Goal: Information Seeking & Learning: Check status

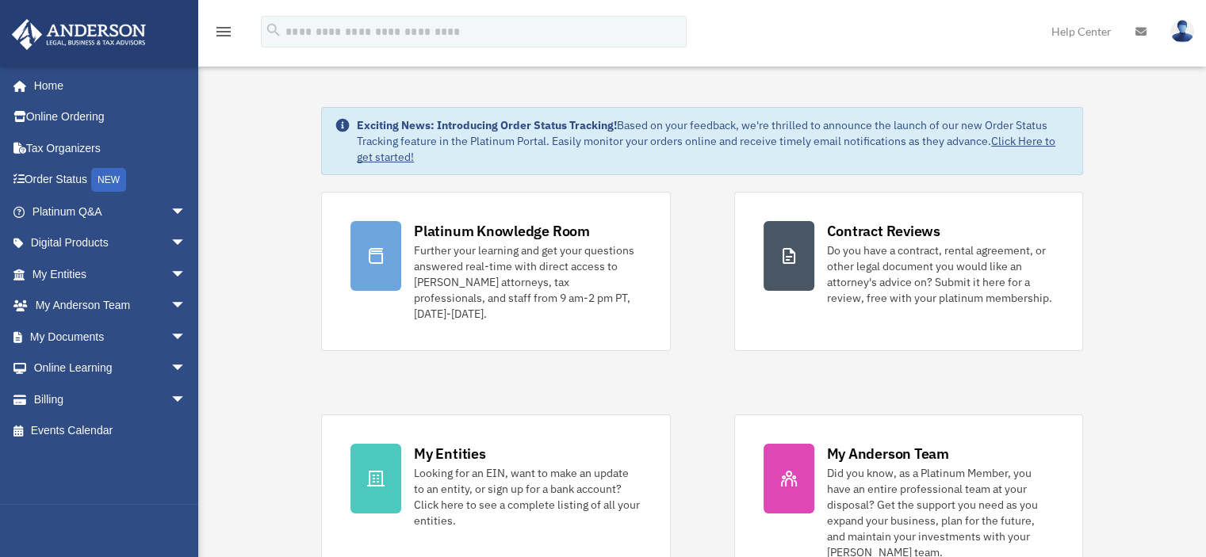
click at [1186, 26] on img at bounding box center [1182, 31] width 24 height 23
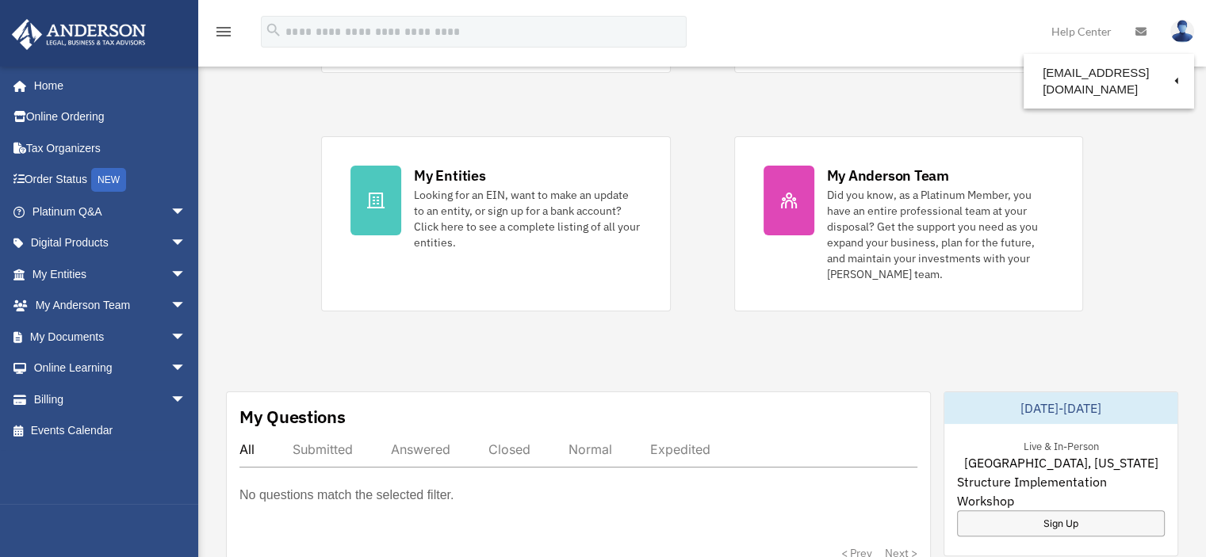
scroll to position [281, 0]
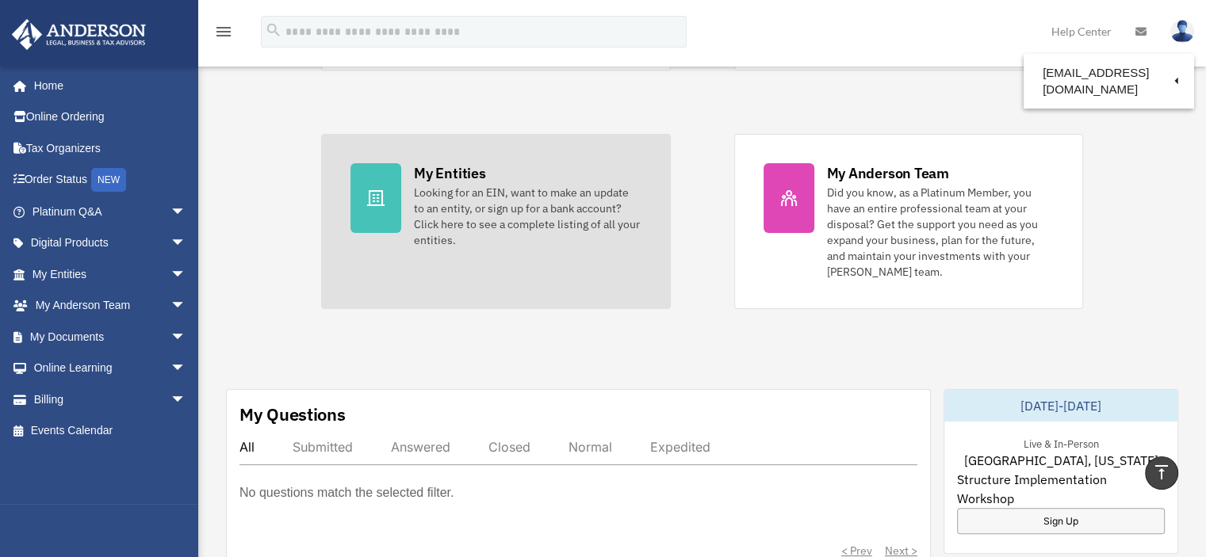
click at [514, 226] on div "Looking for an EIN, want to make an update to an entity, or sign up for a bank …" at bounding box center [527, 216] width 227 height 63
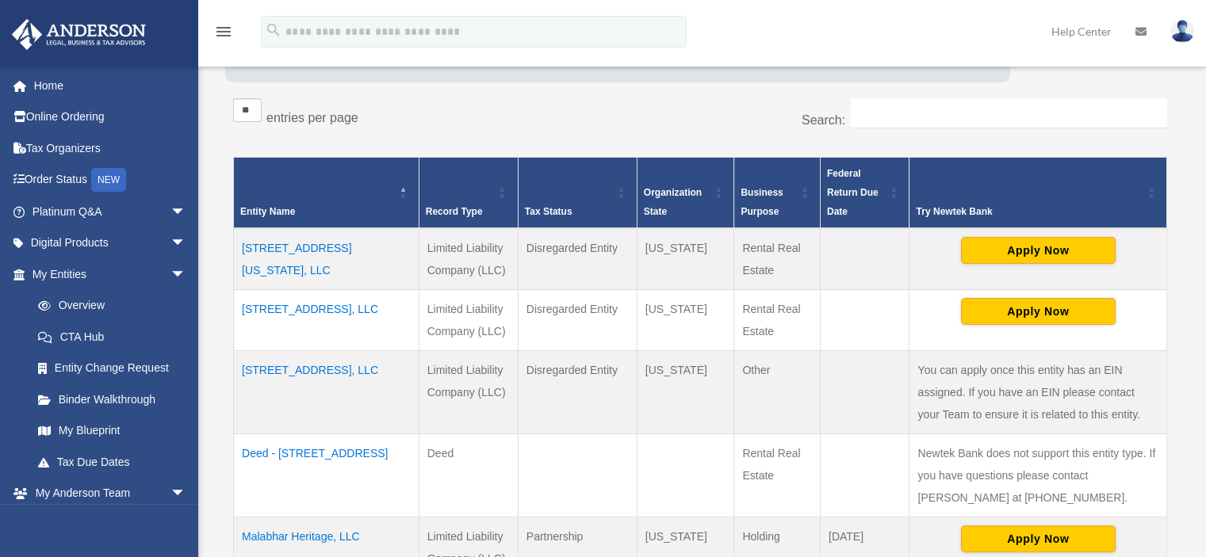
scroll to position [242, 0]
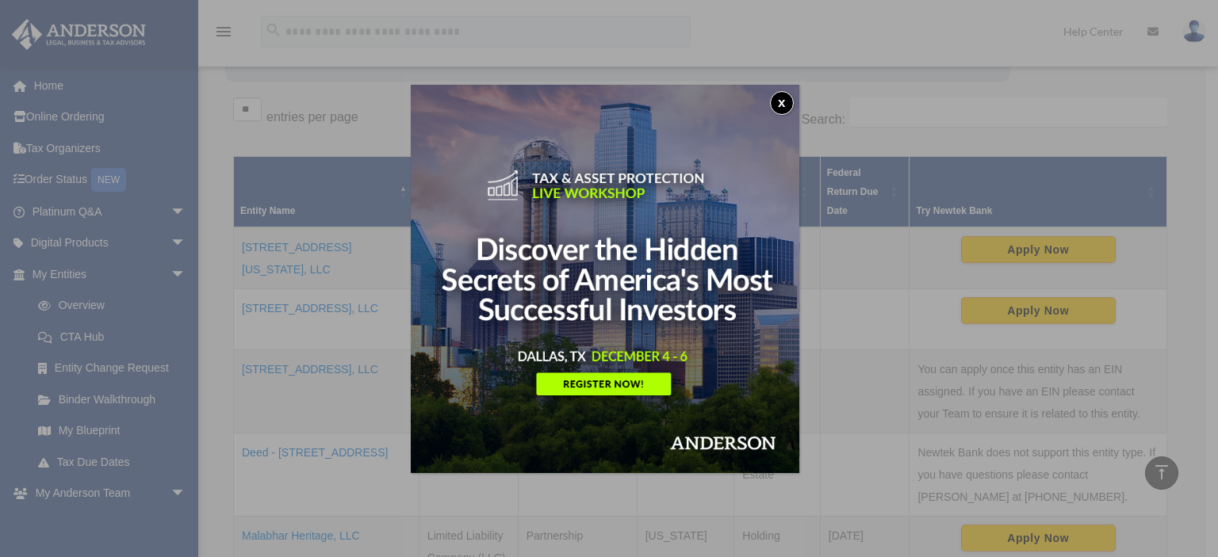
click at [784, 104] on button "x" at bounding box center [782, 103] width 24 height 24
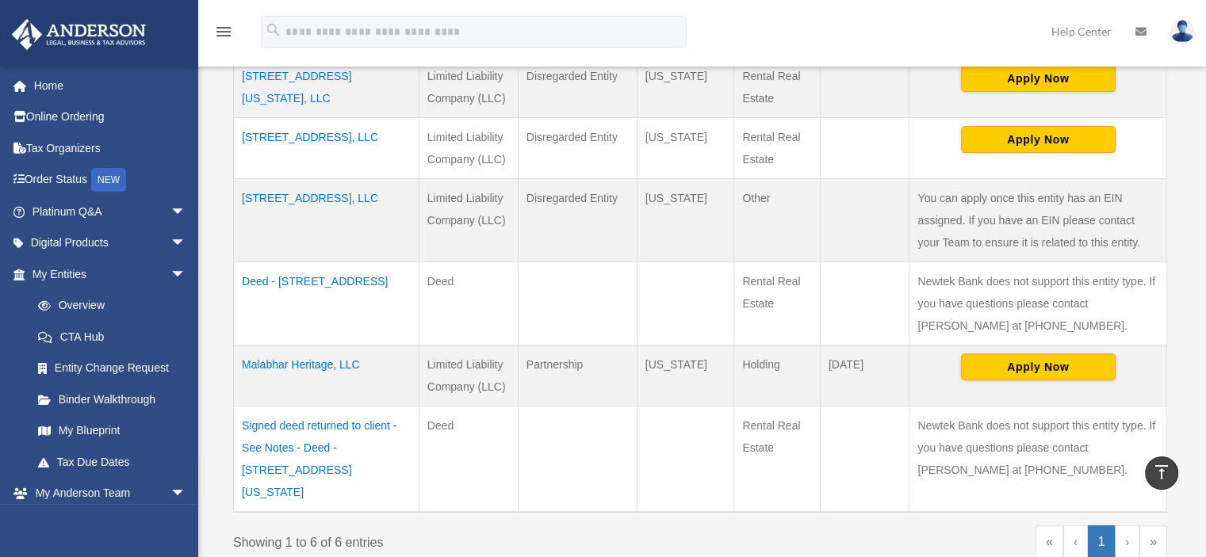
scroll to position [414, 0]
click at [308, 358] on td "Malabhar Heritage, LLC" at bounding box center [326, 374] width 185 height 61
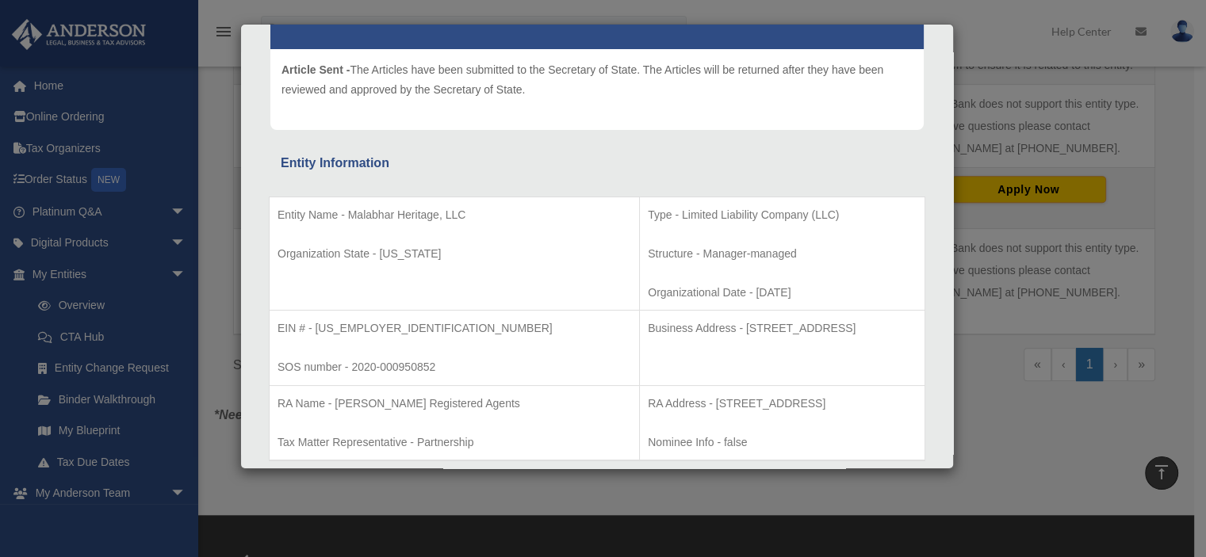
scroll to position [0, 0]
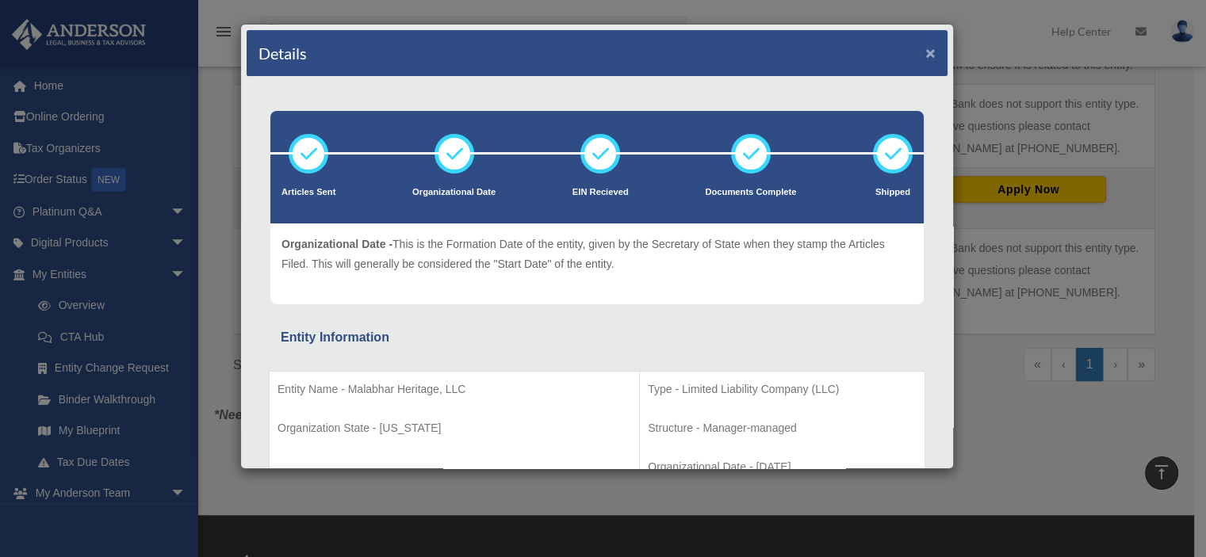
click at [925, 51] on button "×" at bounding box center [930, 52] width 10 height 17
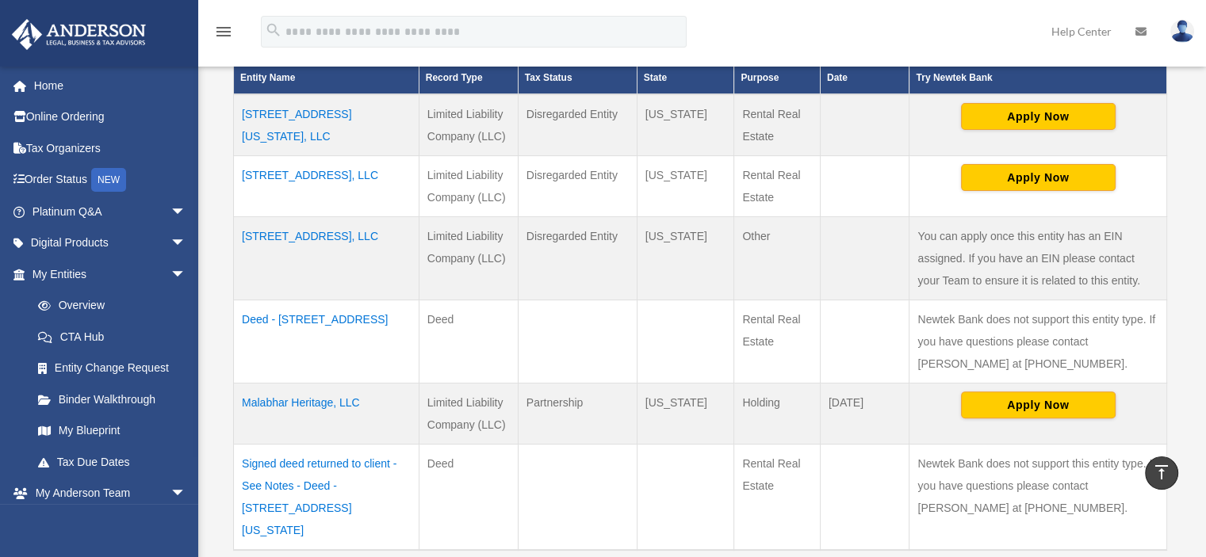
scroll to position [367, 0]
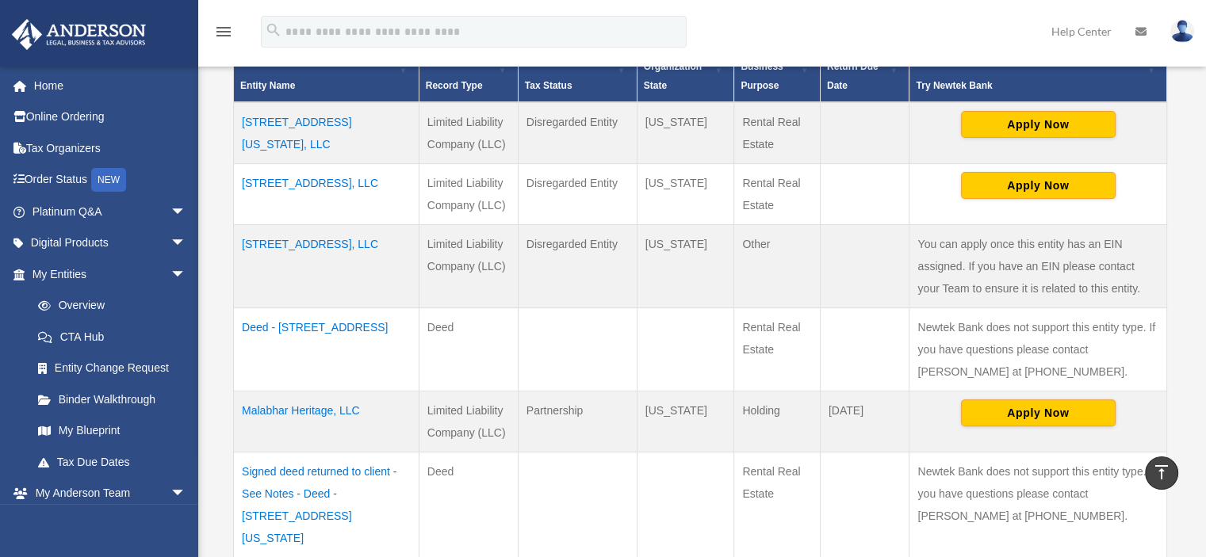
click at [312, 122] on td "[STREET_ADDRESS][US_STATE], LLC" at bounding box center [326, 133] width 185 height 62
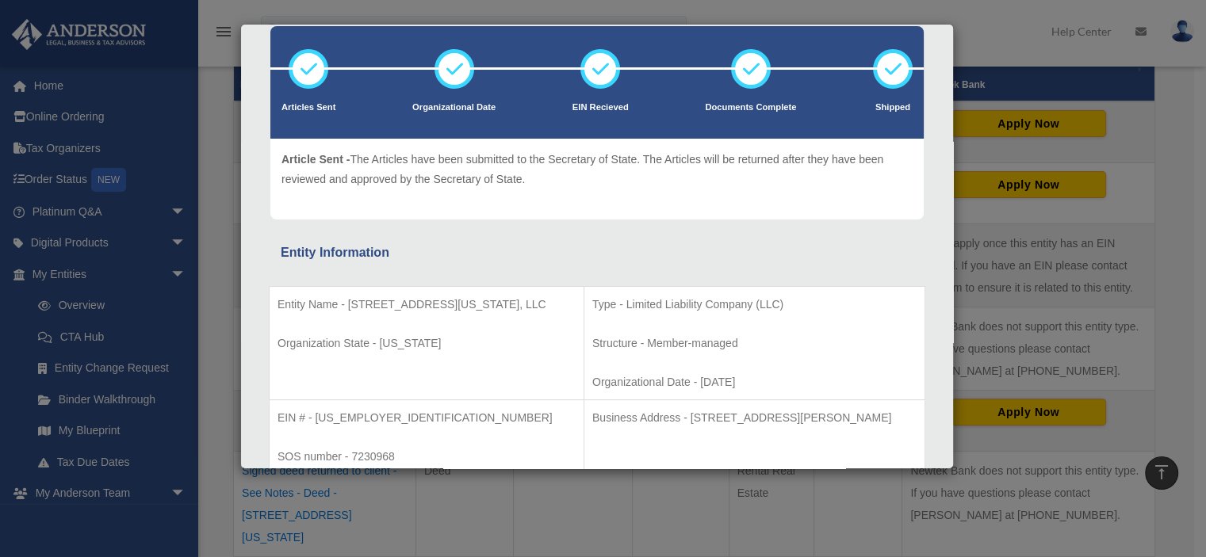
scroll to position [0, 0]
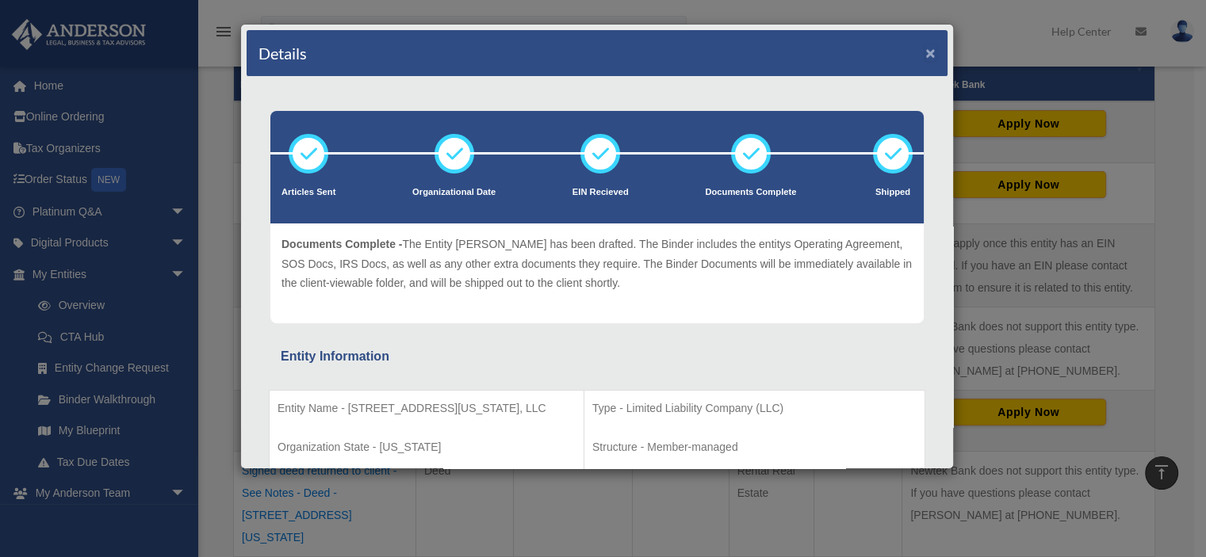
click at [925, 47] on button "×" at bounding box center [930, 52] width 10 height 17
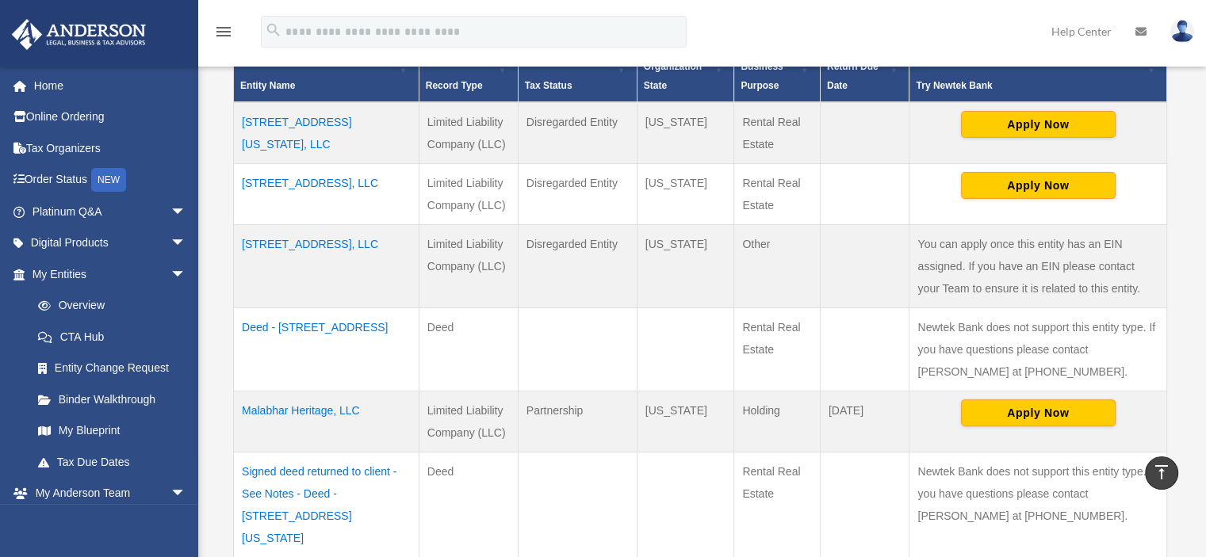
click at [316, 181] on td "2130 Siegfried Ave, LLC" at bounding box center [326, 193] width 185 height 61
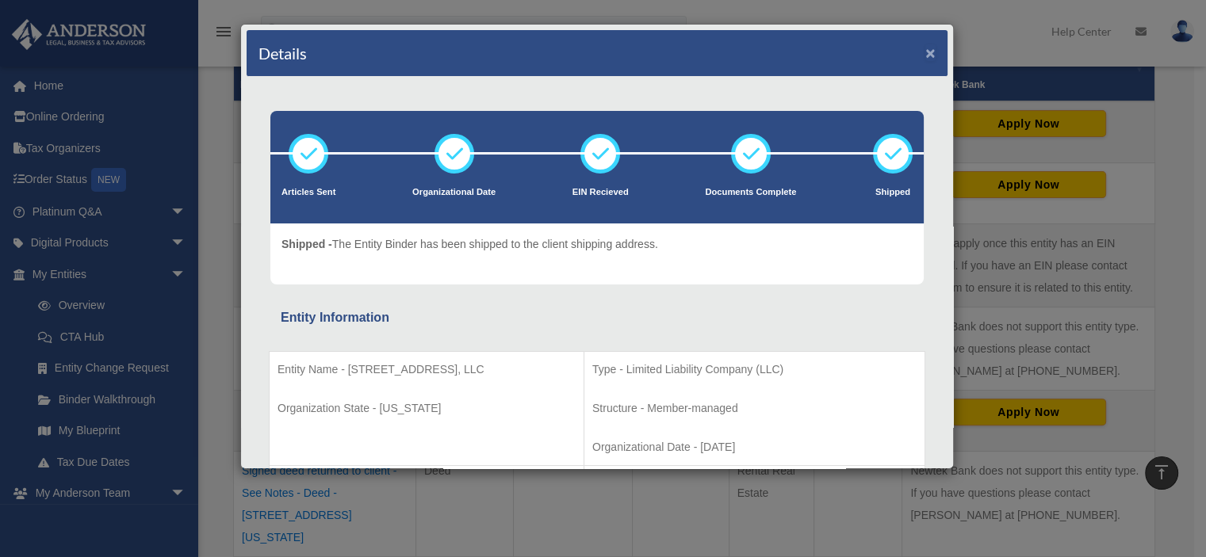
click at [925, 45] on button "×" at bounding box center [930, 52] width 10 height 17
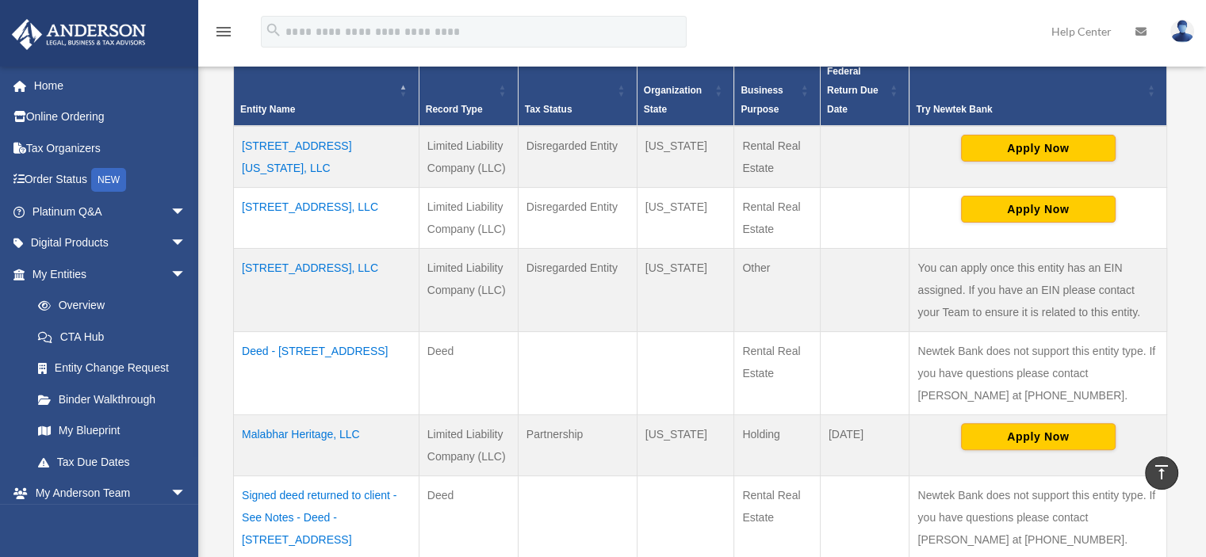
scroll to position [346, 0]
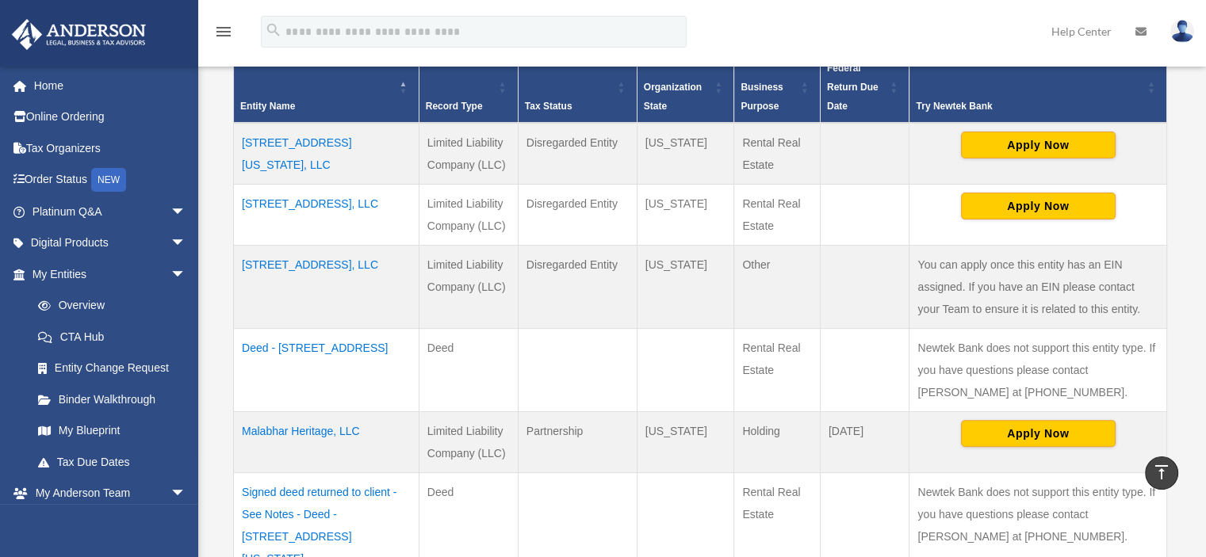
click at [282, 264] on td "309 Spring Lake Rd, LLC" at bounding box center [326, 286] width 185 height 83
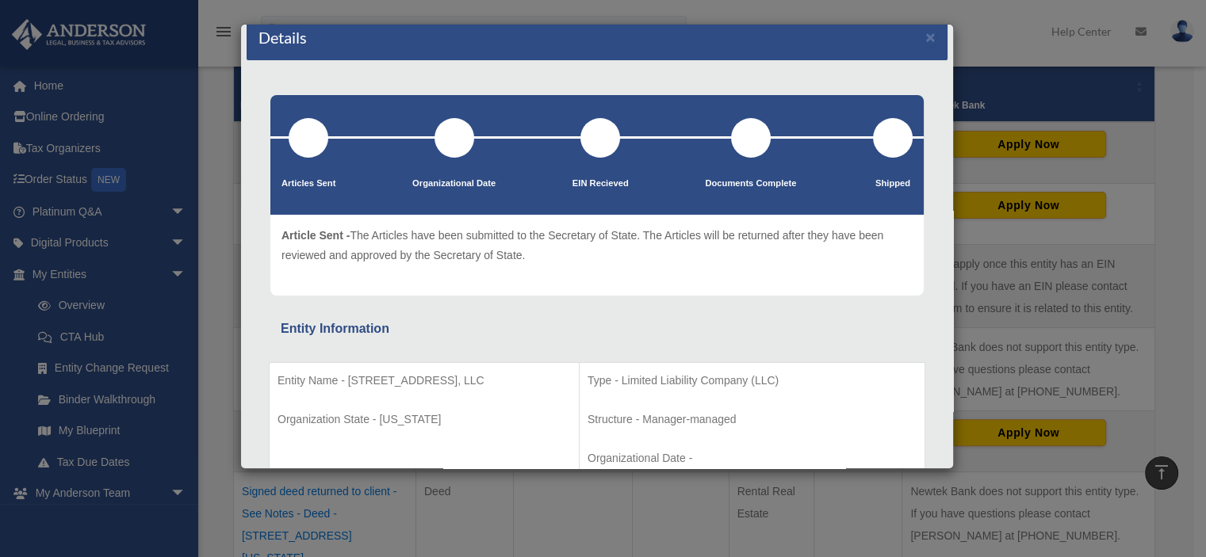
scroll to position [0, 0]
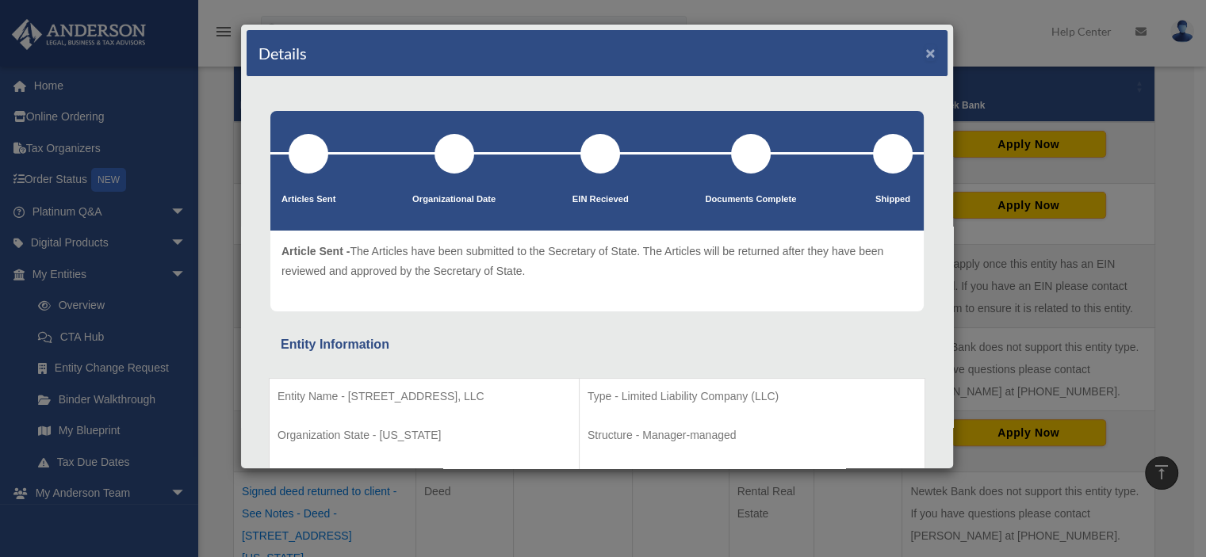
click at [925, 52] on button "×" at bounding box center [930, 52] width 10 height 17
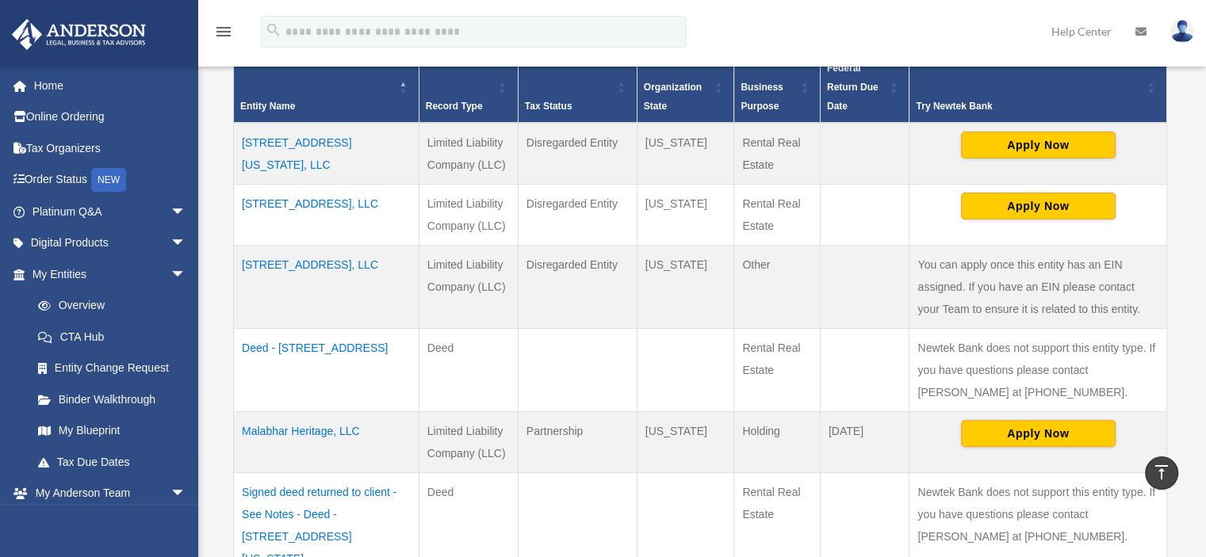
click at [337, 434] on td "Malabhar Heritage, LLC" at bounding box center [326, 441] width 185 height 61
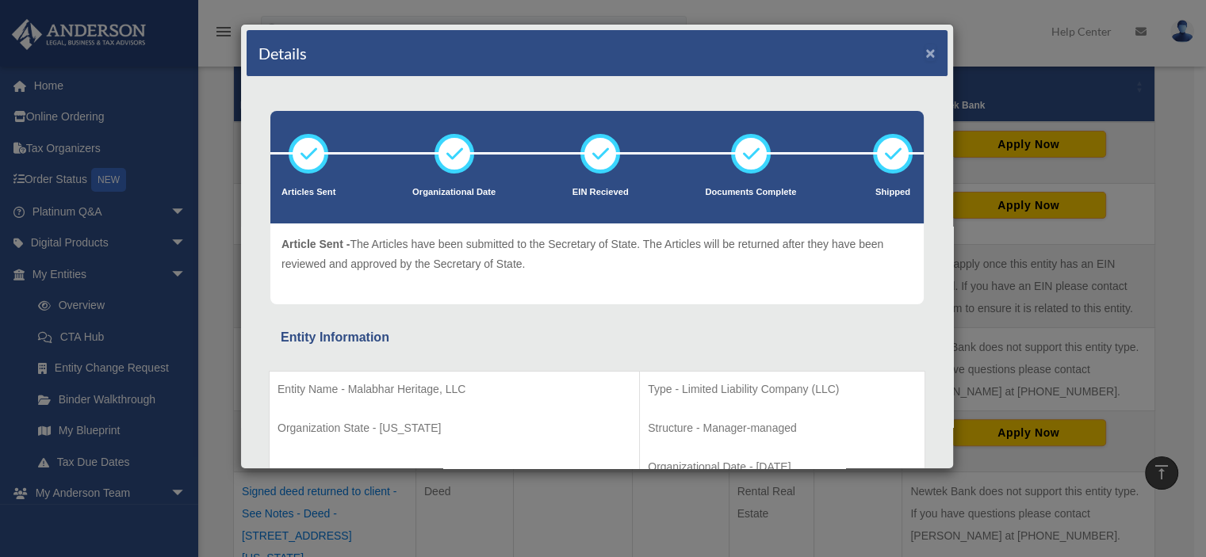
click at [925, 52] on button "×" at bounding box center [930, 52] width 10 height 17
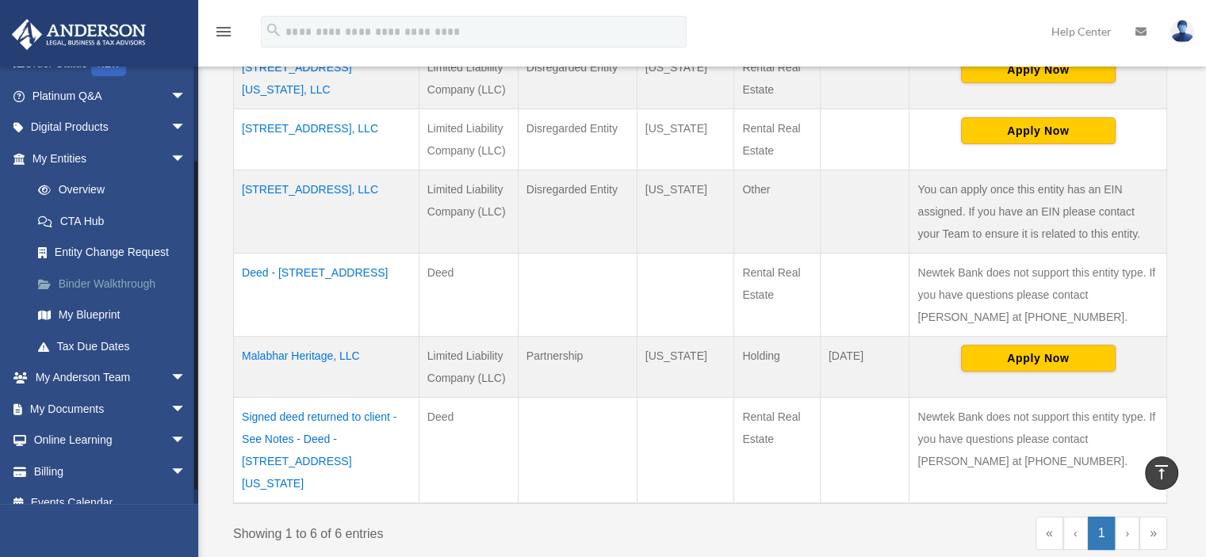
scroll to position [117, 0]
click at [86, 406] on link "My Documents arrow_drop_down" at bounding box center [110, 408] width 199 height 32
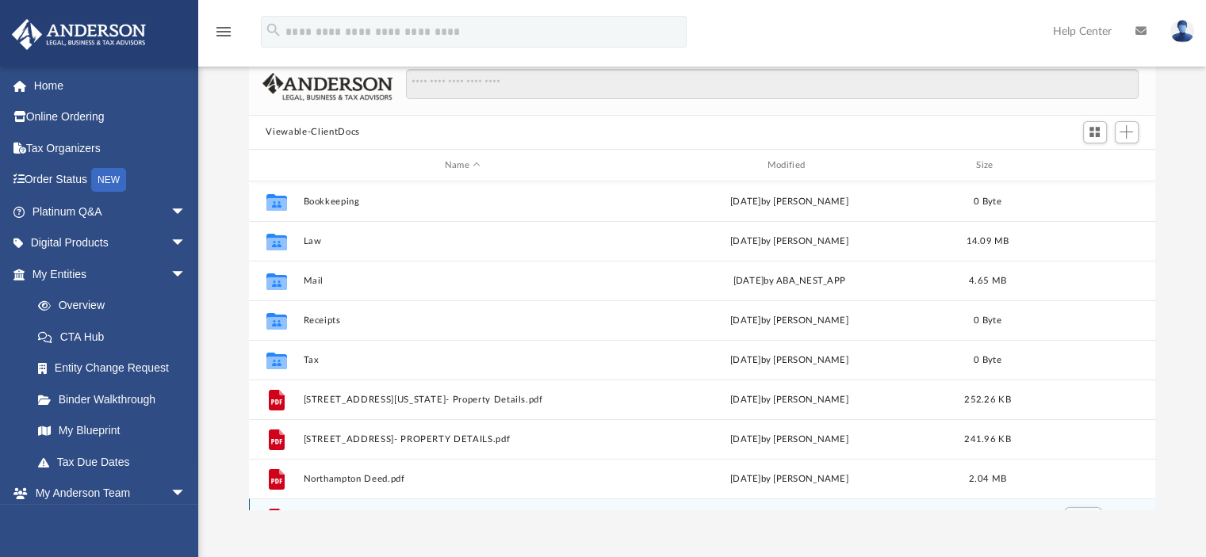
scroll to position [94, 0]
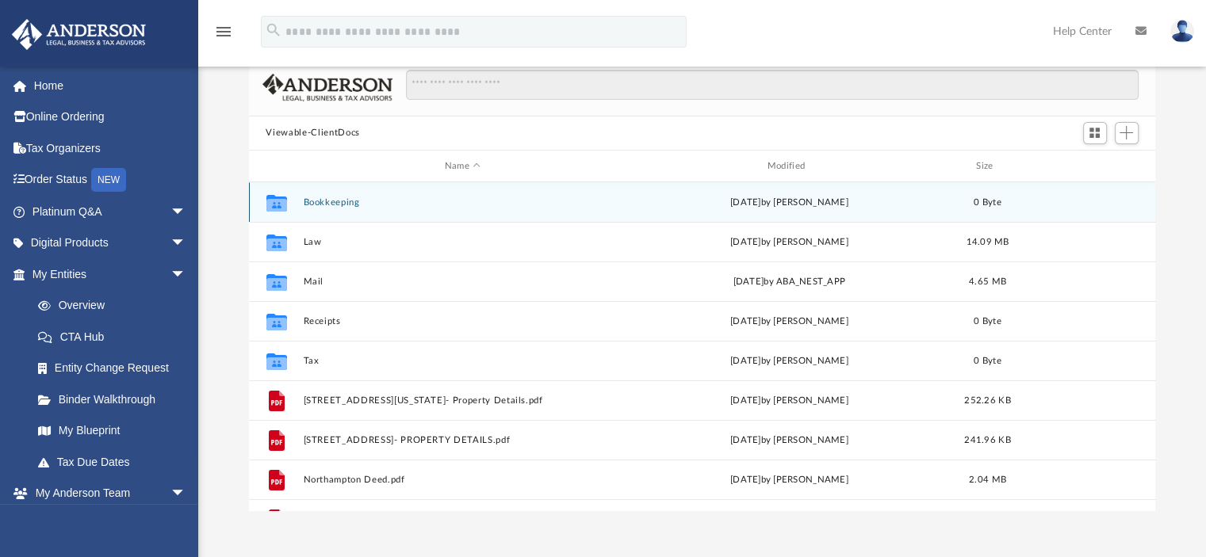
click at [278, 204] on icon "grid" at bounding box center [276, 205] width 21 height 13
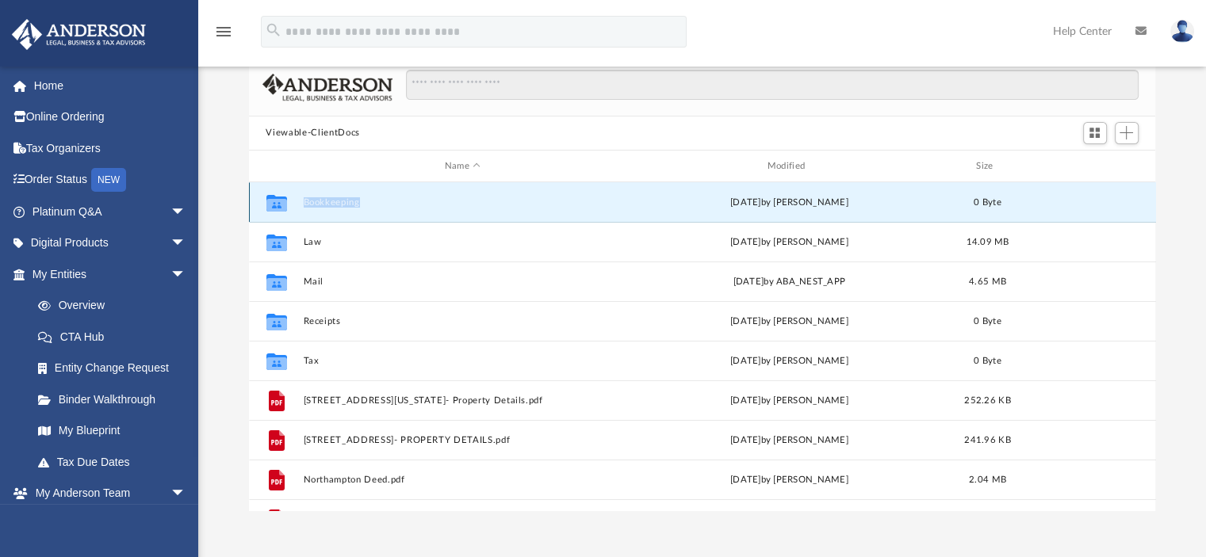
click at [278, 204] on icon "grid" at bounding box center [276, 205] width 21 height 13
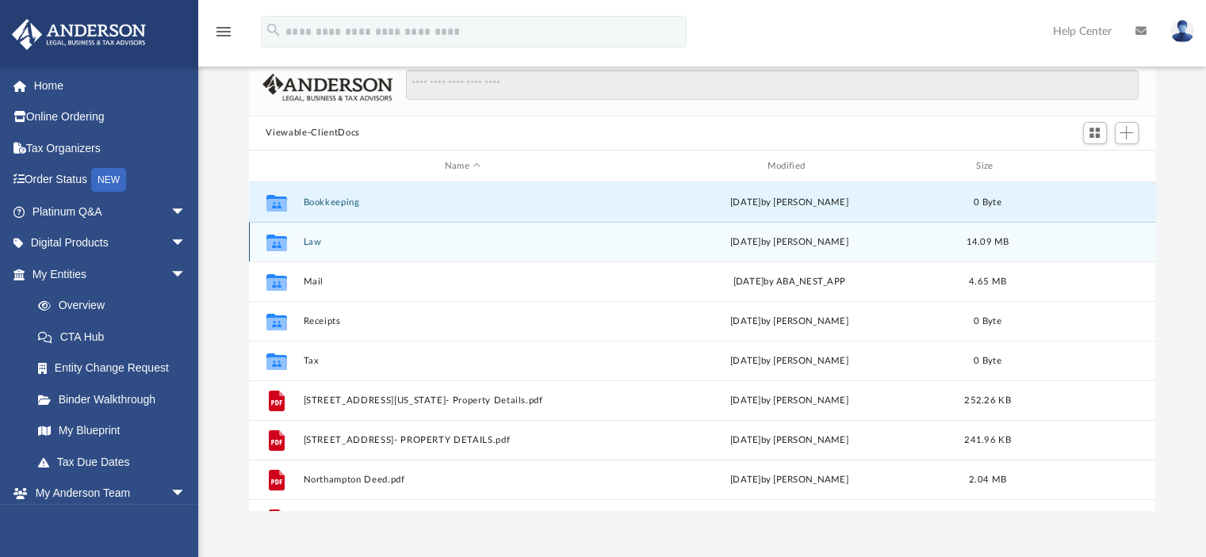
click at [271, 237] on icon "grid" at bounding box center [276, 243] width 21 height 17
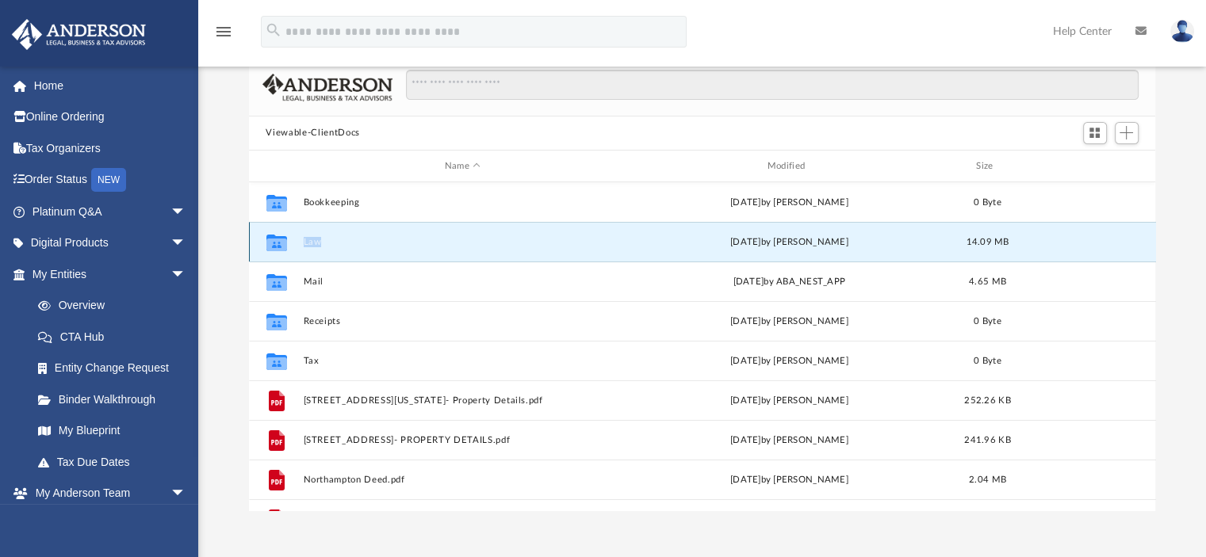
click at [271, 237] on icon "grid" at bounding box center [276, 243] width 21 height 17
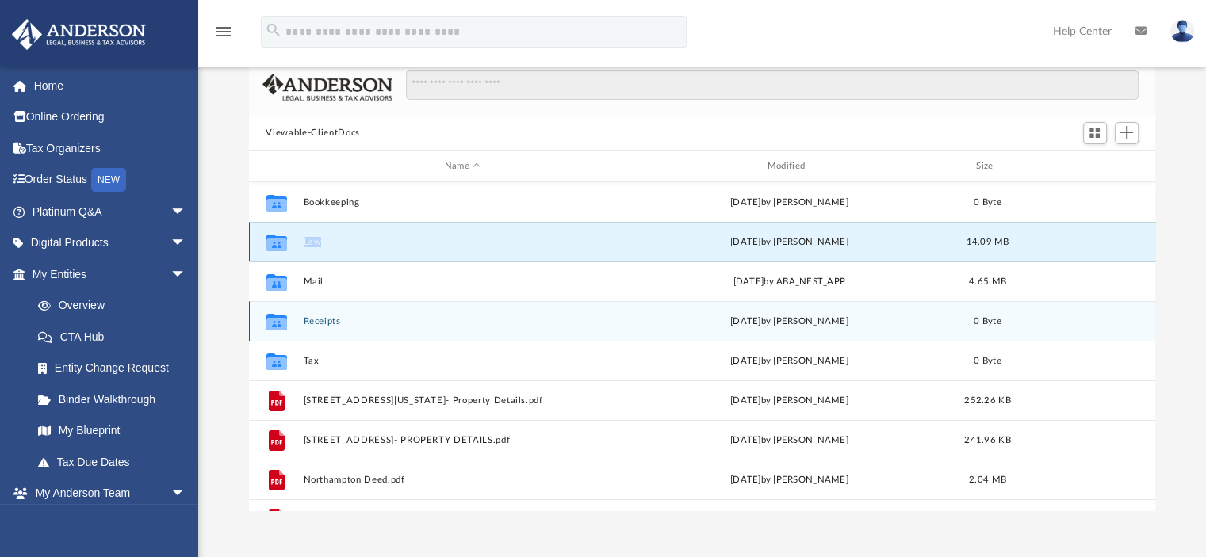
scroll to position [40, 0]
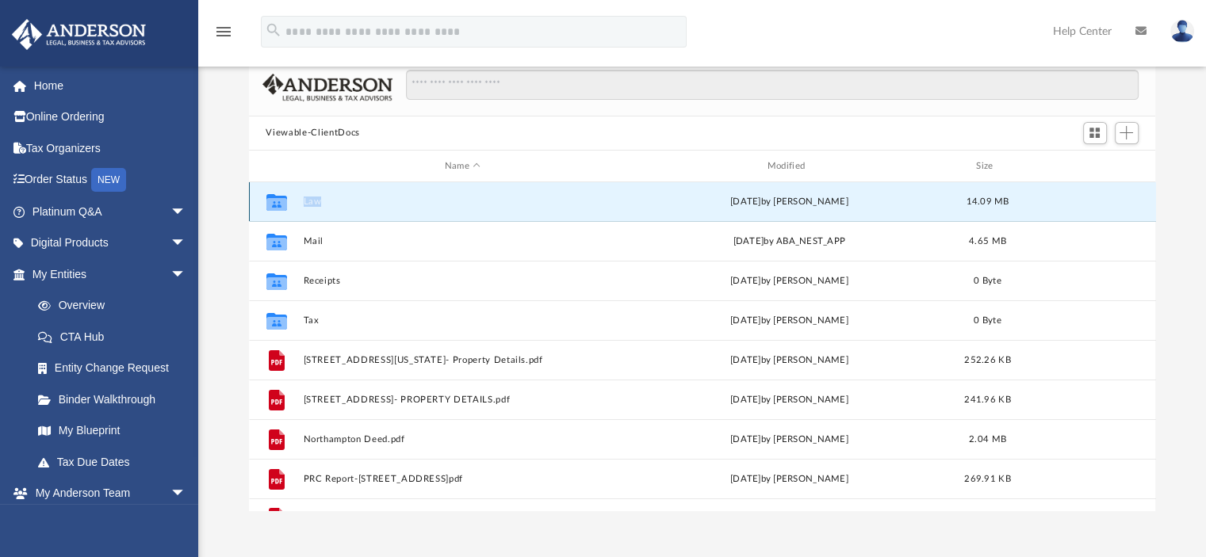
click at [335, 199] on button "Law" at bounding box center [462, 202] width 319 height 10
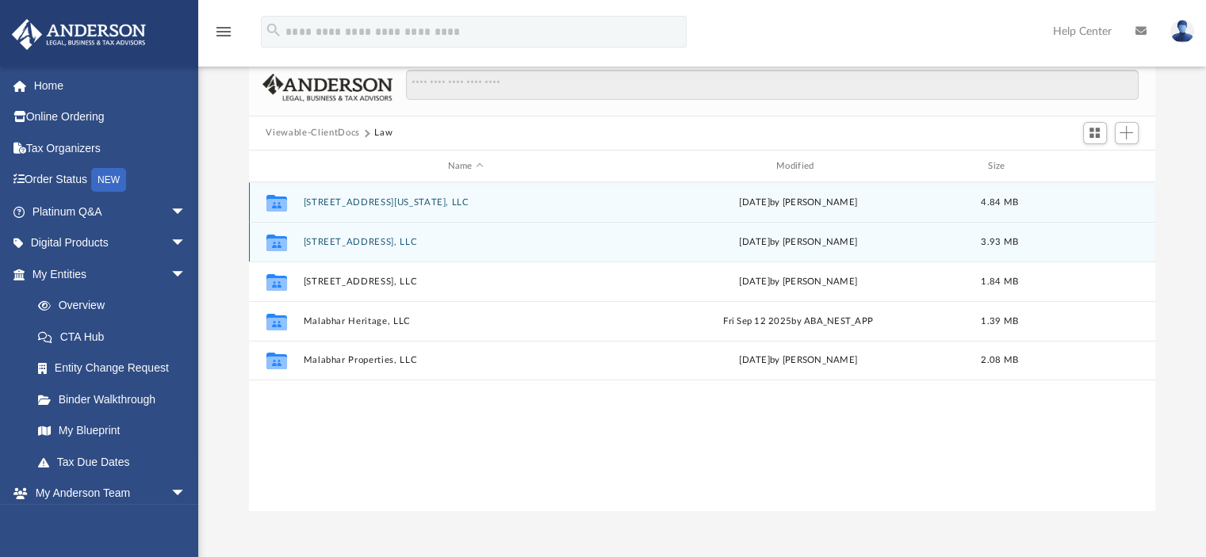
scroll to position [0, 0]
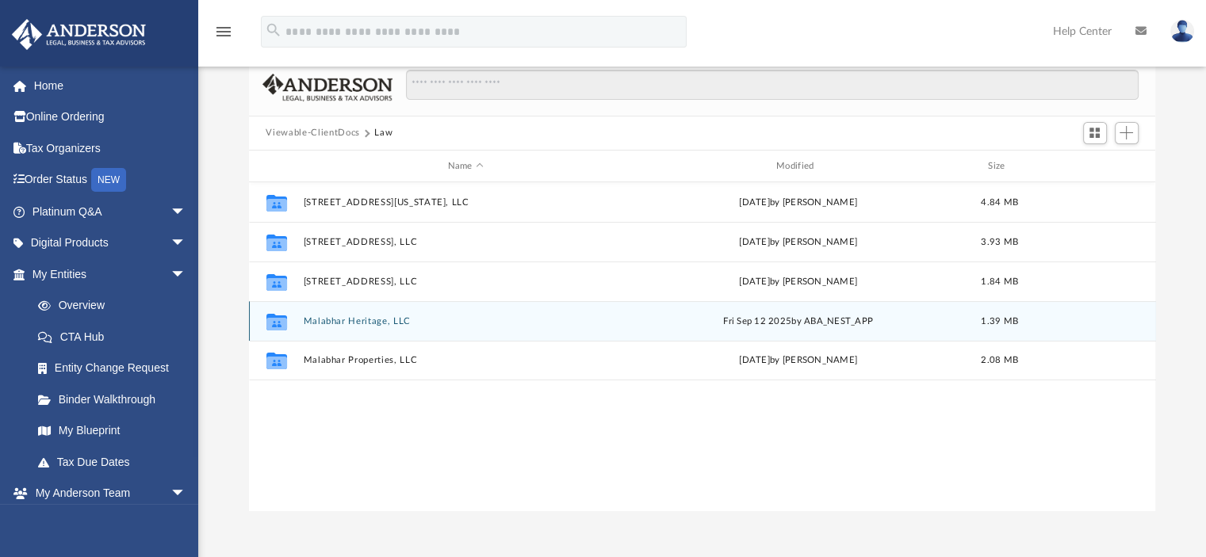
click at [380, 321] on button "Malabhar Heritage, LLC" at bounding box center [465, 321] width 325 height 10
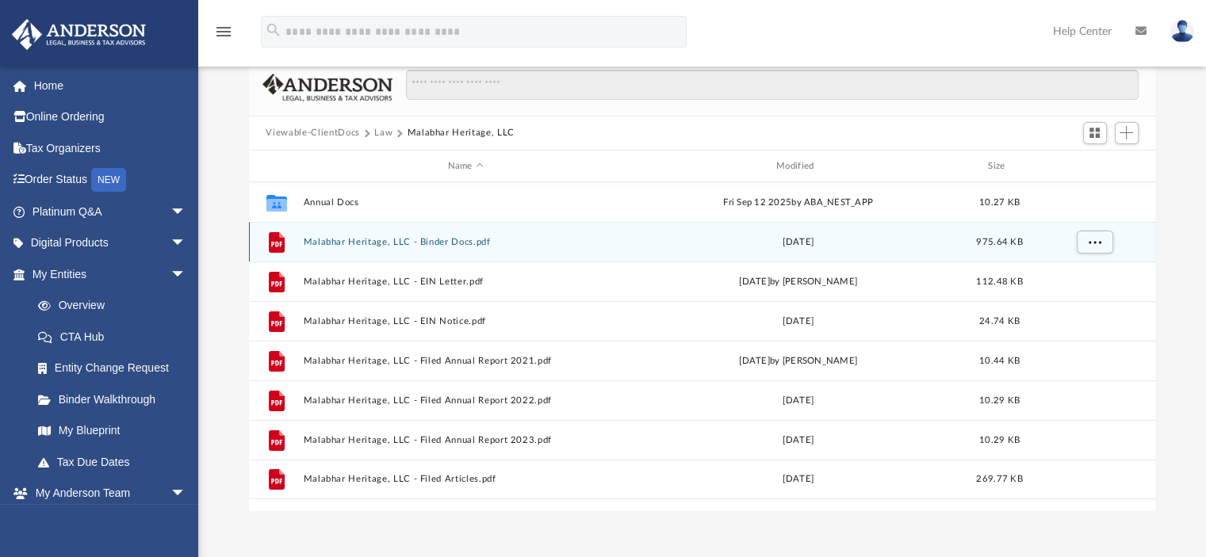
click at [371, 245] on button "Malabhar Heritage, LLC - Binder Docs.pdf" at bounding box center [465, 242] width 325 height 10
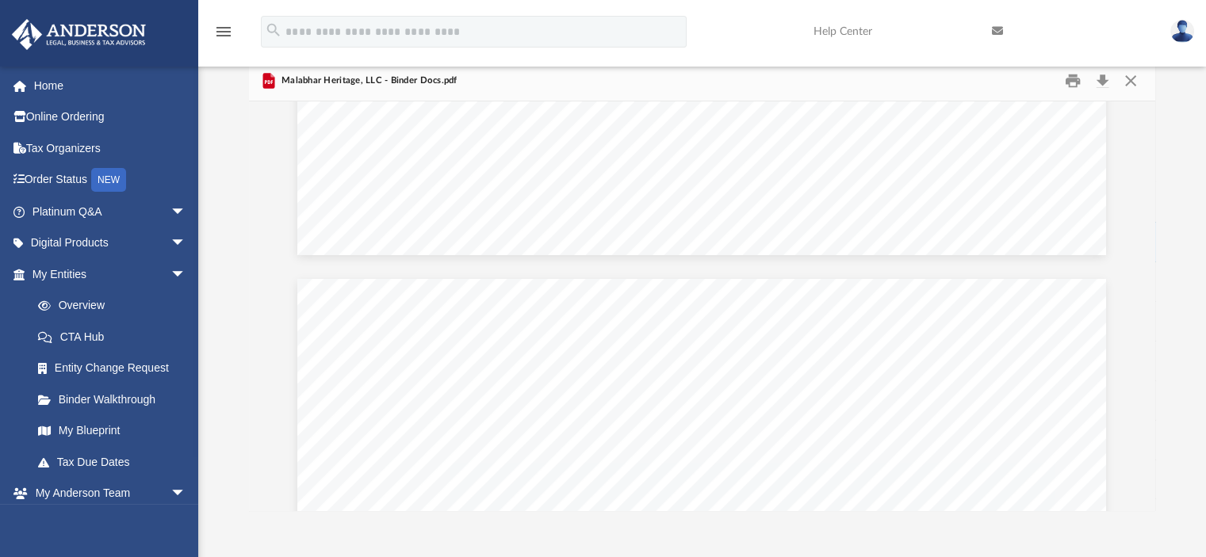
scroll to position [33008, 0]
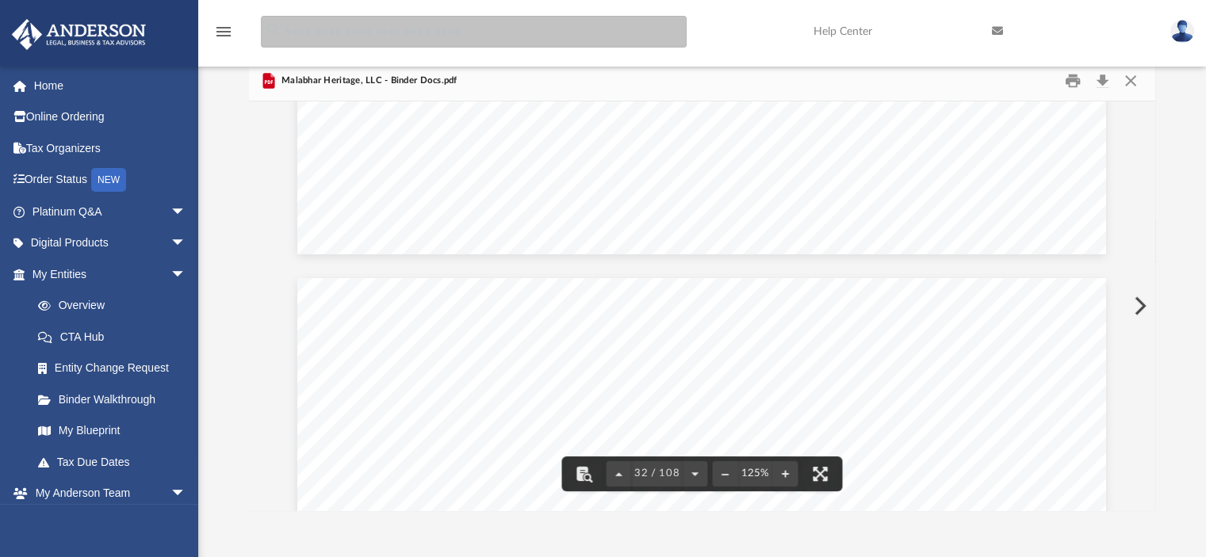
click at [545, 31] on input "search" at bounding box center [474, 32] width 426 height 32
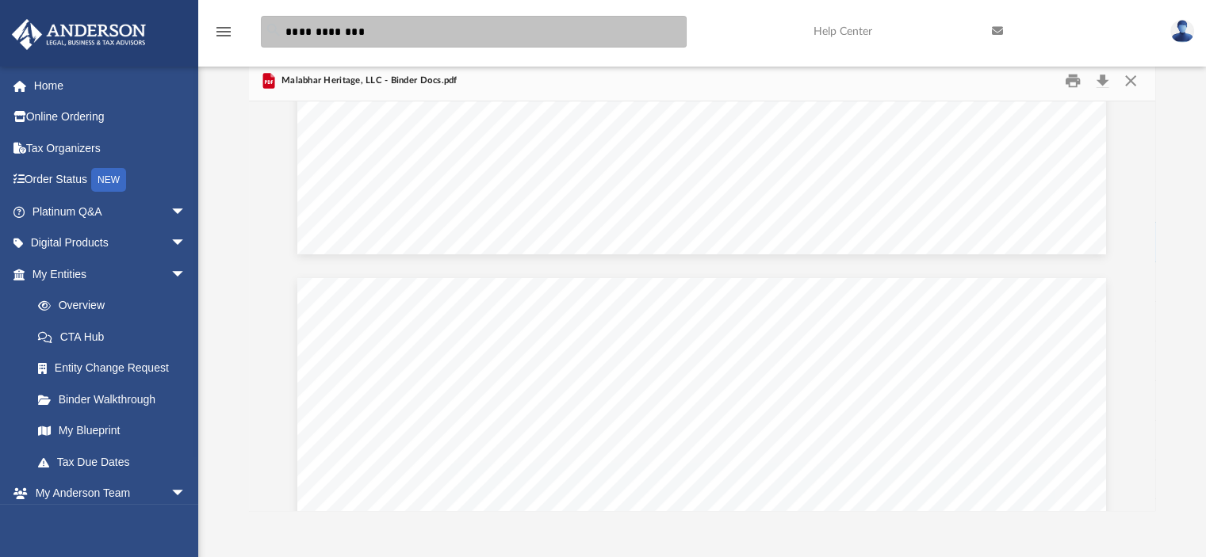
type input "**********"
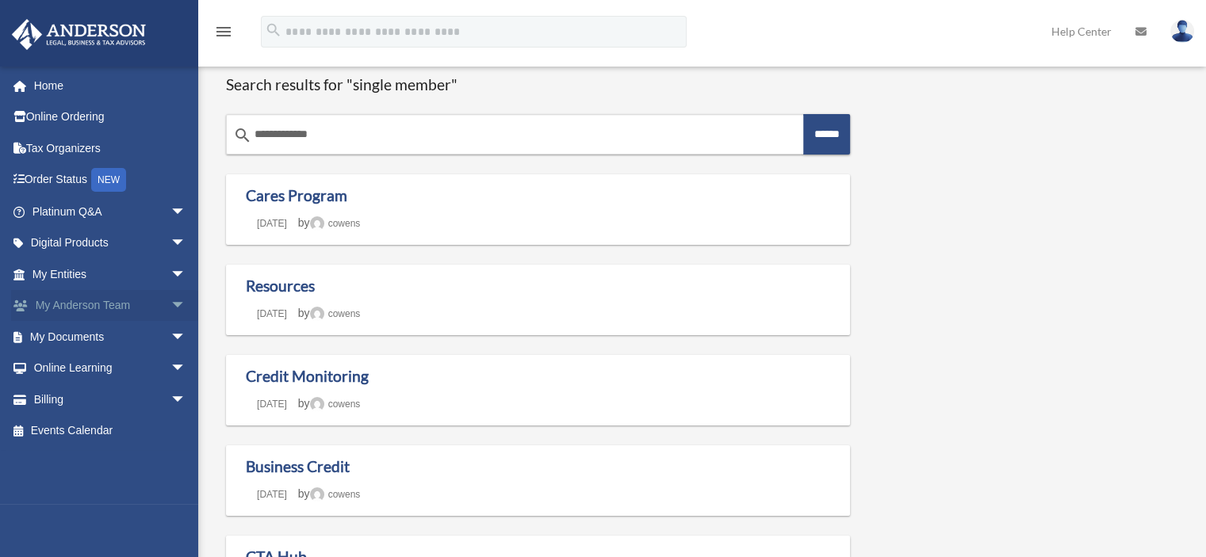
click at [173, 303] on span "arrow_drop_down" at bounding box center [186, 306] width 32 height 32
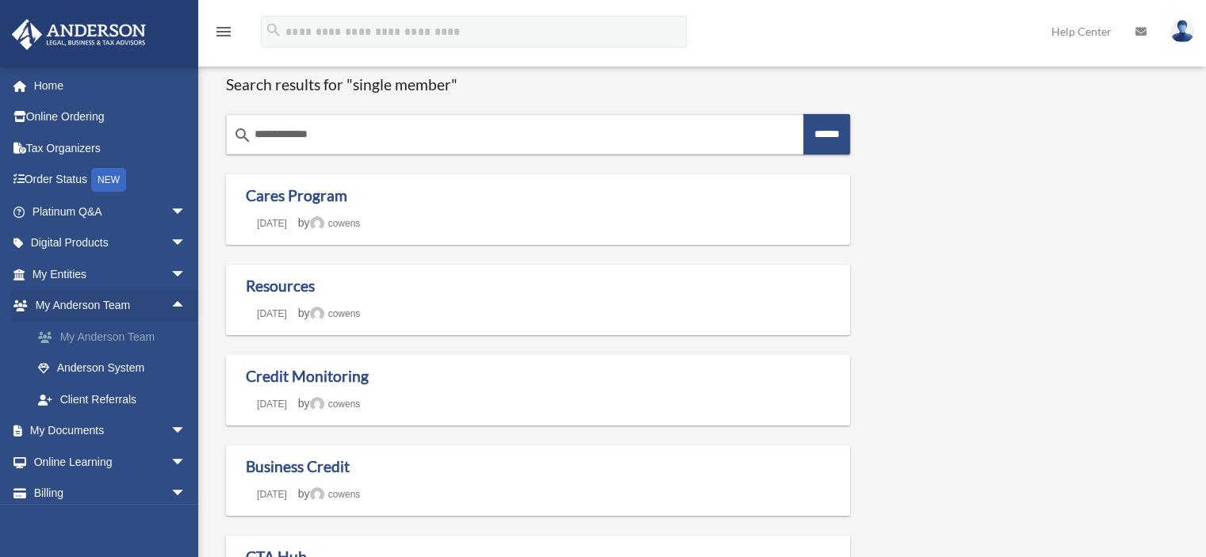
click at [136, 337] on link "My Anderson Team" at bounding box center [116, 337] width 188 height 32
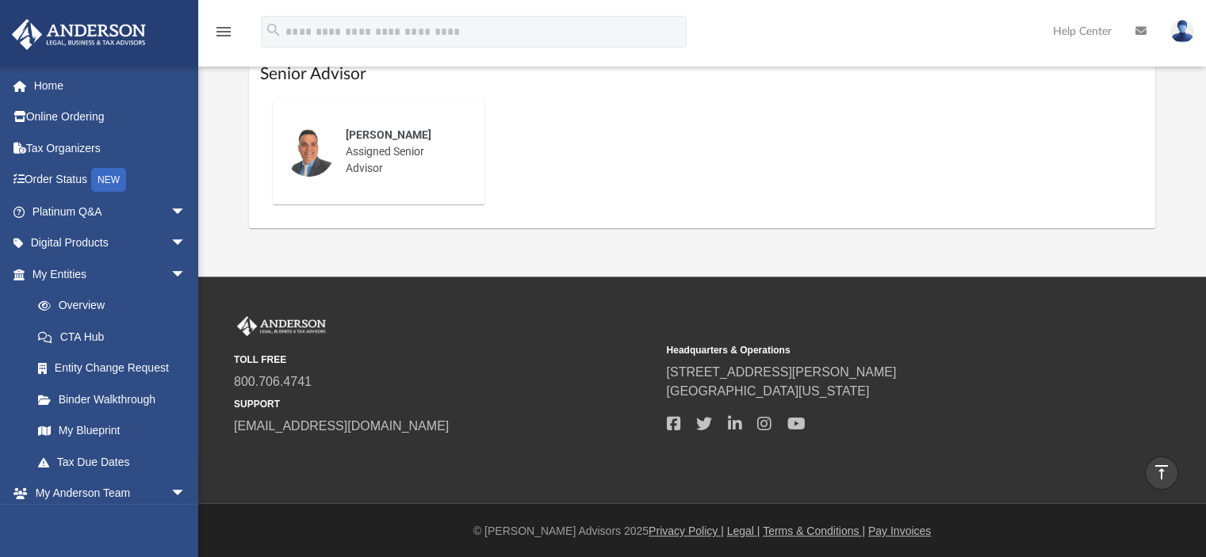
scroll to position [983, 0]
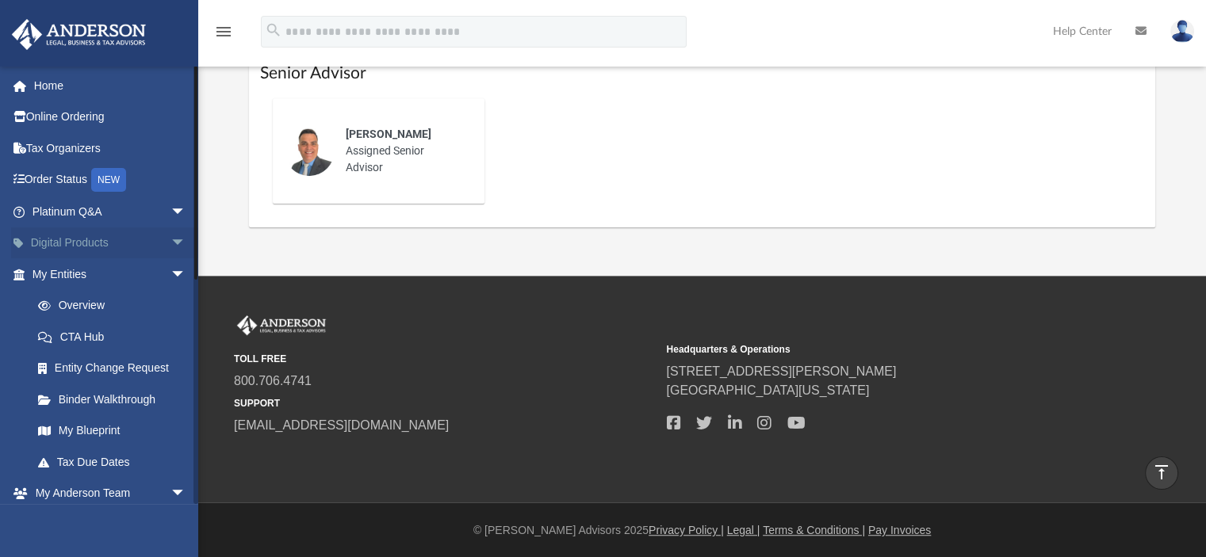
click at [170, 243] on span "arrow_drop_down" at bounding box center [186, 243] width 32 height 32
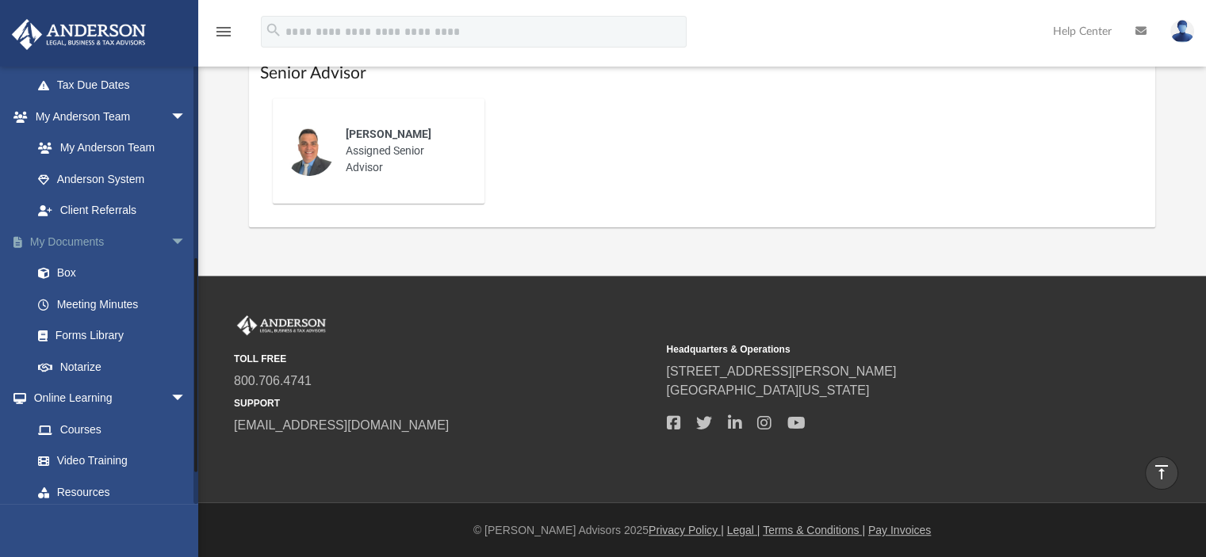
scroll to position [534, 0]
click at [170, 258] on span "arrow_drop_down" at bounding box center [186, 241] width 32 height 32
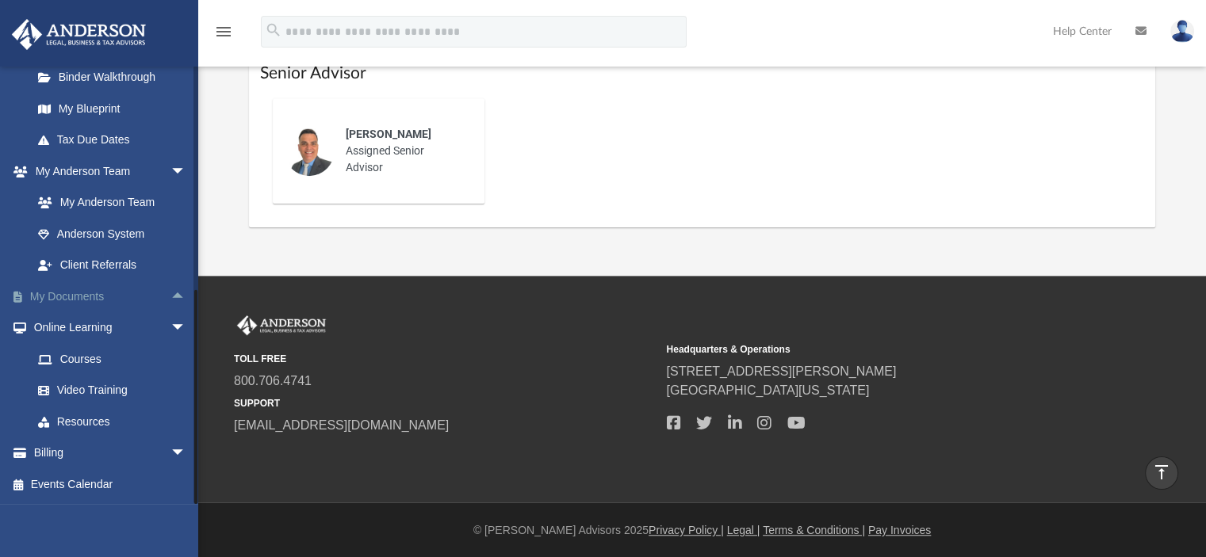
scroll to position [497, 0]
click at [170, 297] on span "arrow_drop_up" at bounding box center [186, 297] width 32 height 32
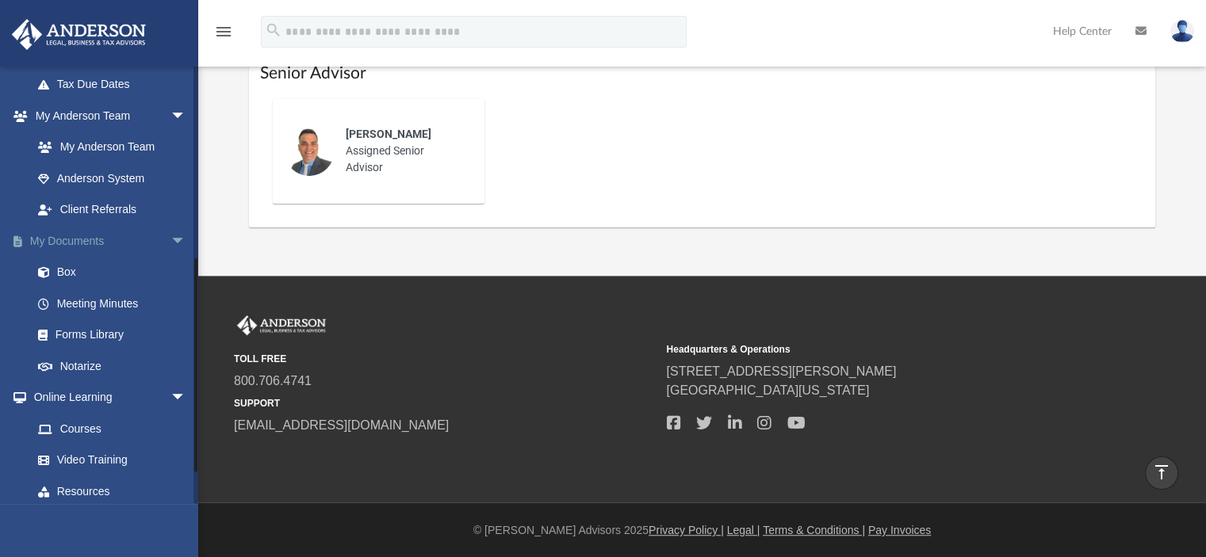
click at [75, 257] on link "My Documents arrow_drop_down" at bounding box center [110, 241] width 199 height 32
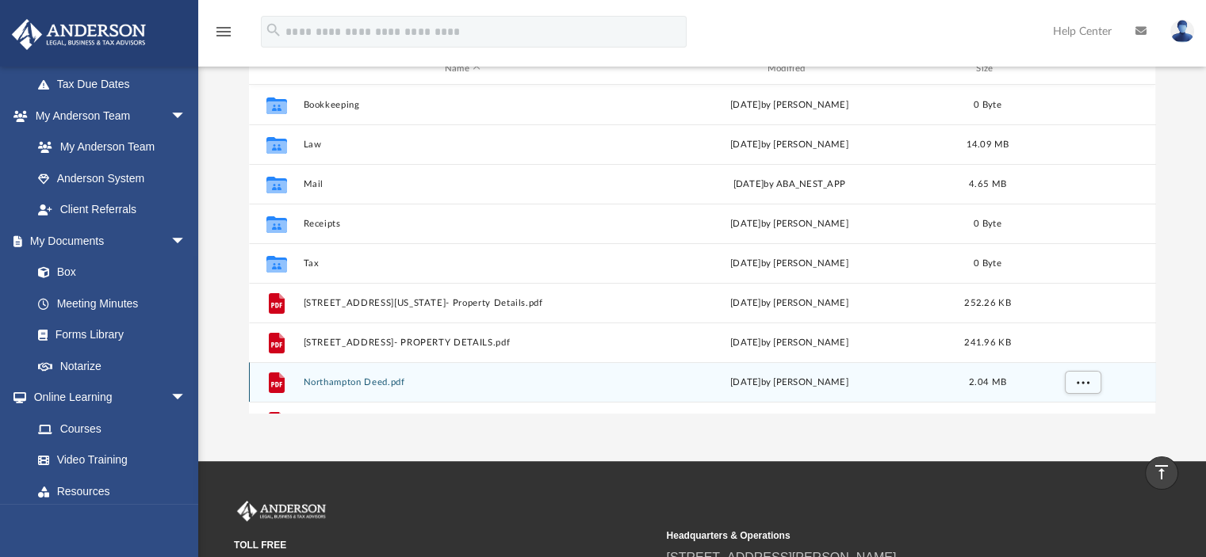
scroll to position [91, 0]
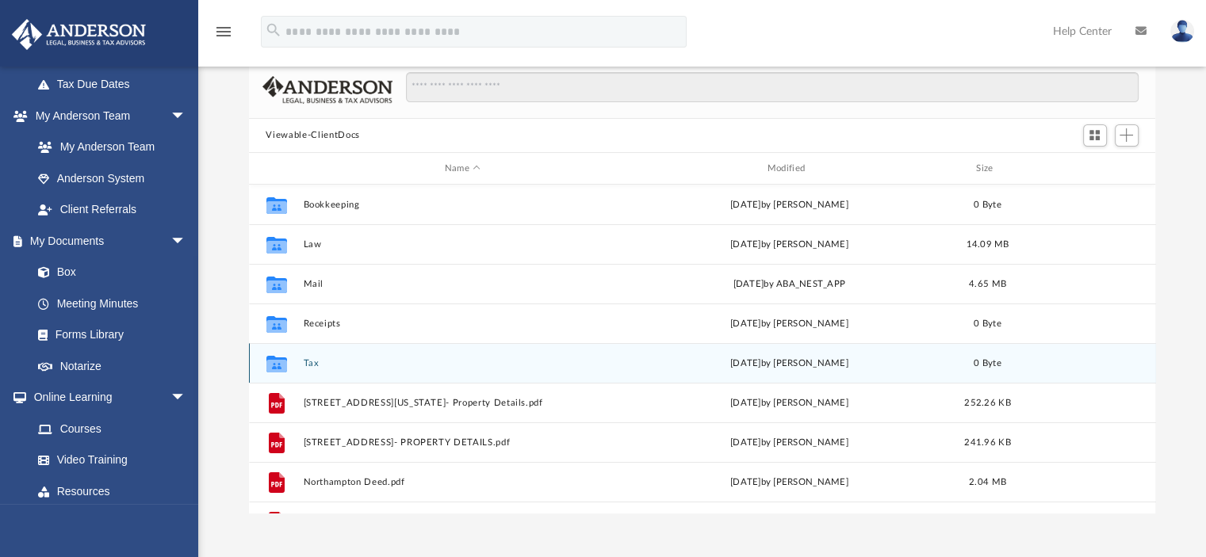
click at [285, 365] on icon "grid" at bounding box center [276, 366] width 21 height 13
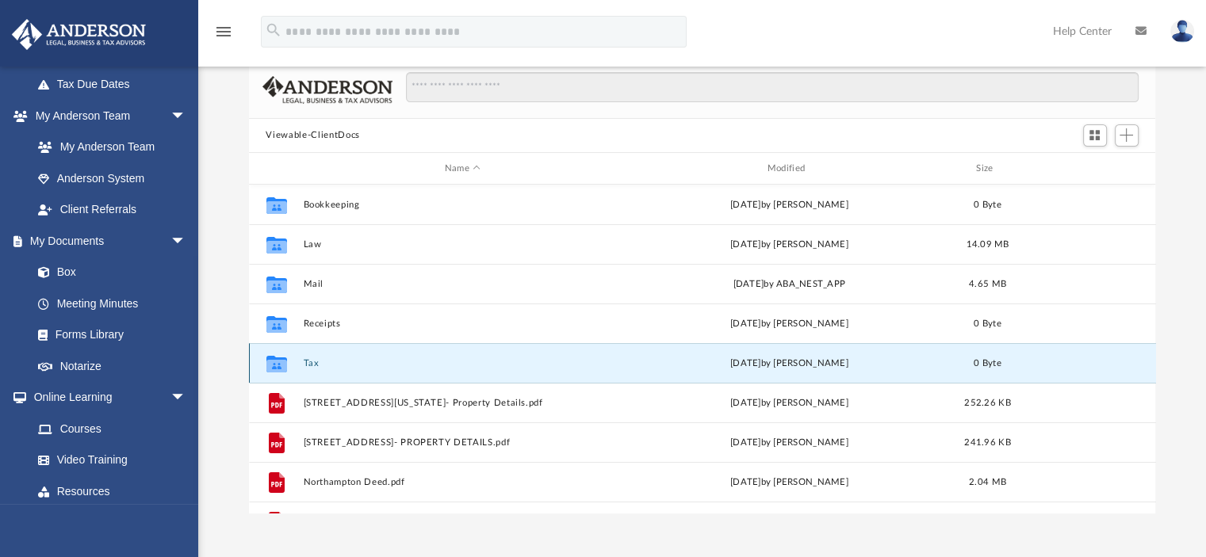
click at [276, 365] on icon "grid" at bounding box center [276, 366] width 21 height 13
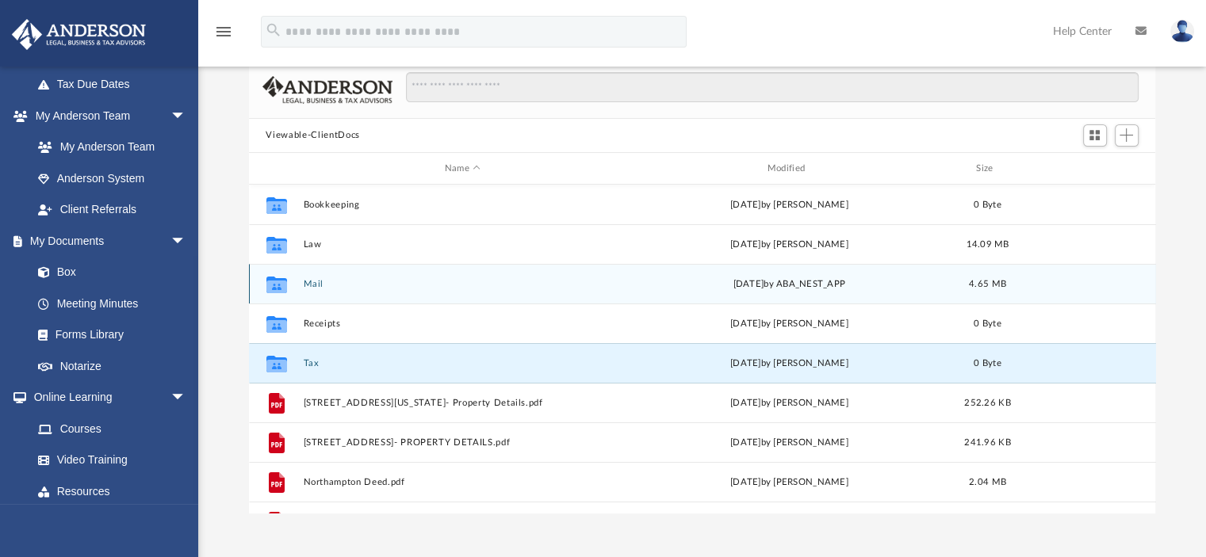
click at [283, 283] on icon "grid" at bounding box center [276, 287] width 21 height 13
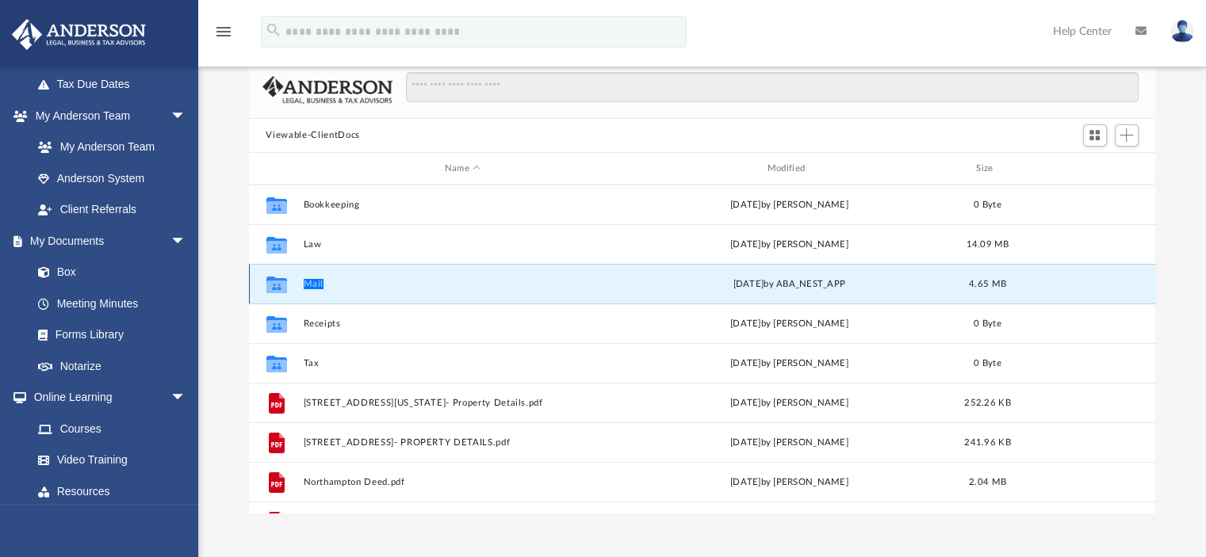
click at [283, 283] on icon "grid" at bounding box center [276, 287] width 21 height 13
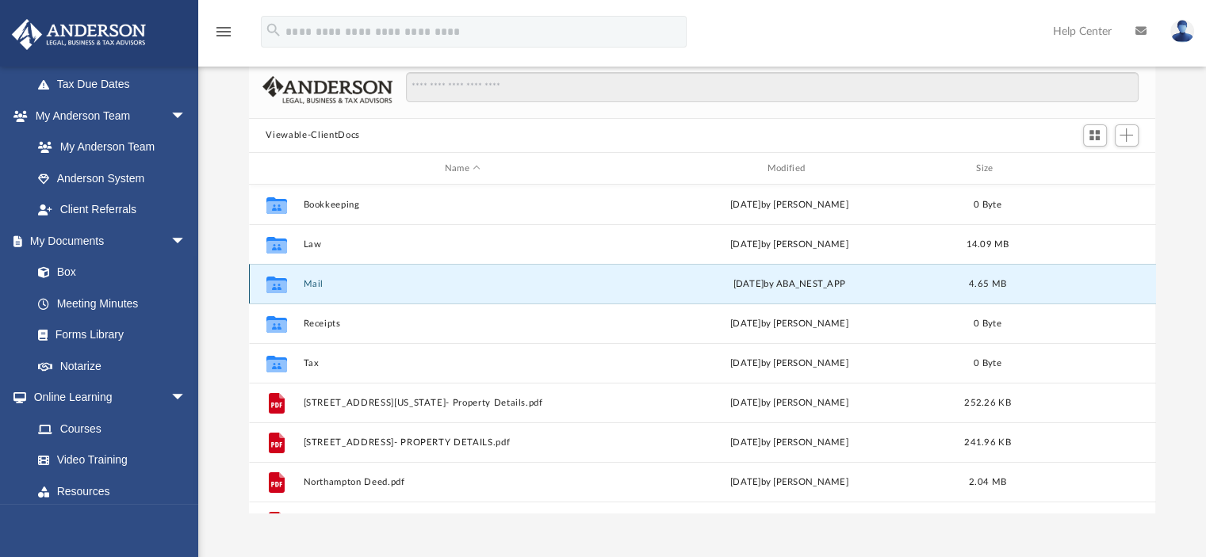
click at [280, 283] on icon "grid" at bounding box center [276, 287] width 21 height 13
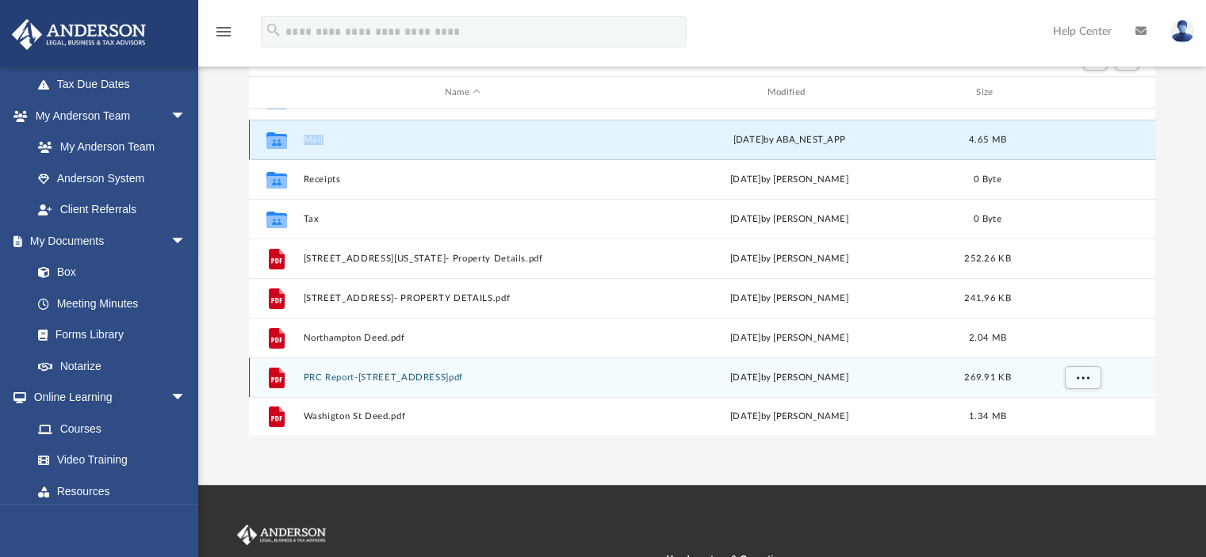
scroll to position [0, 0]
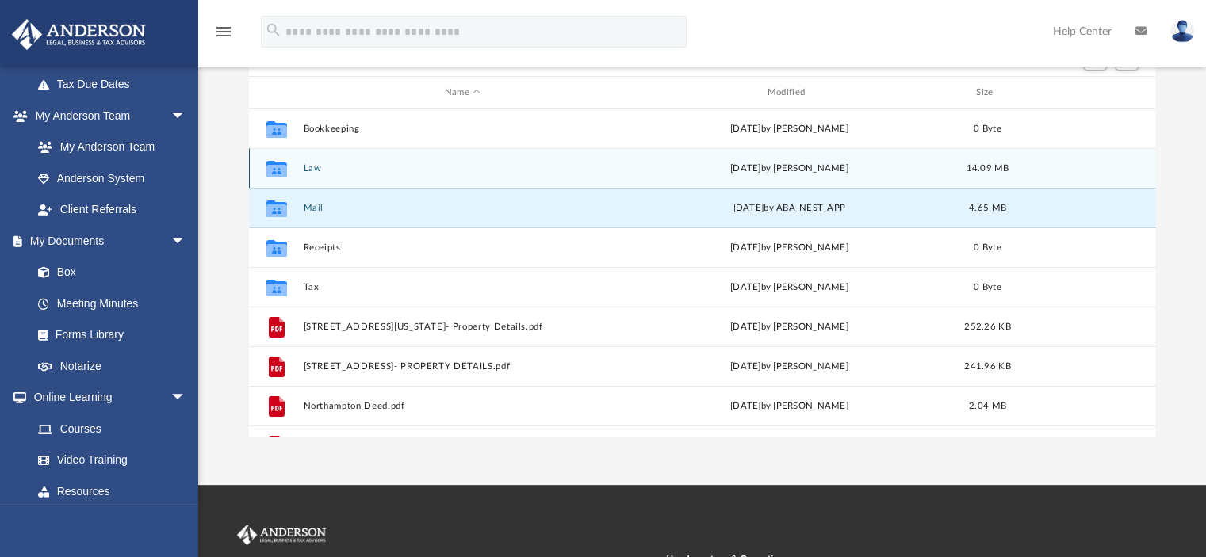
click at [275, 168] on icon "grid" at bounding box center [276, 171] width 21 height 13
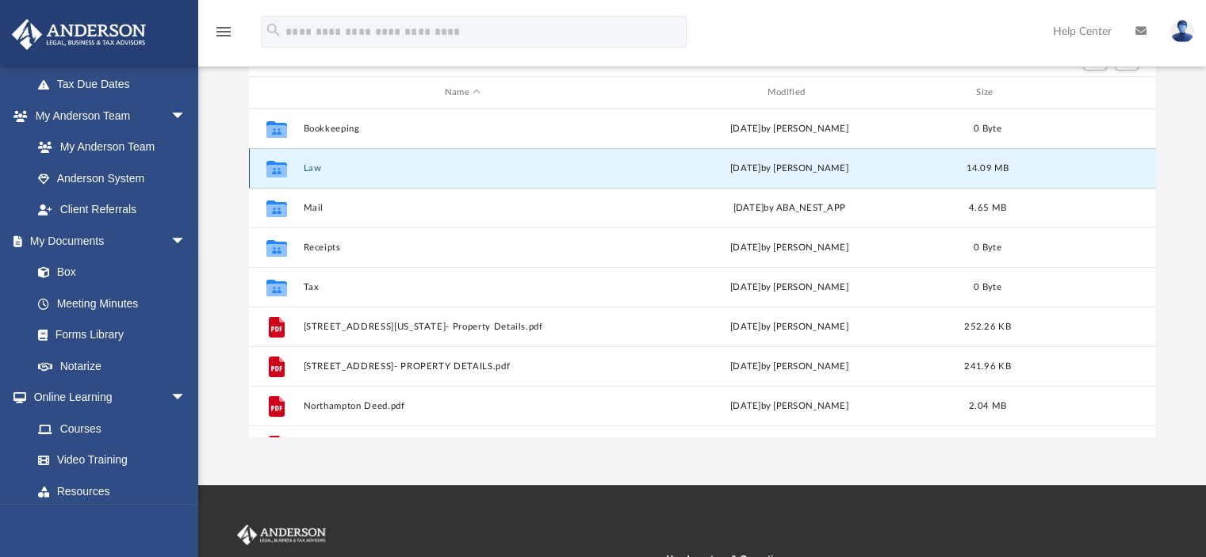
click at [275, 168] on icon "grid" at bounding box center [276, 171] width 21 height 13
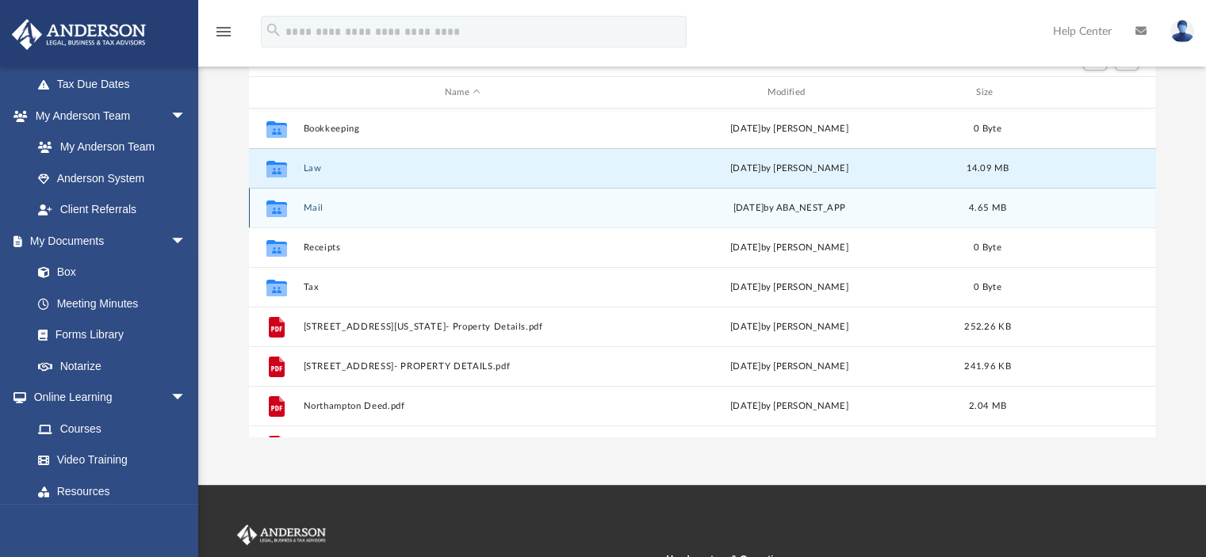
click at [276, 220] on div "Collaborated Folder Mail Wed Feb 5 2025 by ABA_NEST_APP 4.65 MB" at bounding box center [702, 208] width 907 height 40
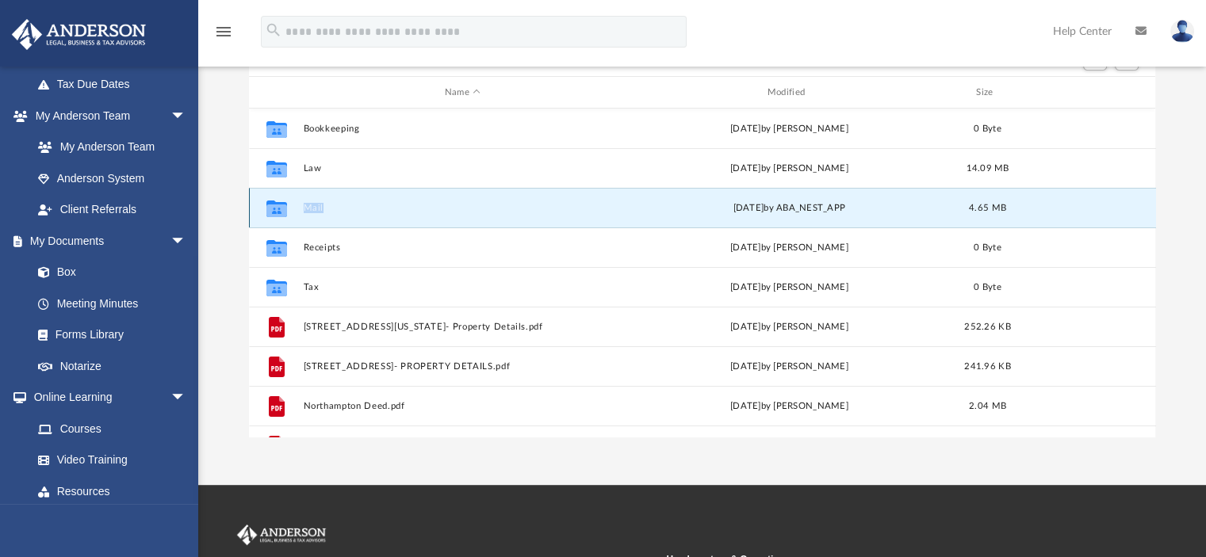
click at [276, 220] on div "Collaborated Folder Mail Wed Feb 5 2025 by ABA_NEST_APP 4.65 MB" at bounding box center [702, 208] width 907 height 40
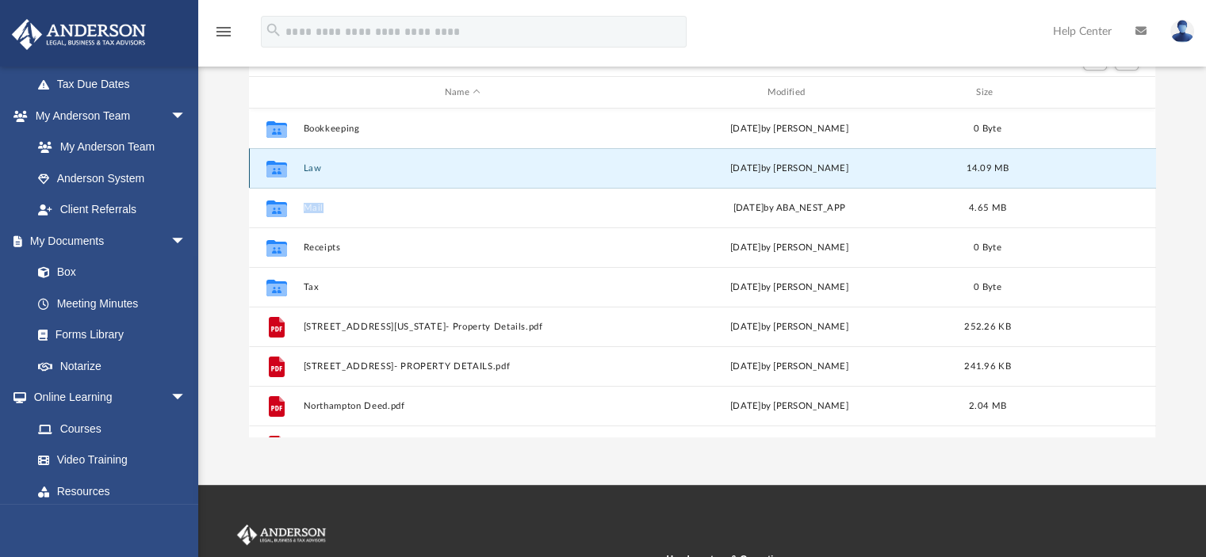
click at [350, 172] on button "Law" at bounding box center [462, 168] width 319 height 10
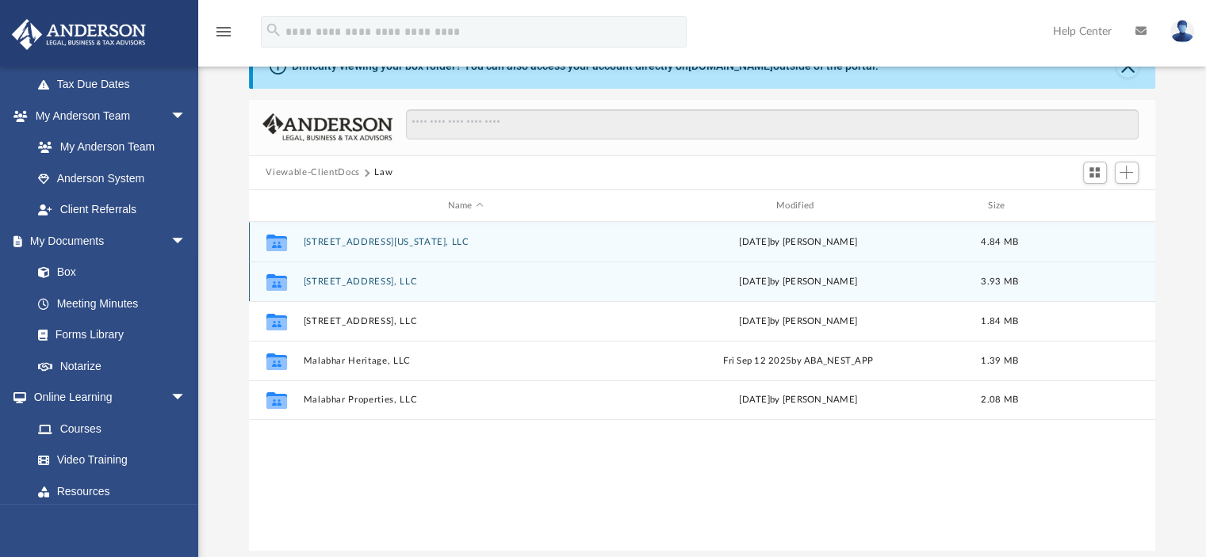
scroll to position [53, 0]
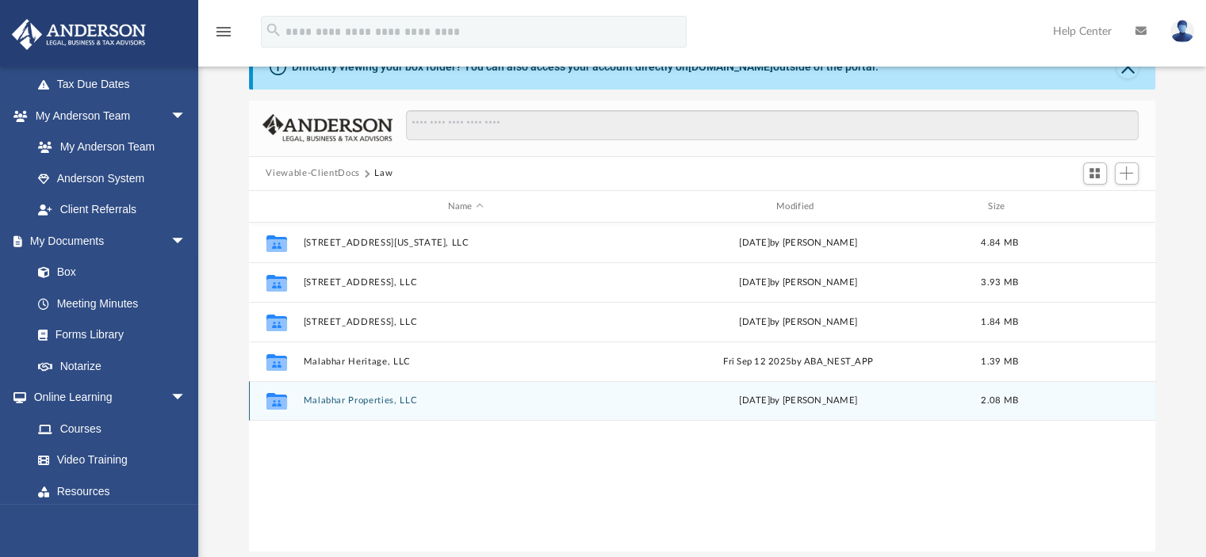
click at [441, 410] on div "Collaborated Folder Malabhar Properties, LLC Fri Sep 23 2022 by Victoria Dinkin…" at bounding box center [702, 401] width 907 height 40
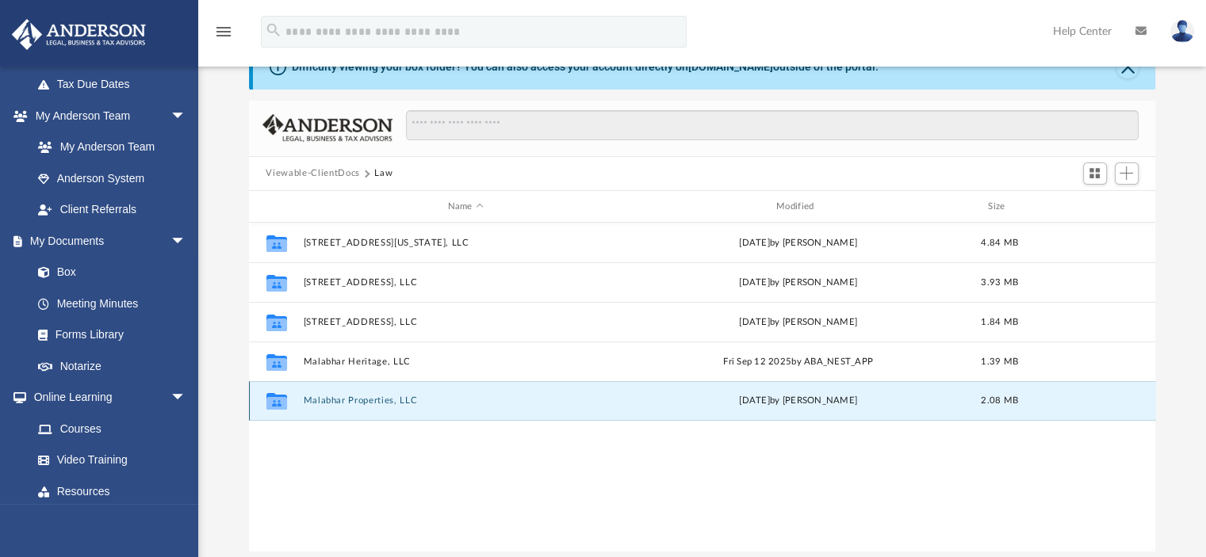
click at [441, 410] on div "Collaborated Folder Malabhar Properties, LLC Fri Sep 23 2022 by Victoria Dinkin…" at bounding box center [702, 401] width 907 height 40
click at [456, 397] on button "Malabhar Properties, LLC" at bounding box center [465, 401] width 325 height 10
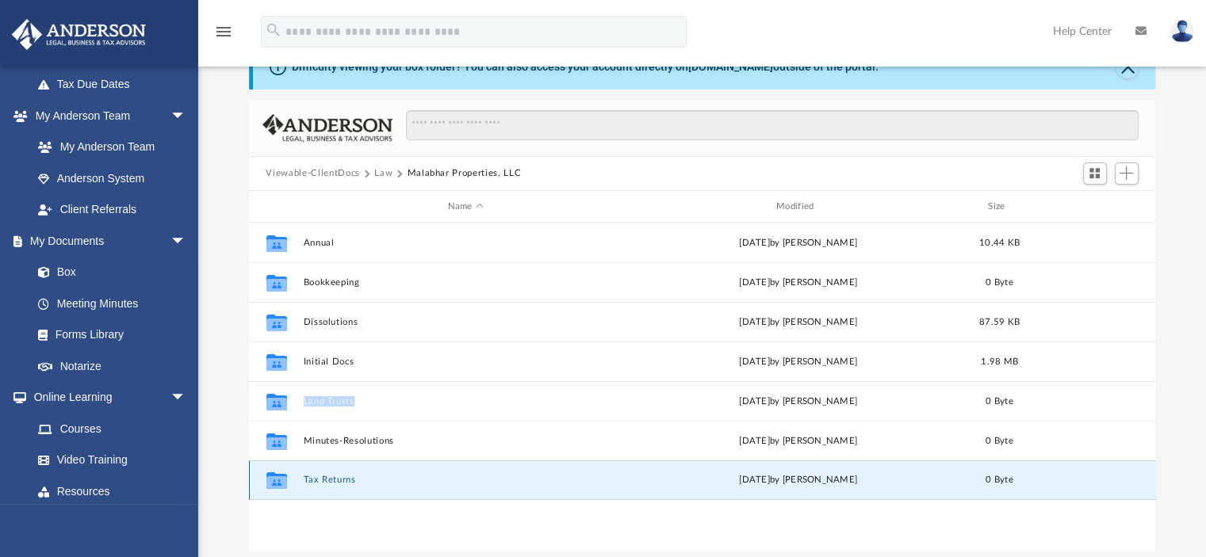
click at [444, 482] on button "Tax Returns" at bounding box center [465, 481] width 325 height 10
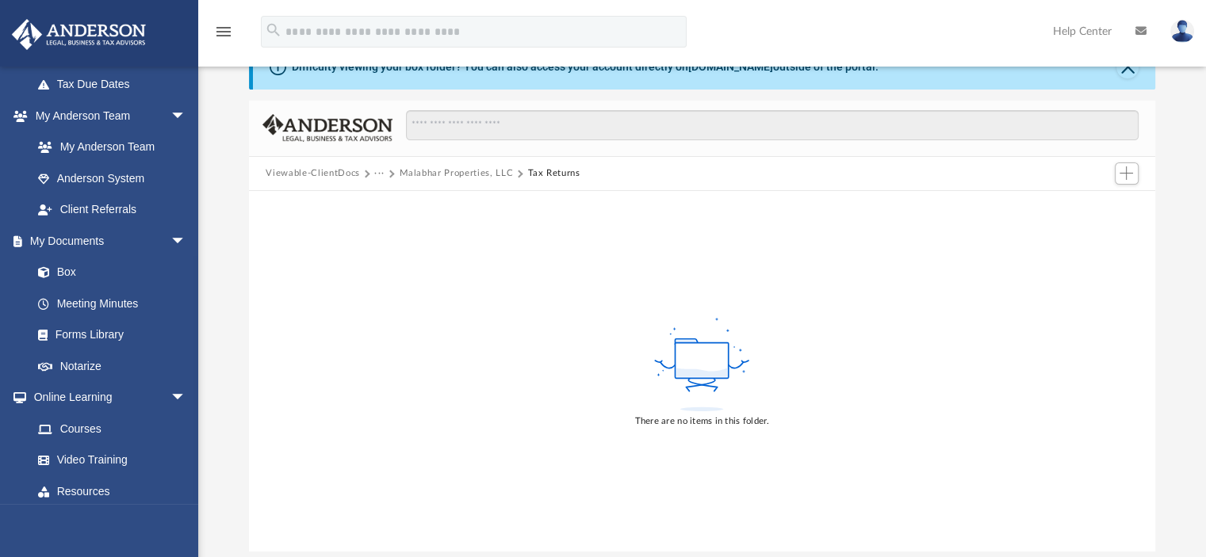
click at [457, 172] on button "Malabhar Properties, LLC" at bounding box center [456, 173] width 114 height 14
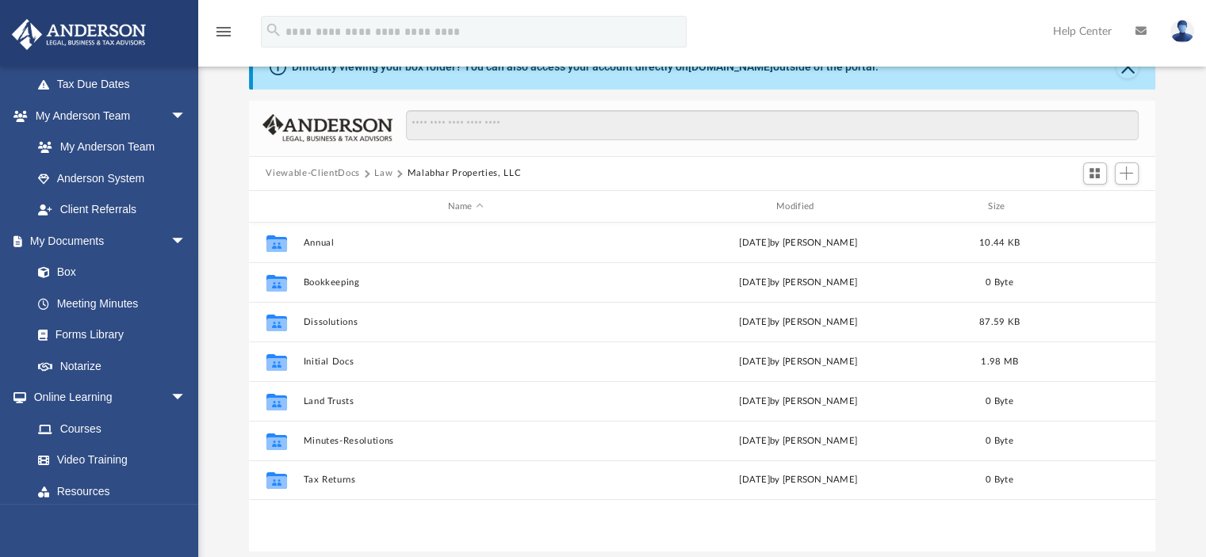
scroll to position [348, 894]
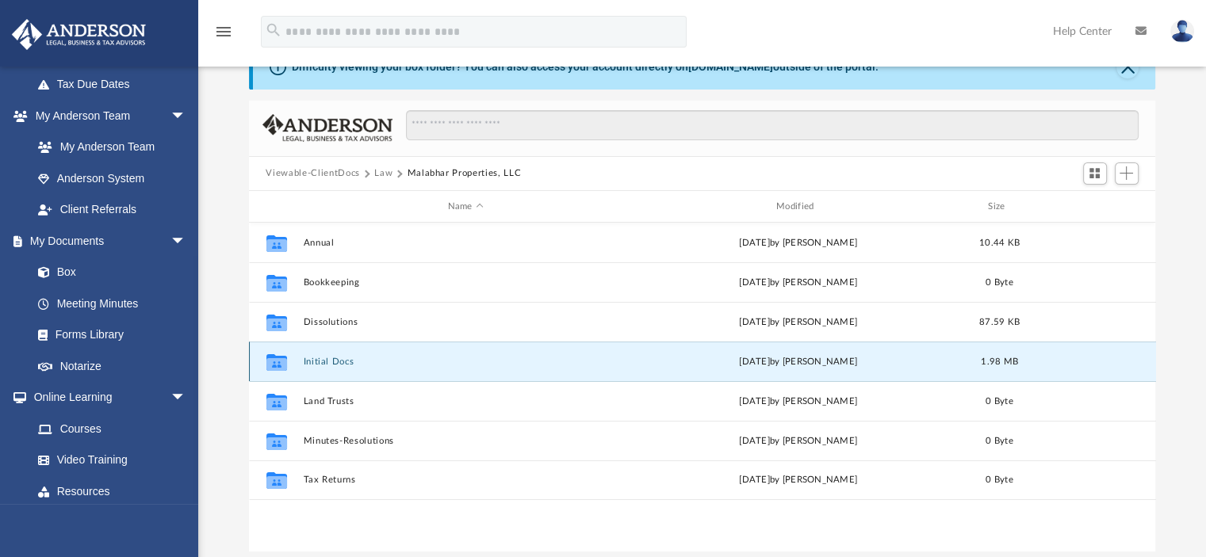
click at [411, 365] on button "Initial Docs" at bounding box center [465, 362] width 325 height 10
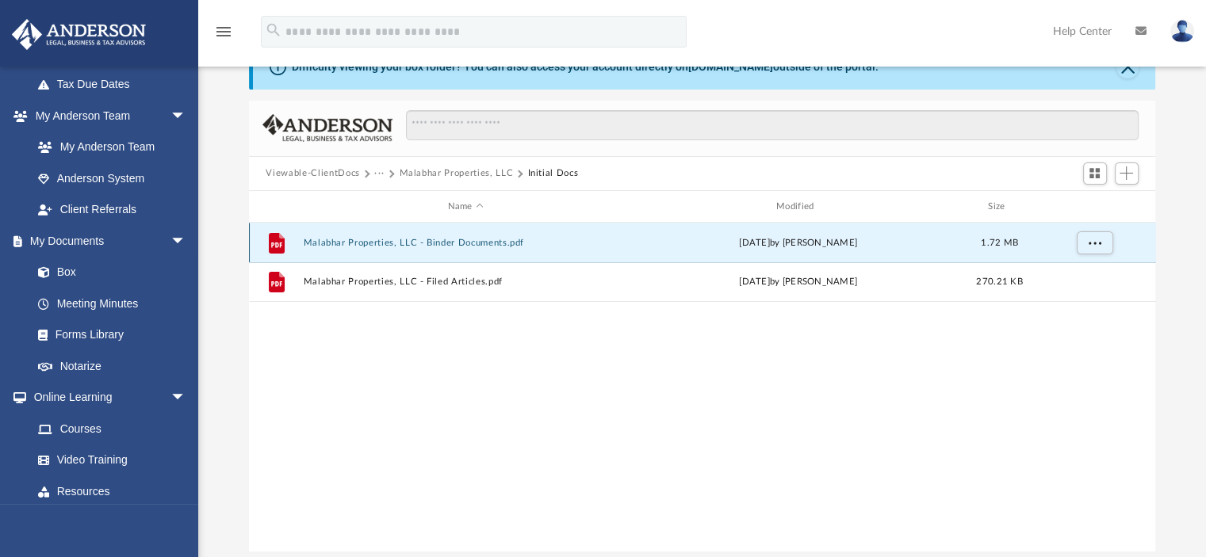
click at [471, 241] on button "Malabhar Properties, LLC - Binder Documents.pdf" at bounding box center [465, 243] width 325 height 10
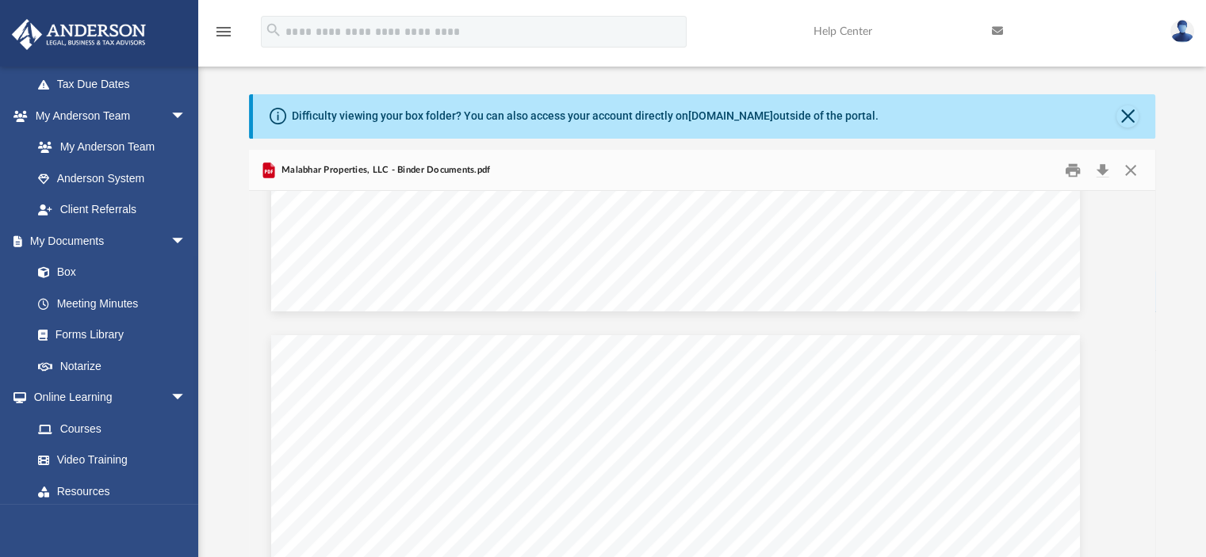
scroll to position [4146, 26]
click at [1134, 168] on button "Close" at bounding box center [1130, 170] width 29 height 25
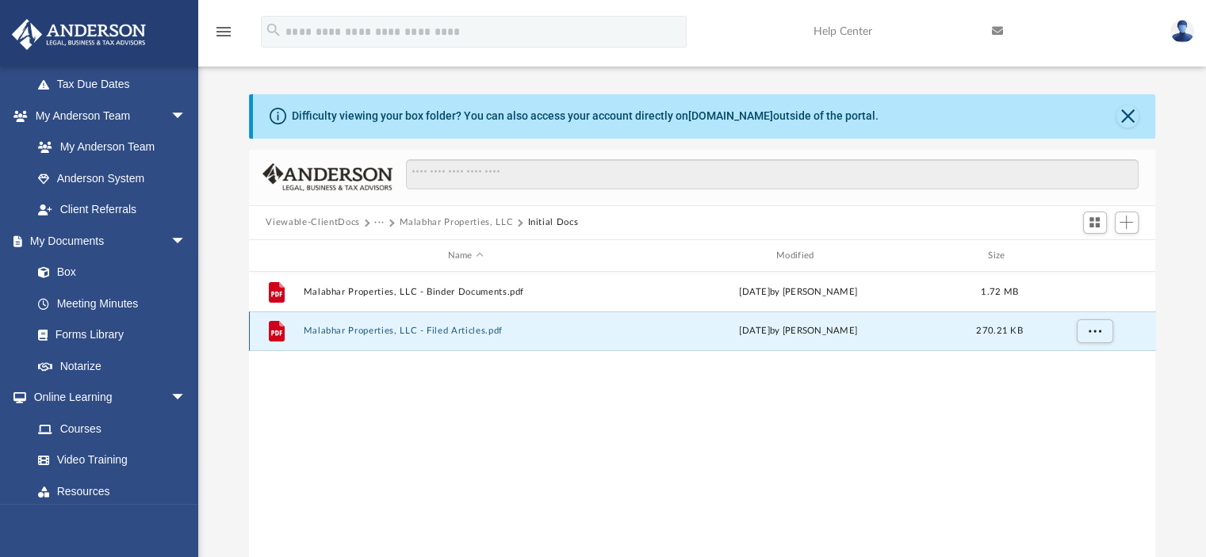
click at [441, 335] on button "Malabhar Properties, LLC - Filed Articles.pdf" at bounding box center [465, 332] width 325 height 10
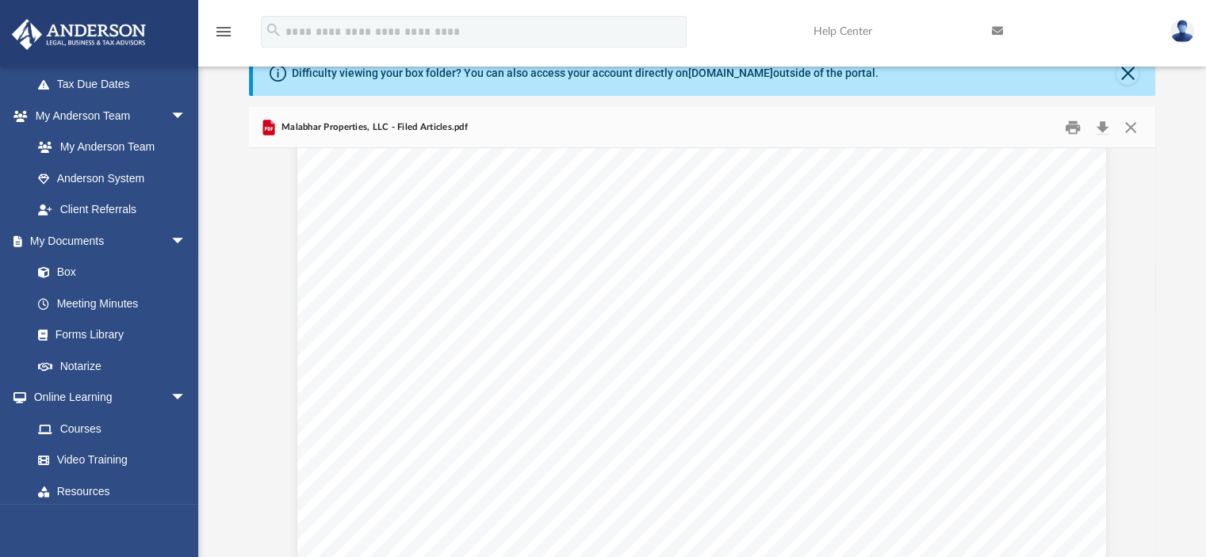
scroll to position [3871, 0]
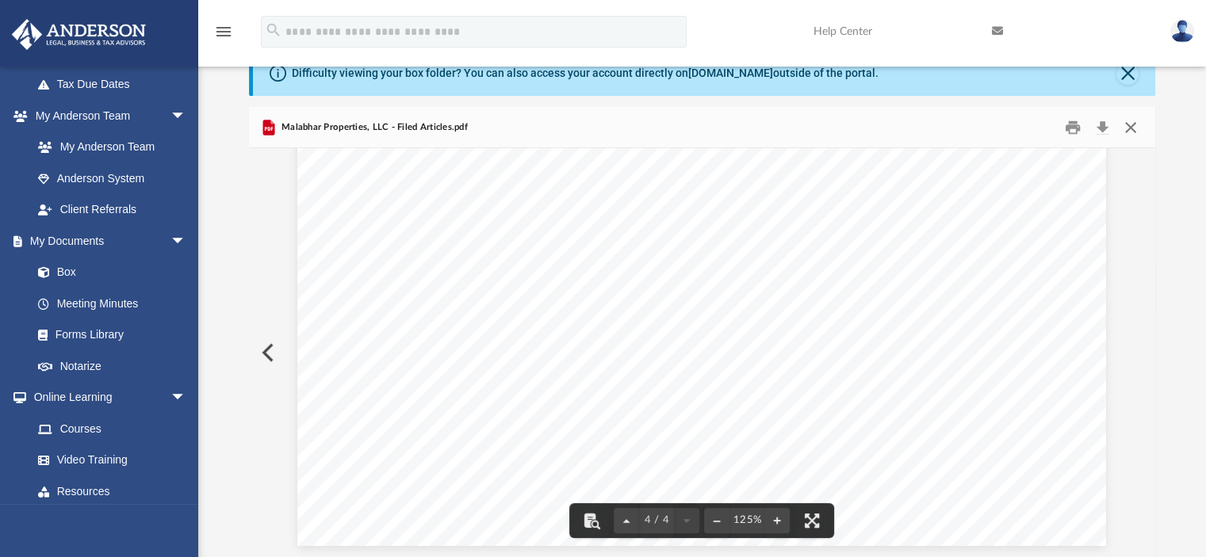
click at [1132, 128] on button "Close" at bounding box center [1130, 127] width 29 height 25
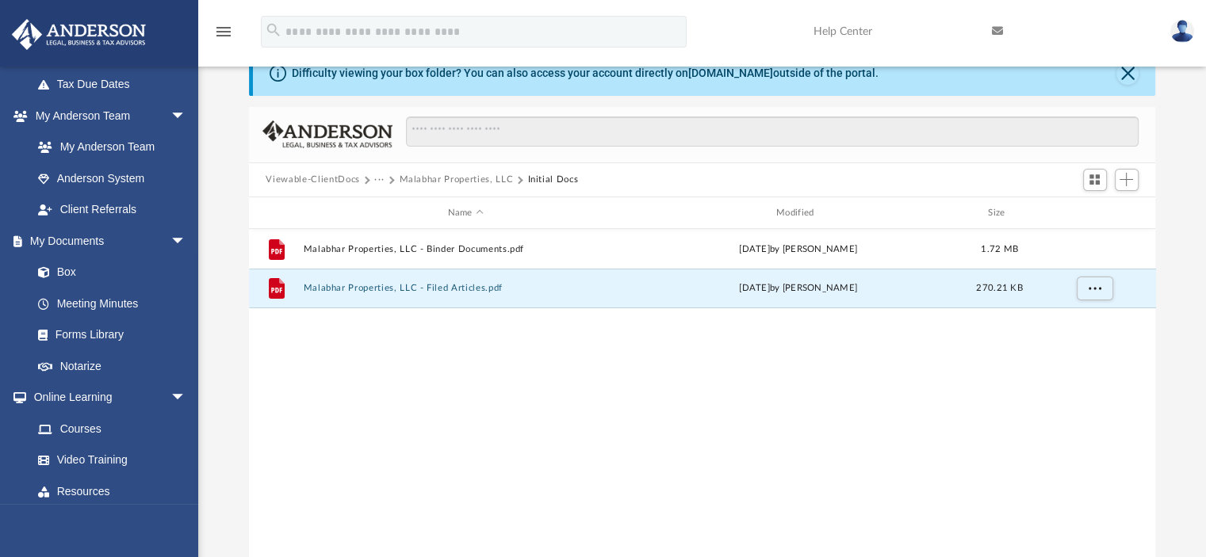
scroll to position [0, 0]
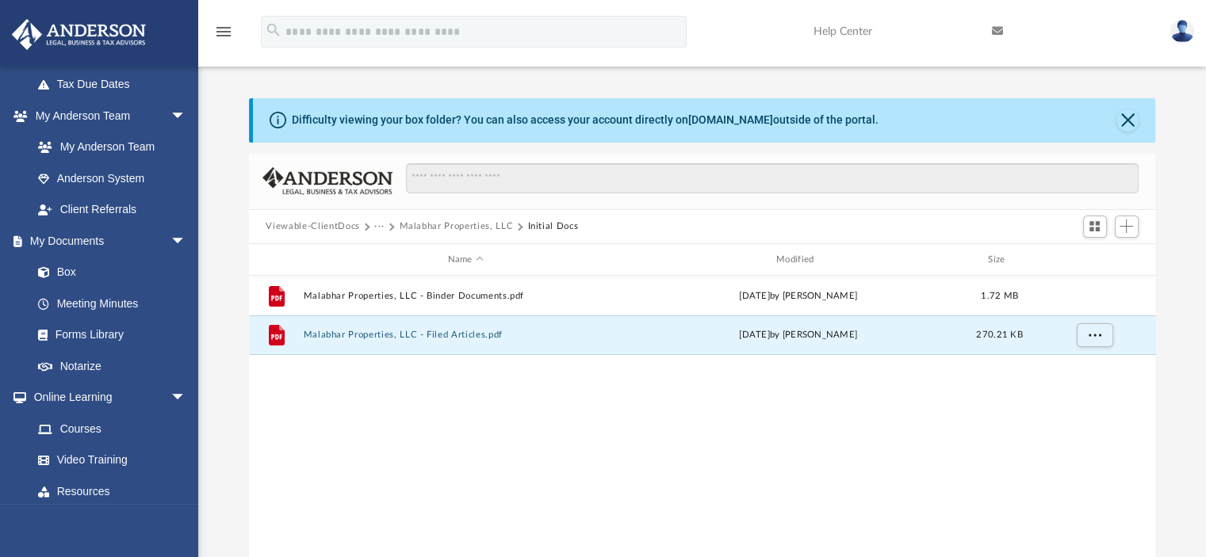
click at [464, 224] on button "Malabhar Properties, LLC" at bounding box center [456, 227] width 114 height 14
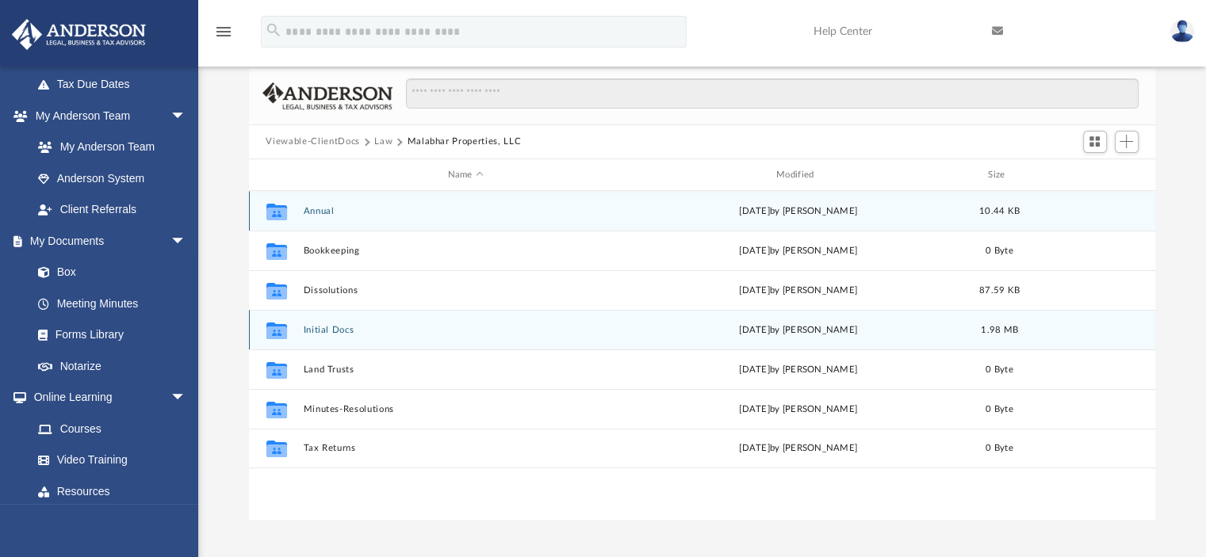
scroll to position [84, 0]
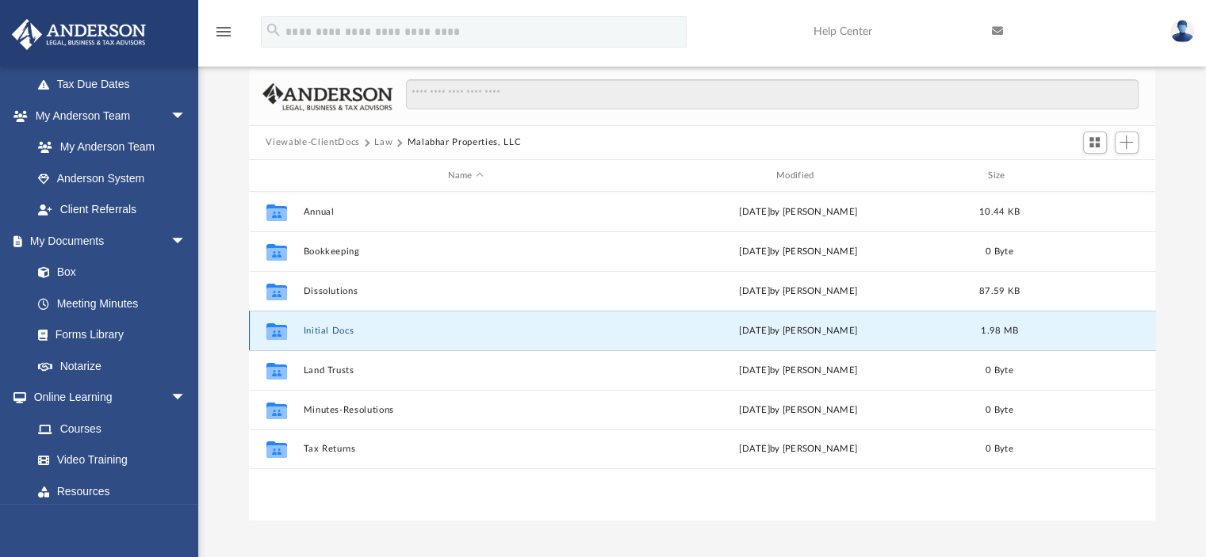
click at [343, 331] on button "Initial Docs" at bounding box center [465, 331] width 325 height 10
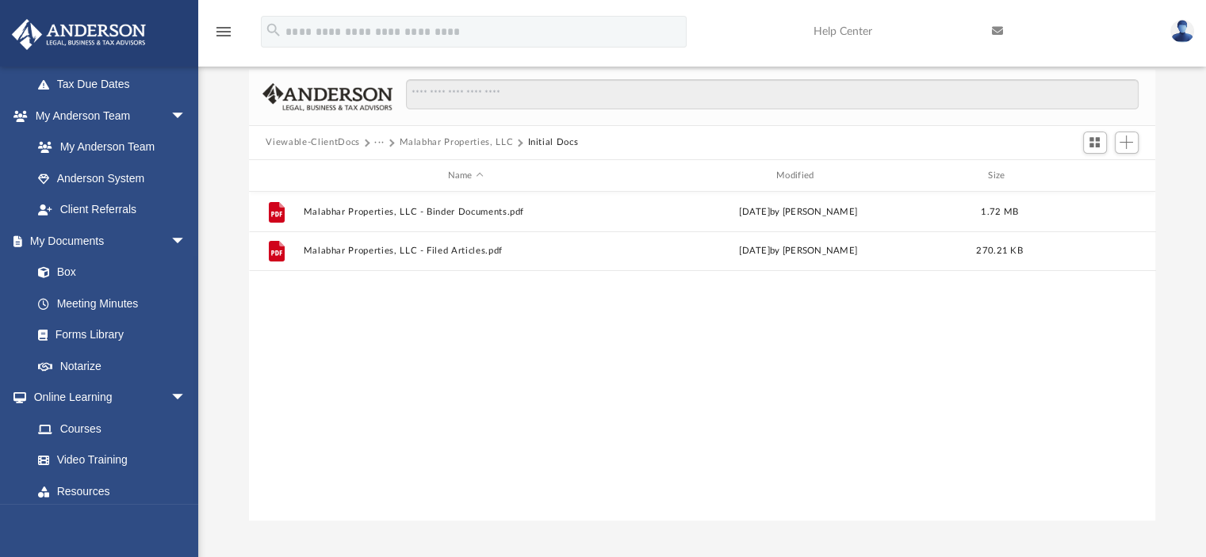
click at [439, 142] on button "Malabhar Properties, LLC" at bounding box center [456, 143] width 114 height 14
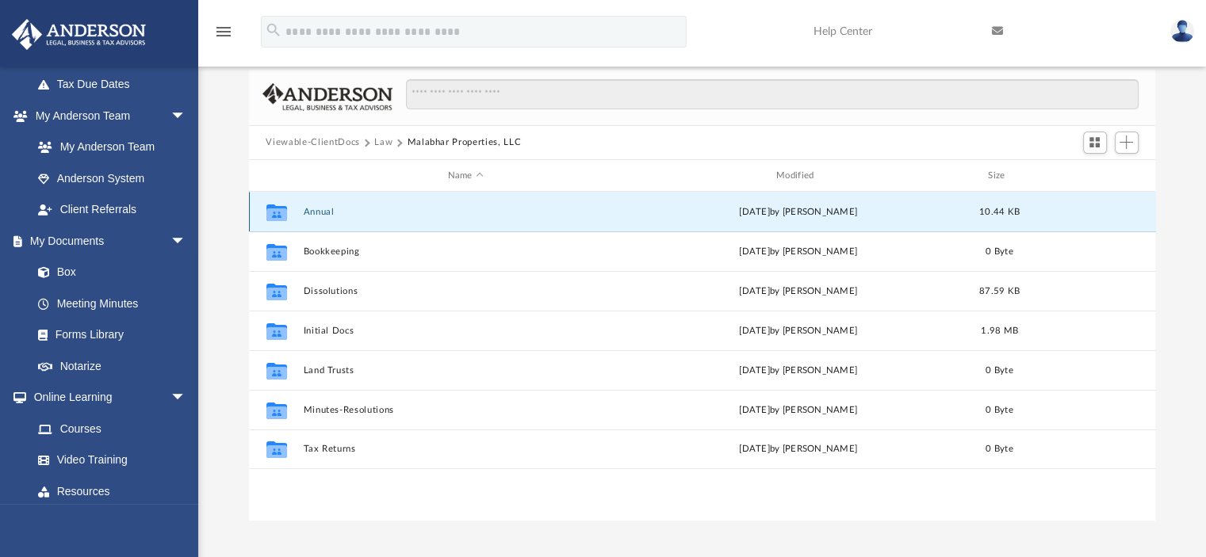
click at [325, 210] on button "Annual" at bounding box center [465, 212] width 325 height 10
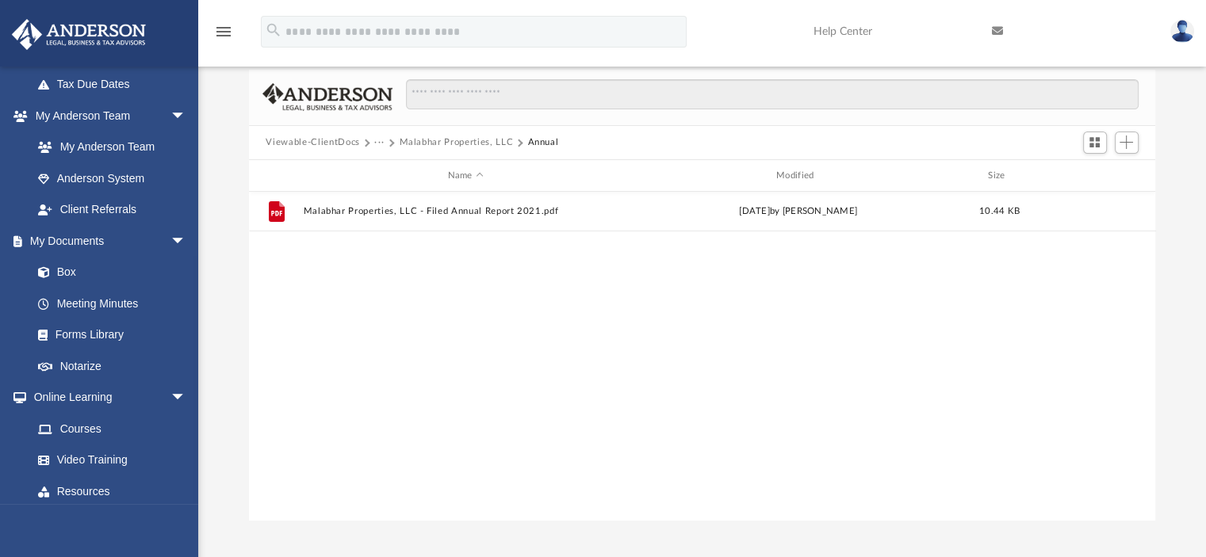
click at [462, 139] on button "Malabhar Properties, LLC" at bounding box center [456, 143] width 114 height 14
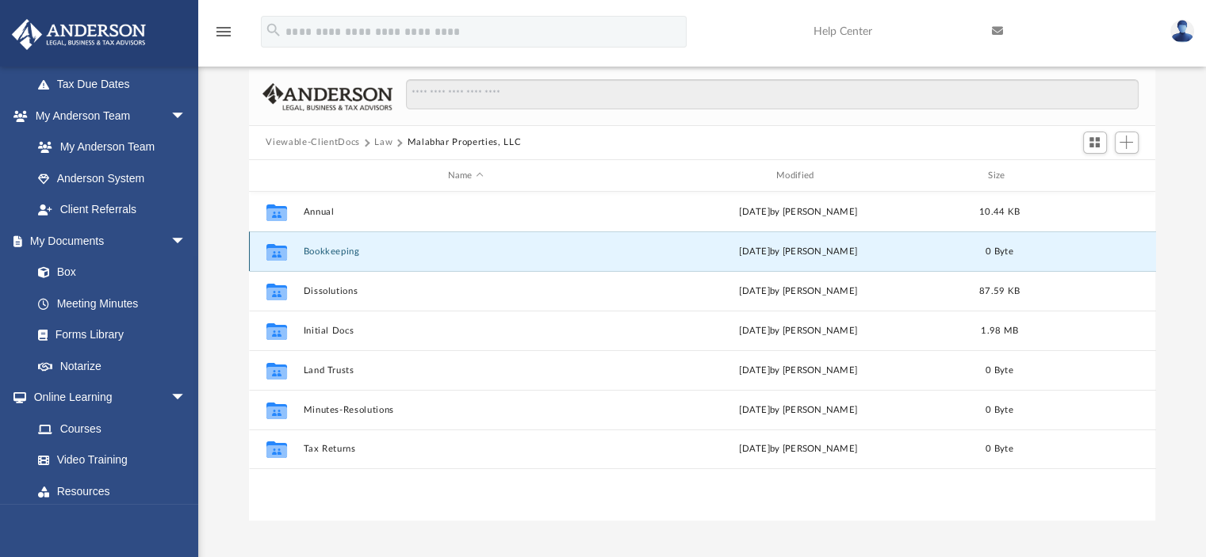
click at [349, 247] on button "Bookkeeping" at bounding box center [465, 252] width 325 height 10
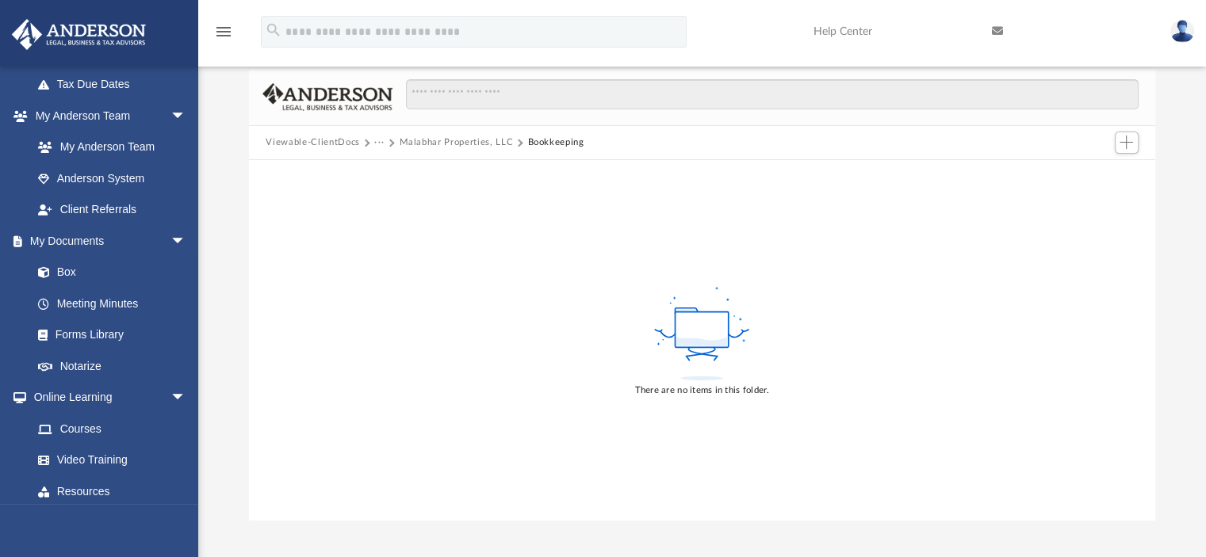
click at [464, 139] on button "Malabhar Properties, LLC" at bounding box center [456, 143] width 114 height 14
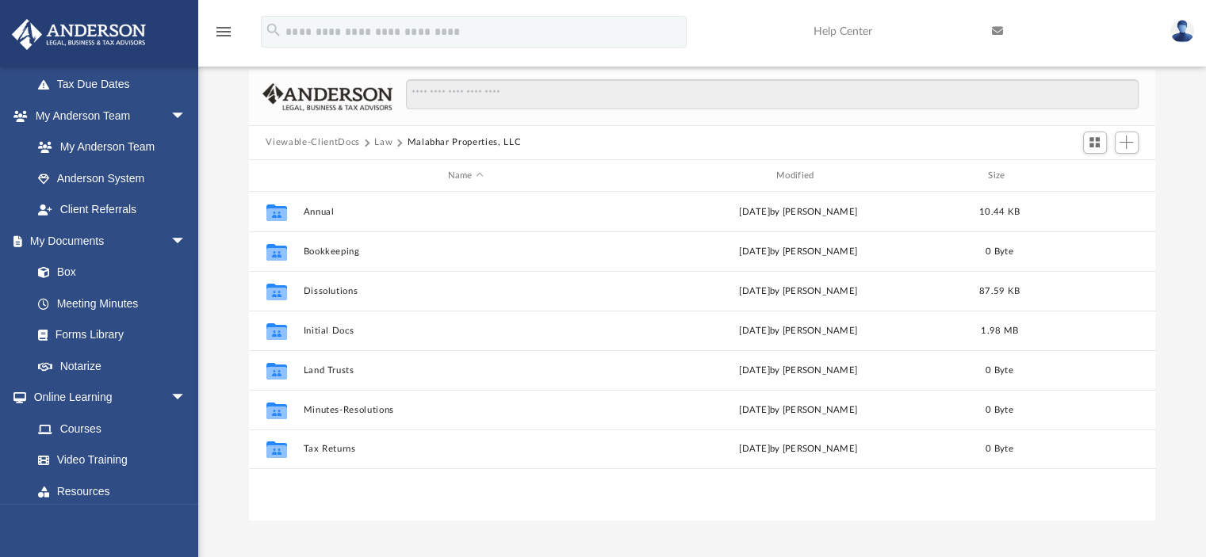
scroll to position [348, 894]
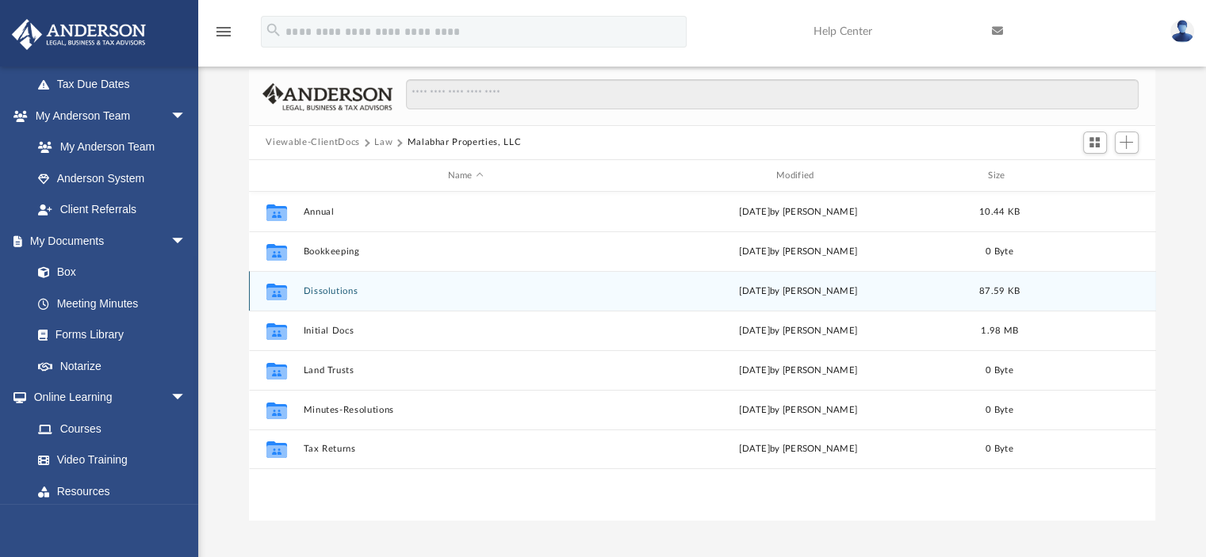
click at [325, 297] on div "Collaborated Folder Dissolutions Fri Sep 23 2022 by Victoria Dinkins 87.59 KB" at bounding box center [702, 291] width 907 height 40
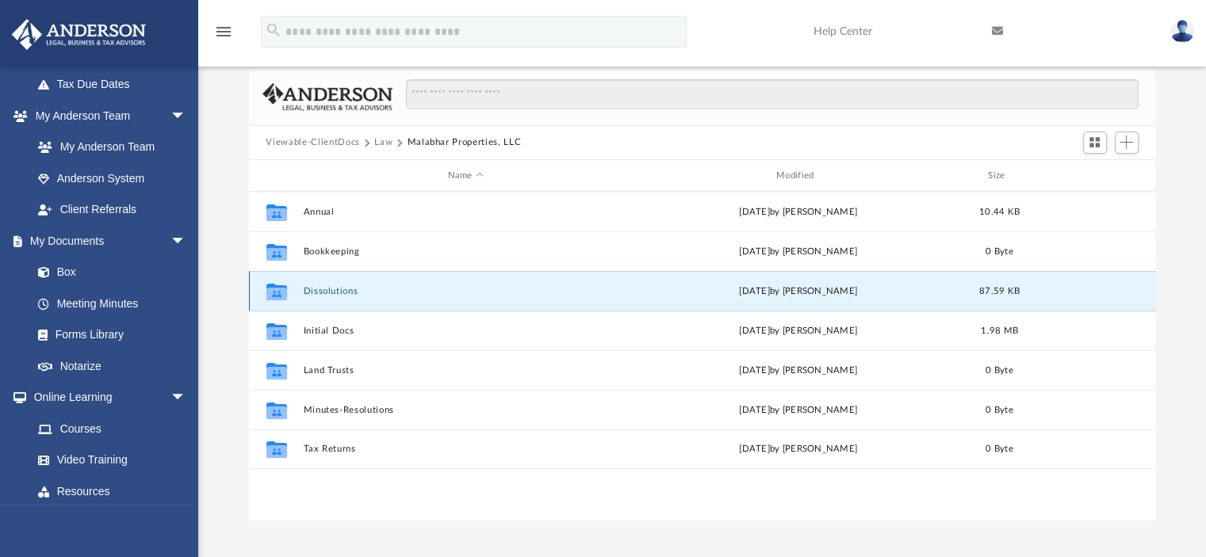
click at [329, 291] on button "Dissolutions" at bounding box center [465, 291] width 325 height 10
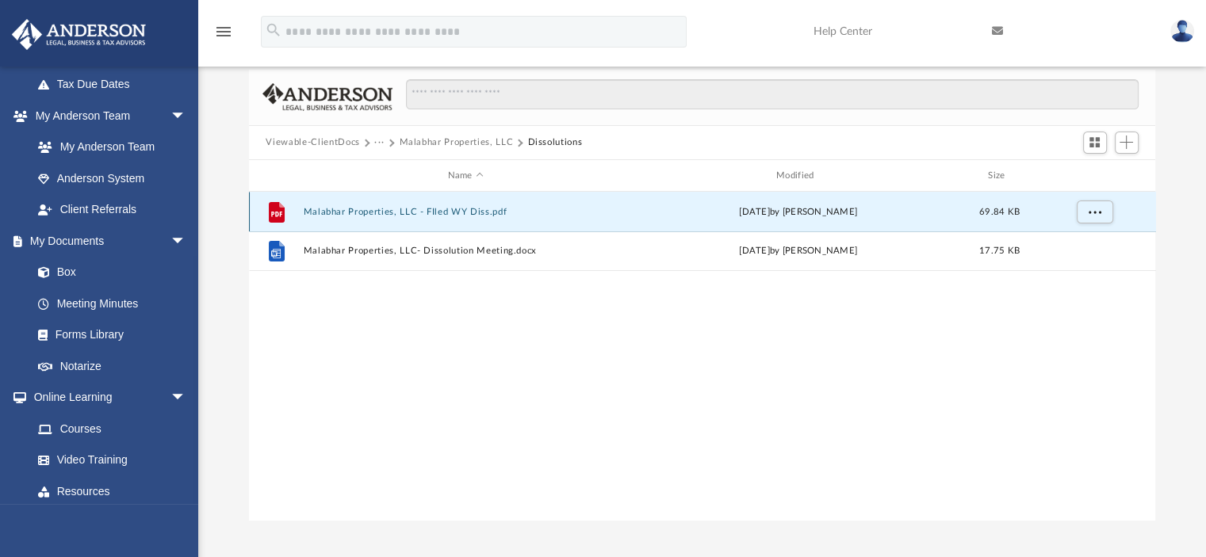
click at [369, 211] on button "Malabhar Properties, LLC - FIled WY Diss.pdf" at bounding box center [465, 212] width 325 height 10
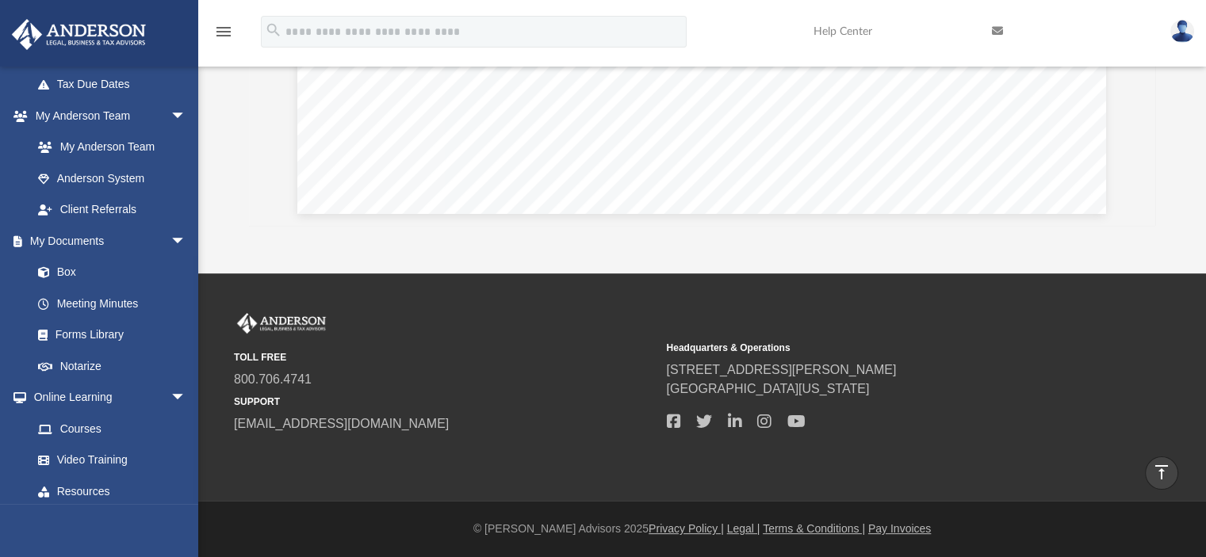
scroll to position [0, 0]
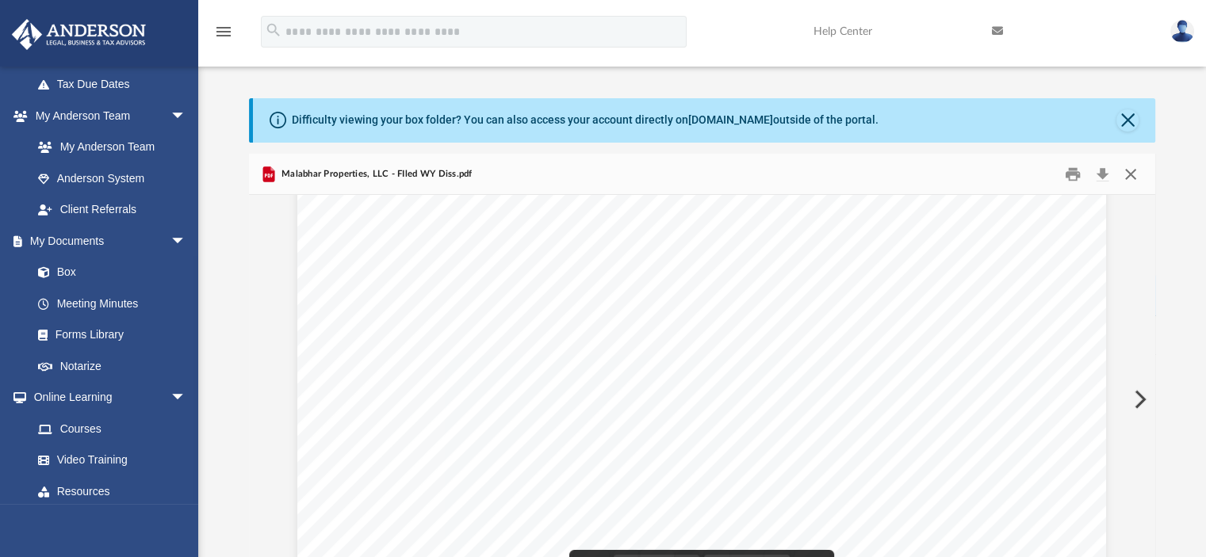
click at [1135, 176] on button "Close" at bounding box center [1130, 174] width 29 height 25
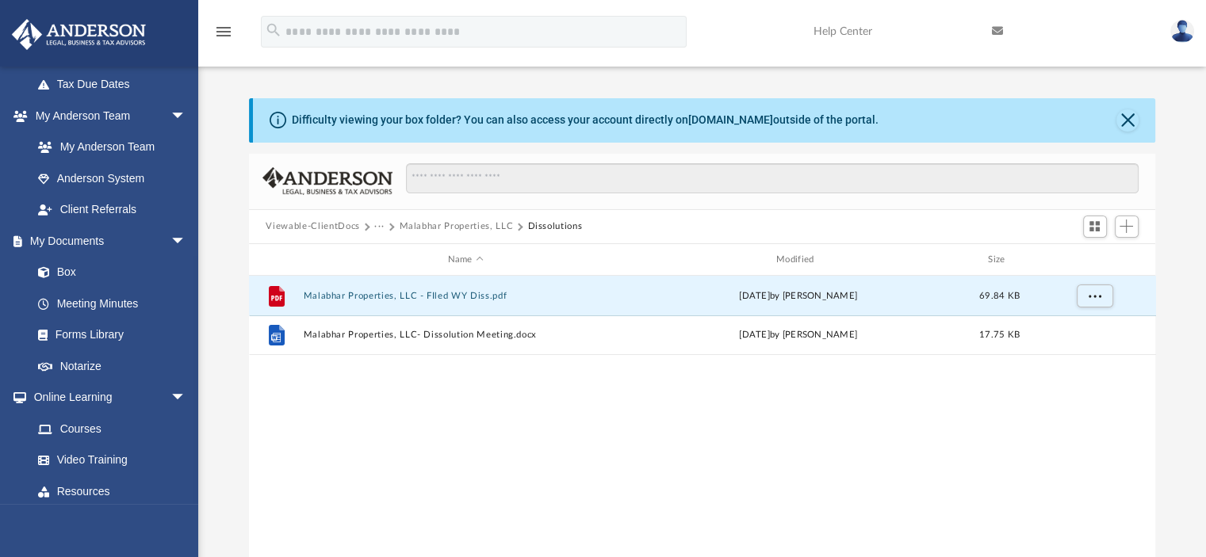
click at [325, 227] on button "Viewable-ClientDocs" at bounding box center [313, 227] width 94 height 14
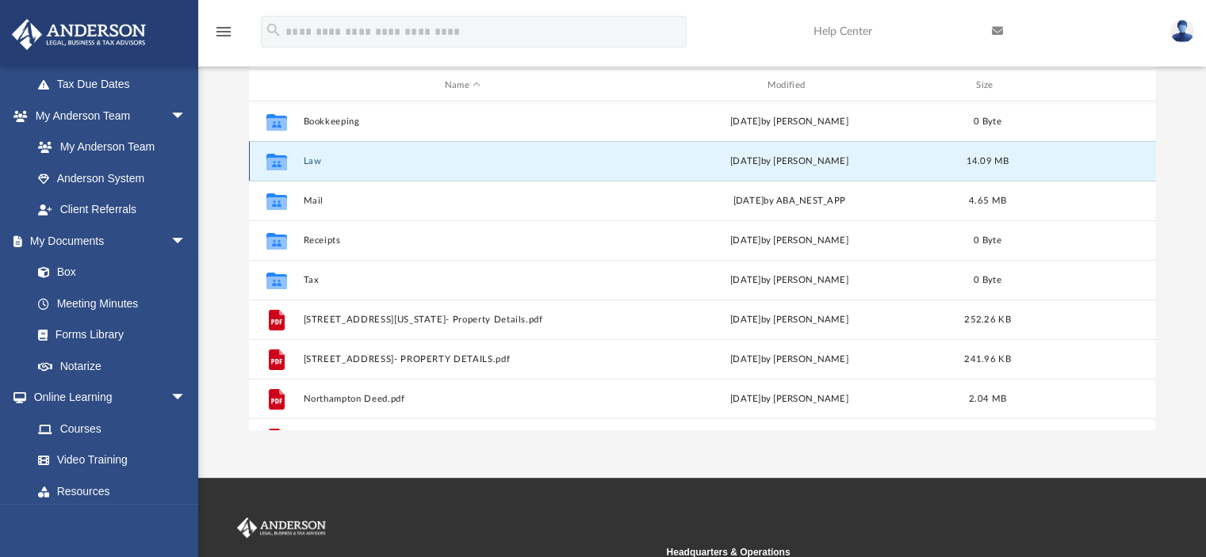
click at [309, 160] on button "Law" at bounding box center [462, 161] width 319 height 10
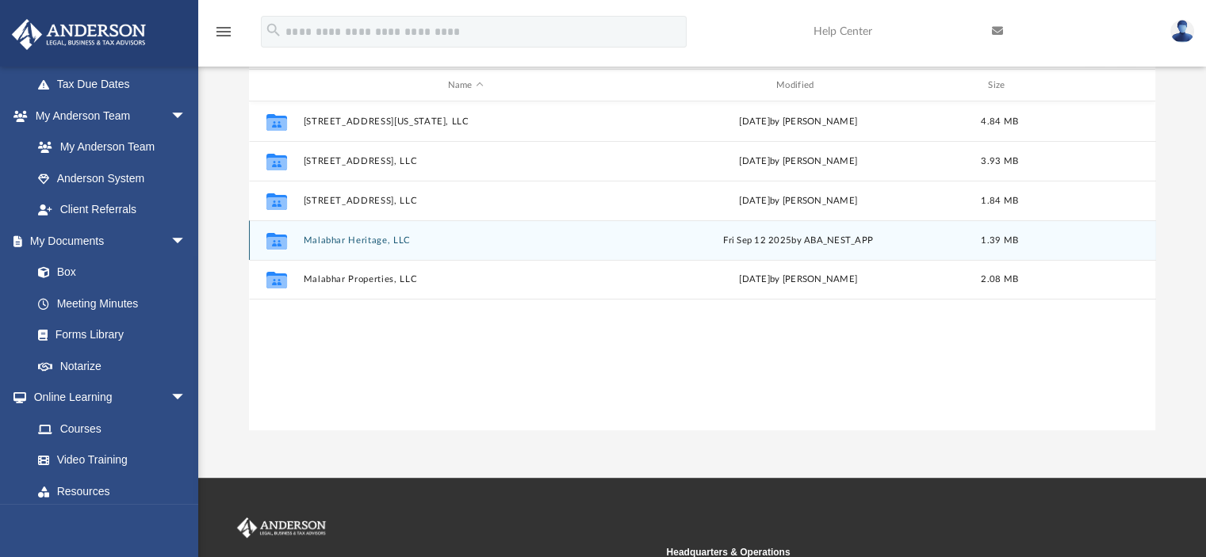
click at [383, 233] on div "Collaborated Folder Malabhar Heritage, LLC Fri Sep 12 2025 by ABA_NEST_APP 1.39…" at bounding box center [702, 240] width 907 height 40
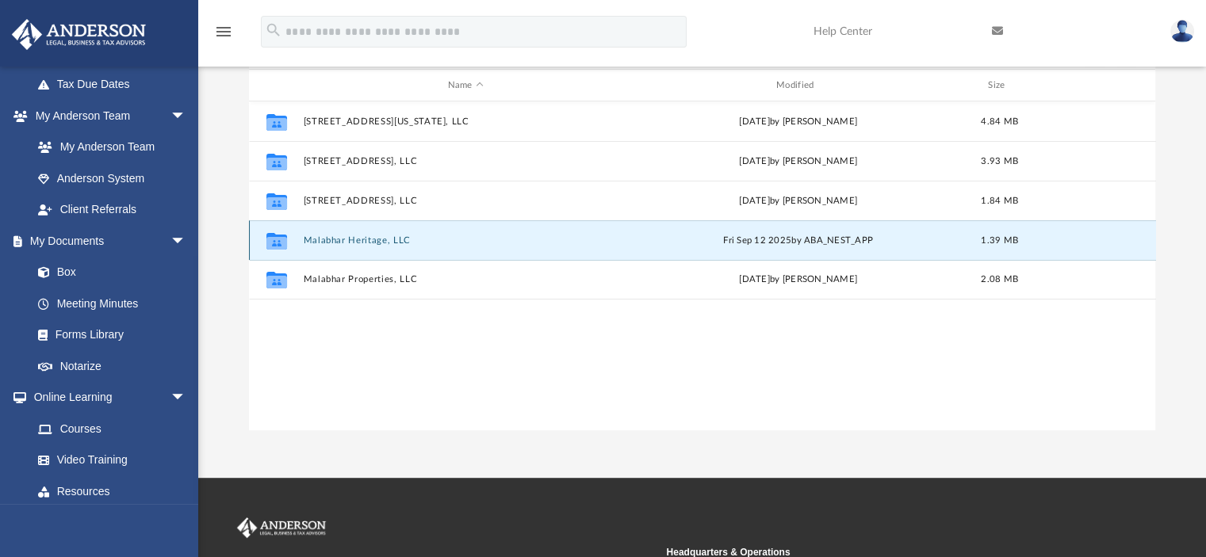
click at [380, 237] on button "Malabhar Heritage, LLC" at bounding box center [465, 240] width 325 height 10
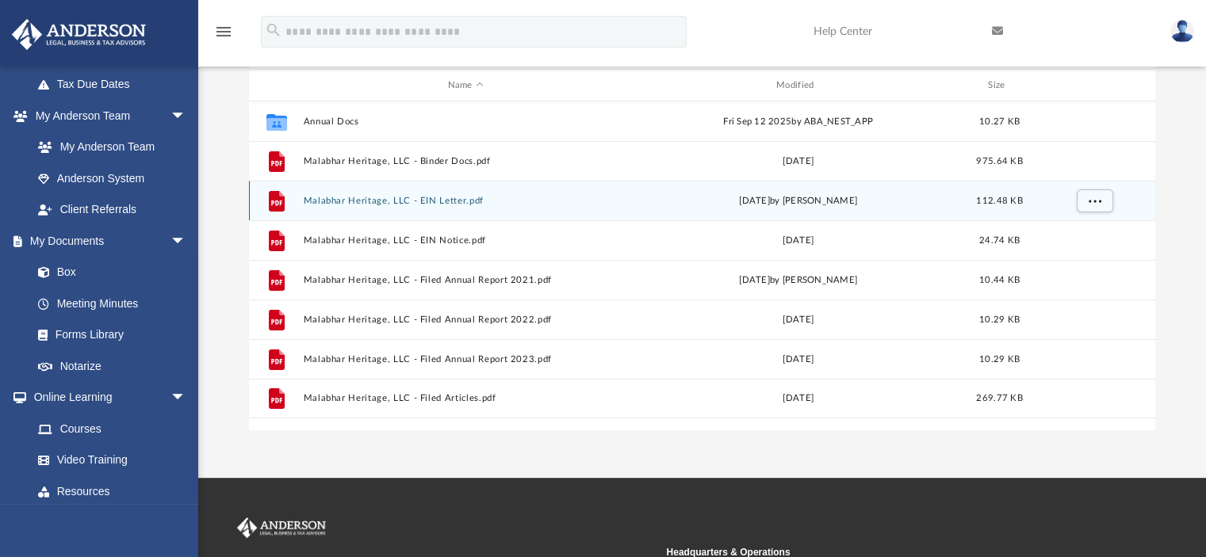
click at [407, 207] on div "File Malabhar Heritage, LLC - EIN Letter.pdf Sat Jul 9 2022 by Liz Garcia 112.4…" at bounding box center [702, 201] width 907 height 40
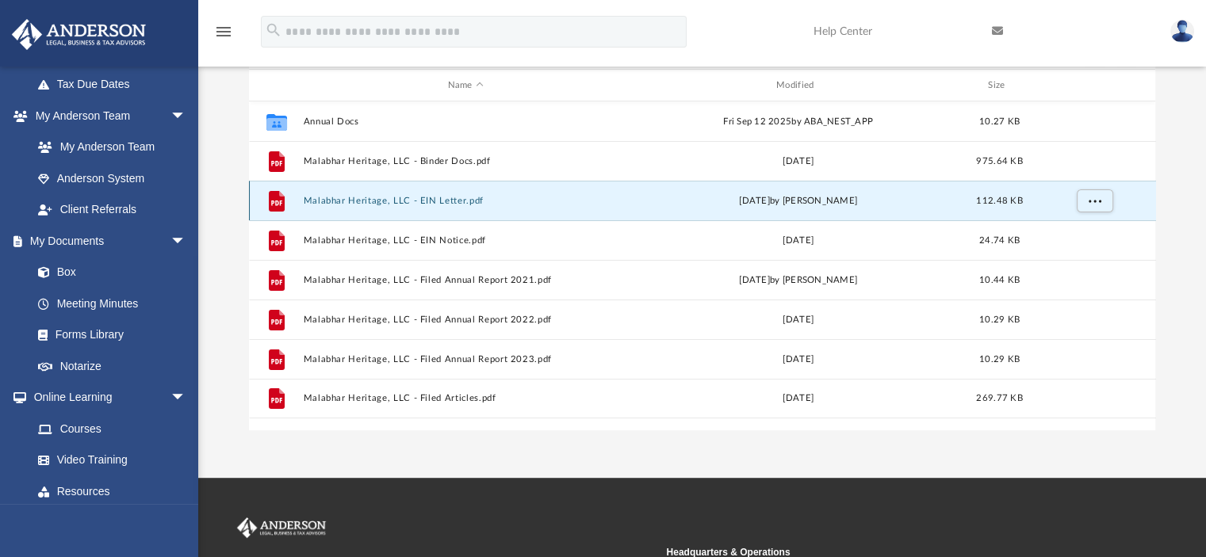
click at [407, 204] on button "Malabhar Heritage, LLC - EIN Letter.pdf" at bounding box center [465, 201] width 325 height 10
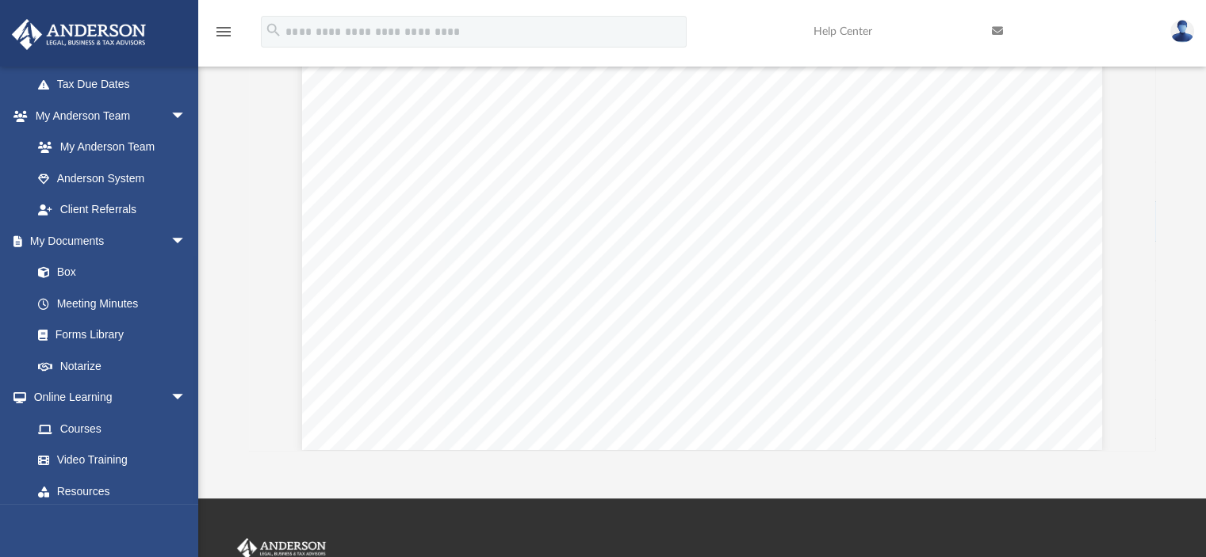
scroll to position [2792, 0]
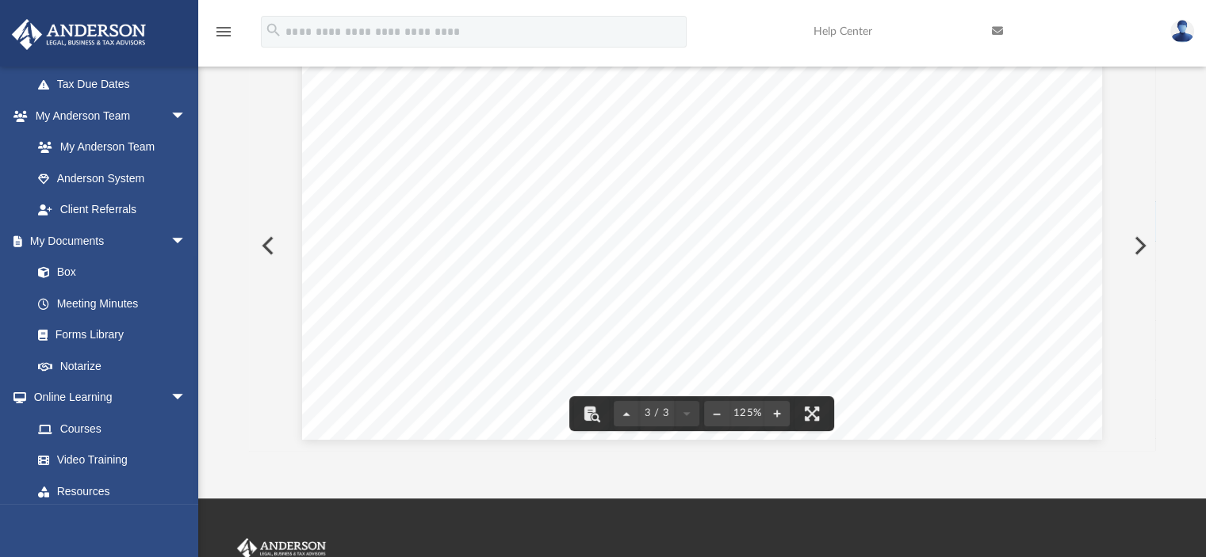
click at [270, 250] on button "Preview" at bounding box center [266, 246] width 35 height 44
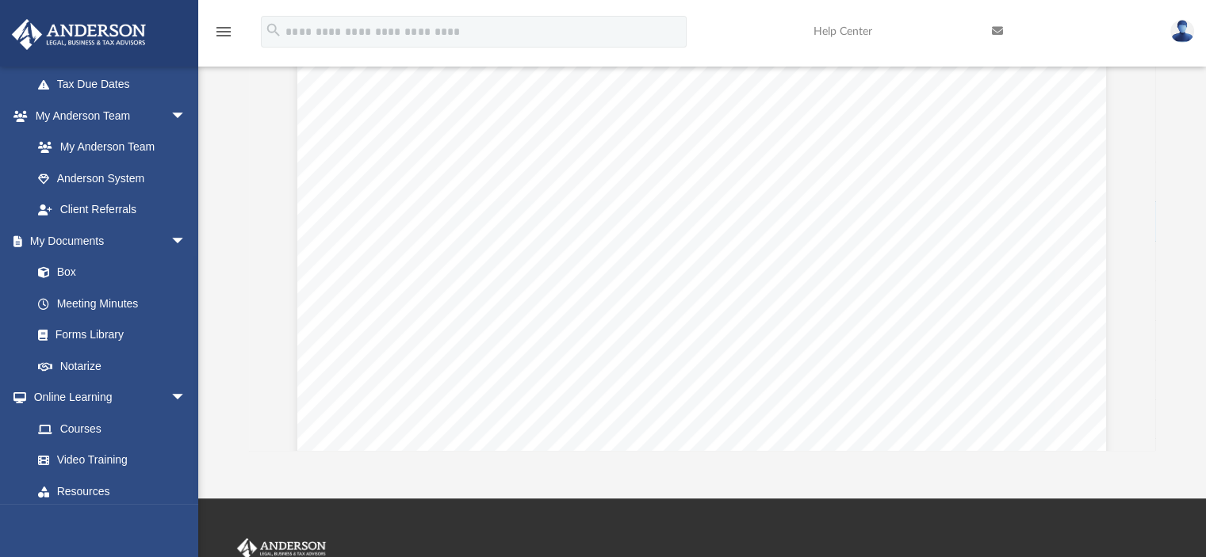
scroll to position [26776, 0]
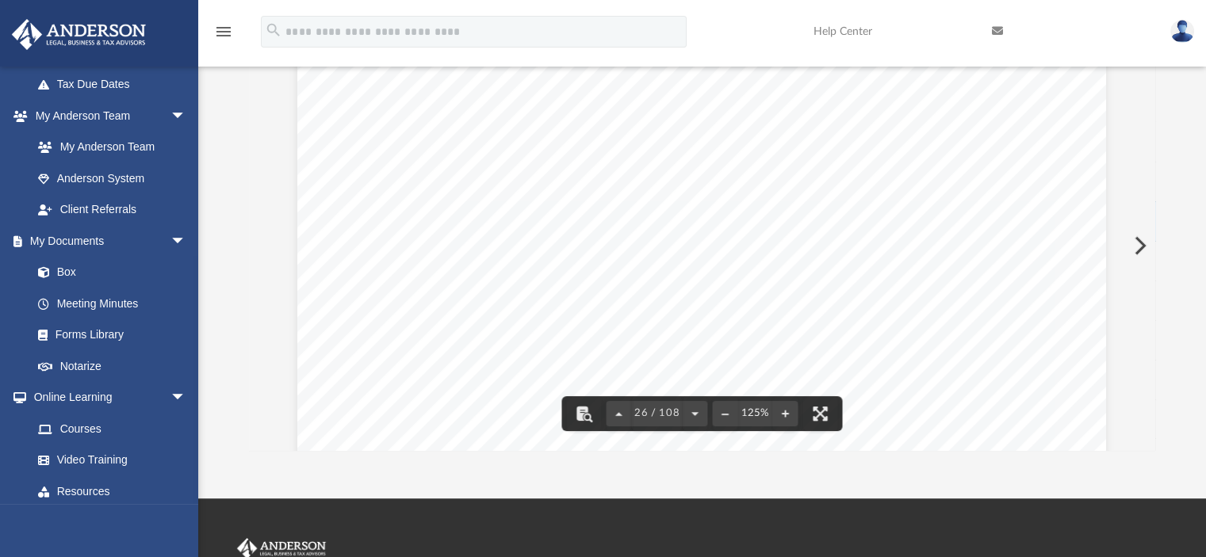
click at [1155, 150] on div "Operating Agreement of Malabhar Heritage, LLC Page 8 of 48 (b) Adjustment for U…" at bounding box center [702, 245] width 907 height 409
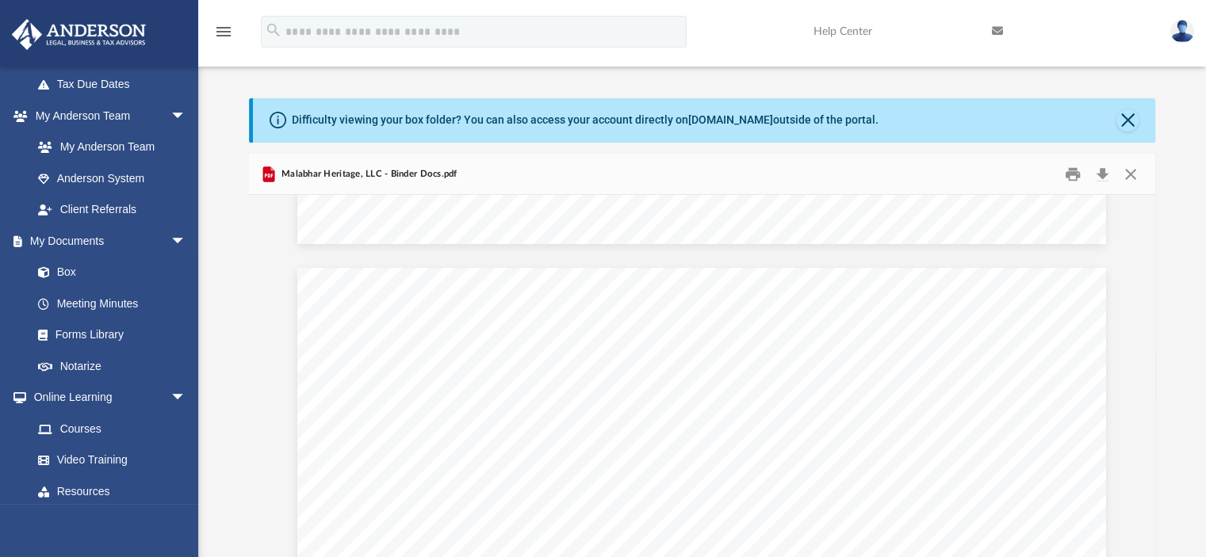
scroll to position [8486, 0]
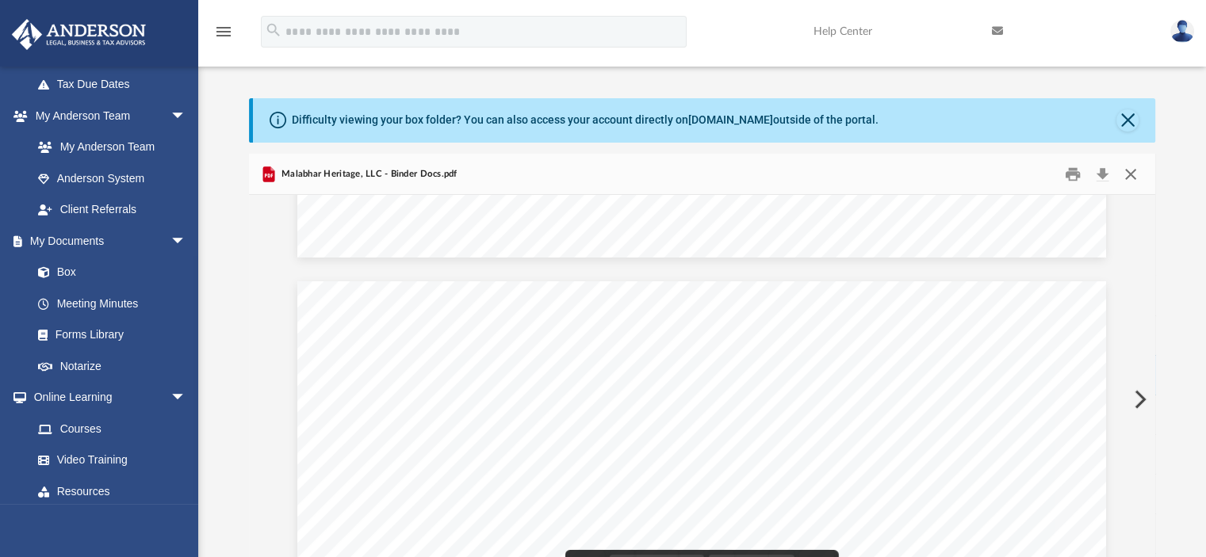
click at [1131, 170] on button "Close" at bounding box center [1130, 174] width 29 height 25
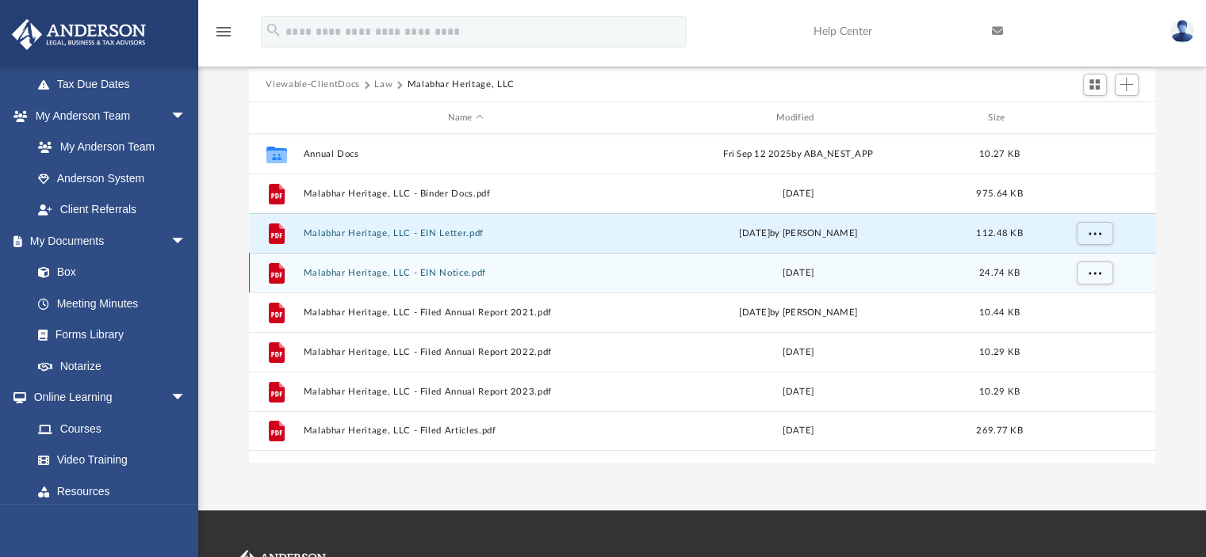
scroll to position [0, 0]
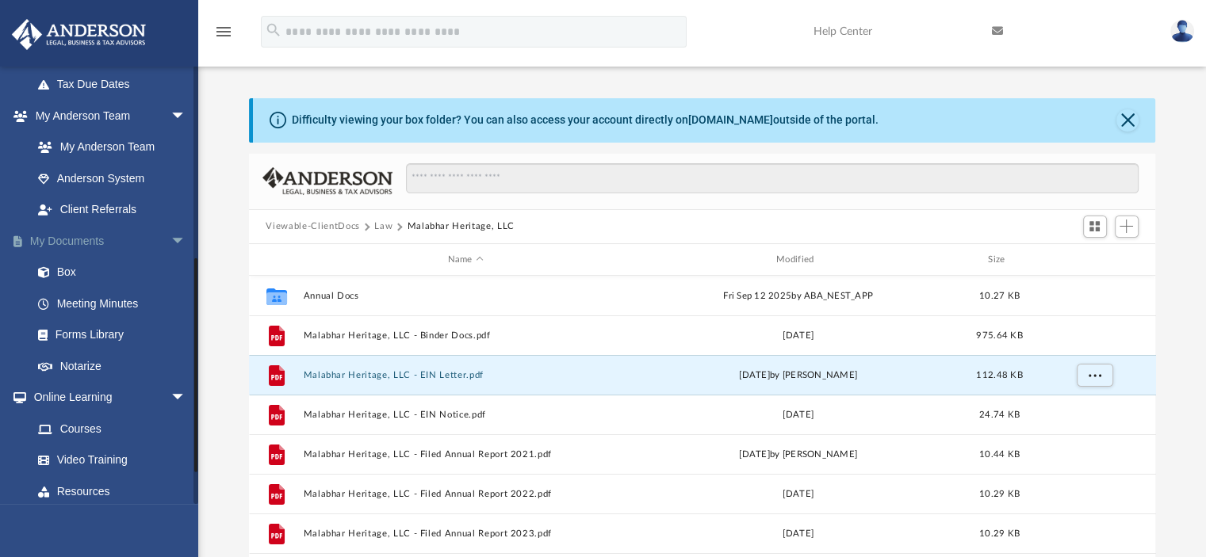
click at [65, 254] on link "My Documents arrow_drop_down" at bounding box center [110, 241] width 199 height 32
click at [57, 287] on link "Box" at bounding box center [116, 273] width 188 height 32
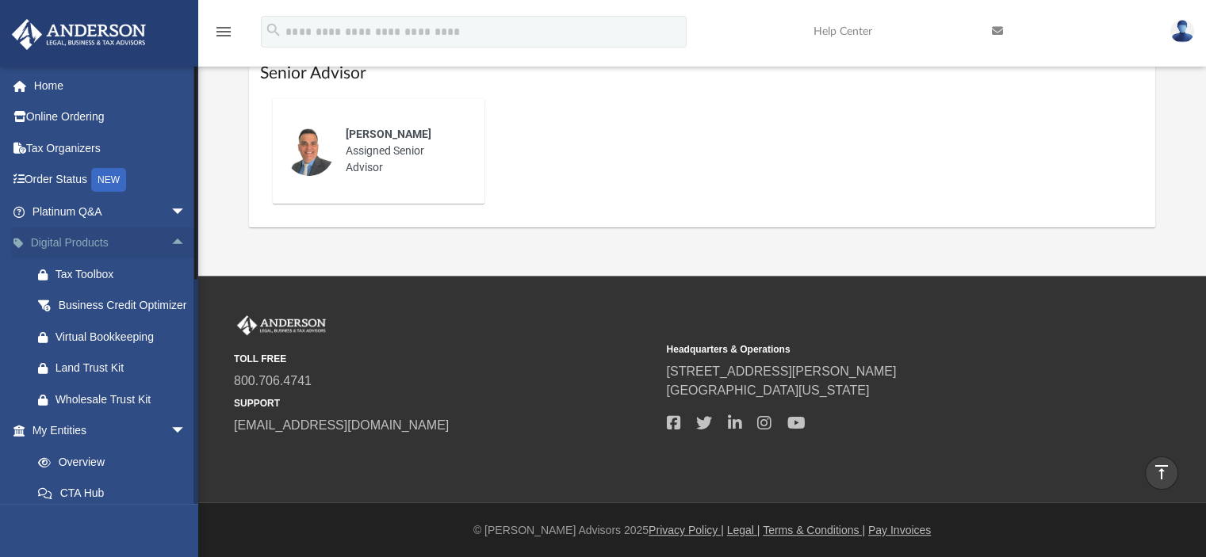
click at [75, 239] on link "Digital Products arrow_drop_up" at bounding box center [110, 243] width 199 height 32
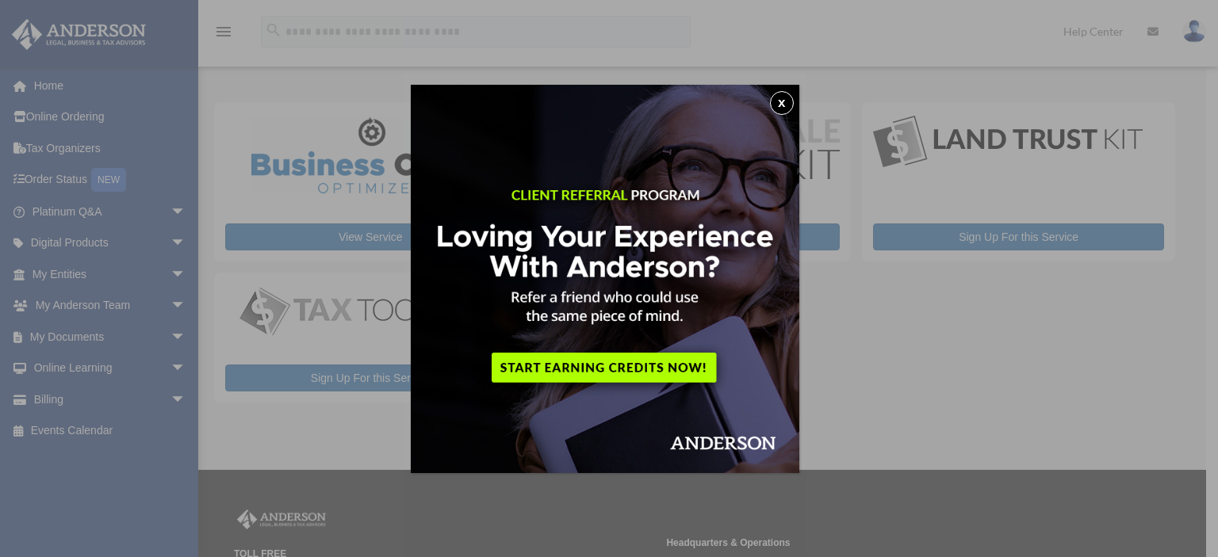
click at [782, 102] on button "x" at bounding box center [782, 103] width 24 height 24
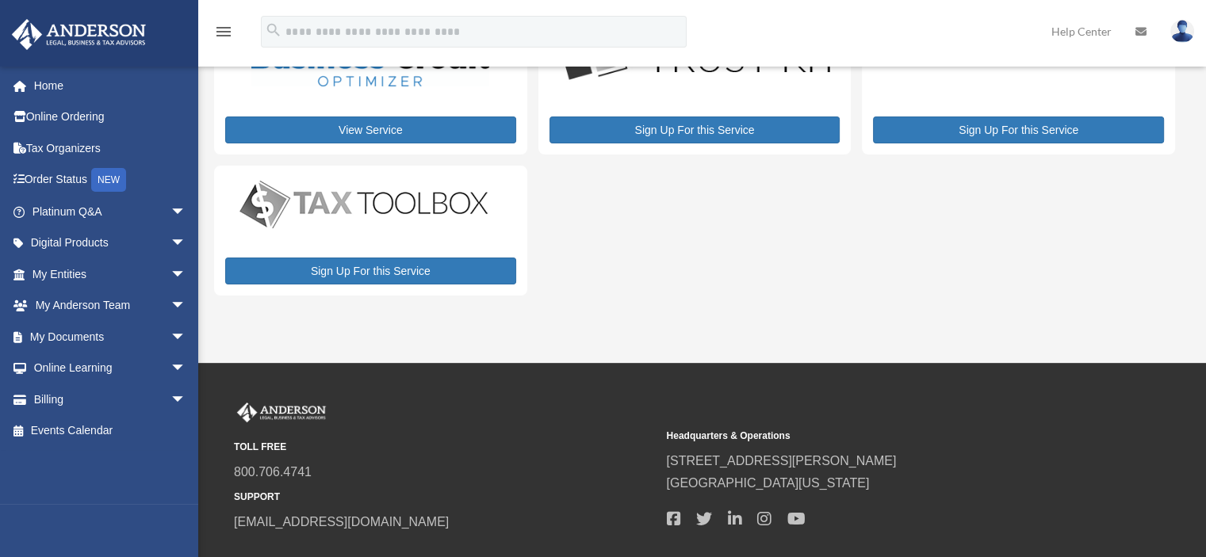
scroll to position [208, 0]
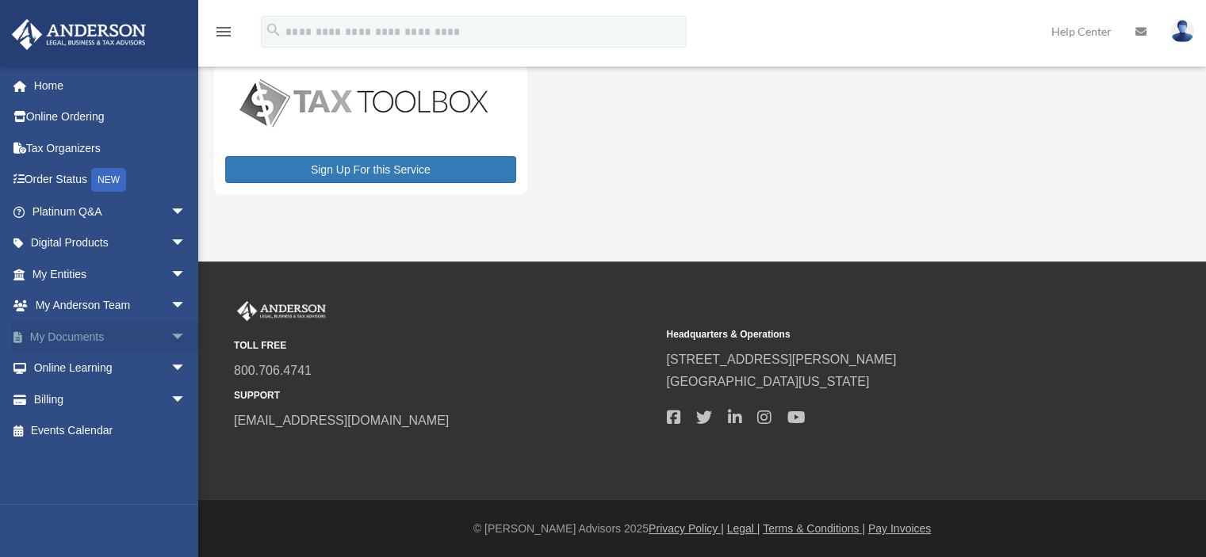
click at [82, 335] on link "My Documents arrow_drop_down" at bounding box center [110, 337] width 199 height 32
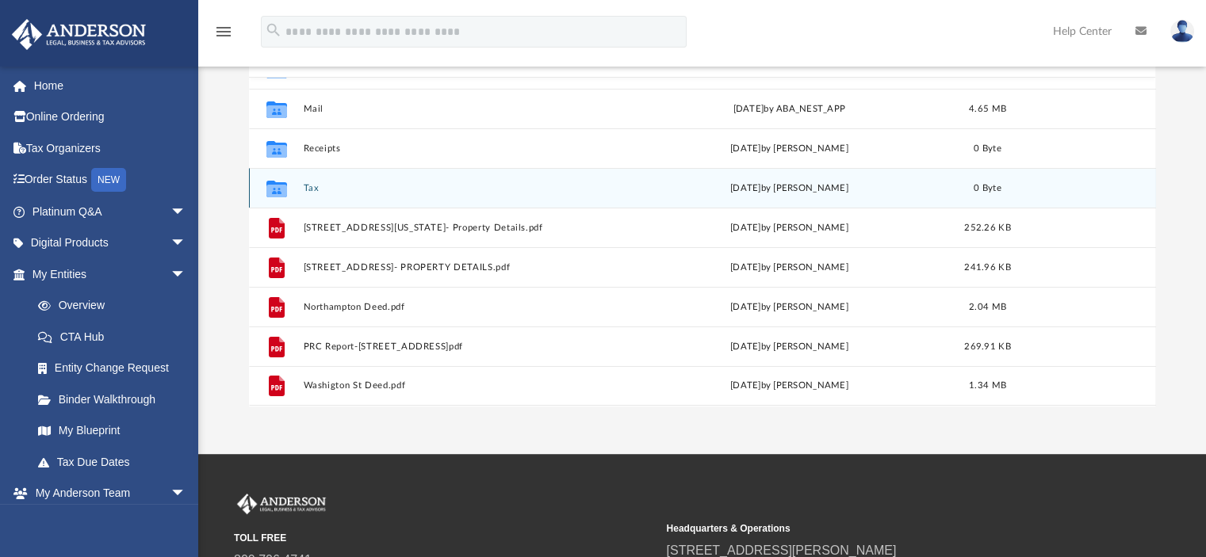
scroll to position [199, 0]
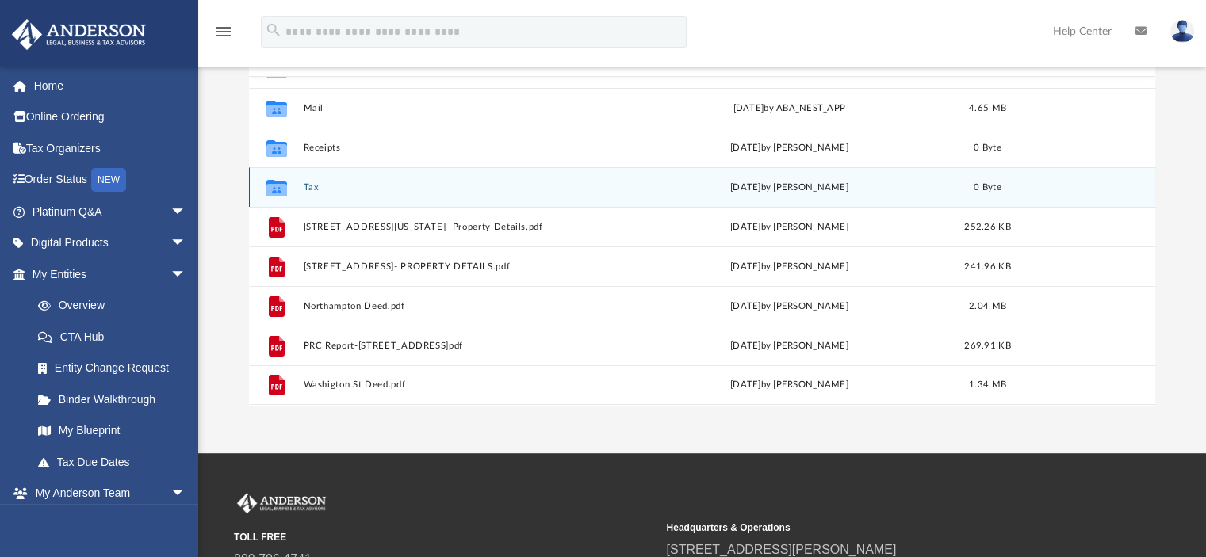
click at [297, 185] on div "Collaborated Folder Tax [DATE] by [PERSON_NAME] 0 Byte" at bounding box center [702, 187] width 907 height 40
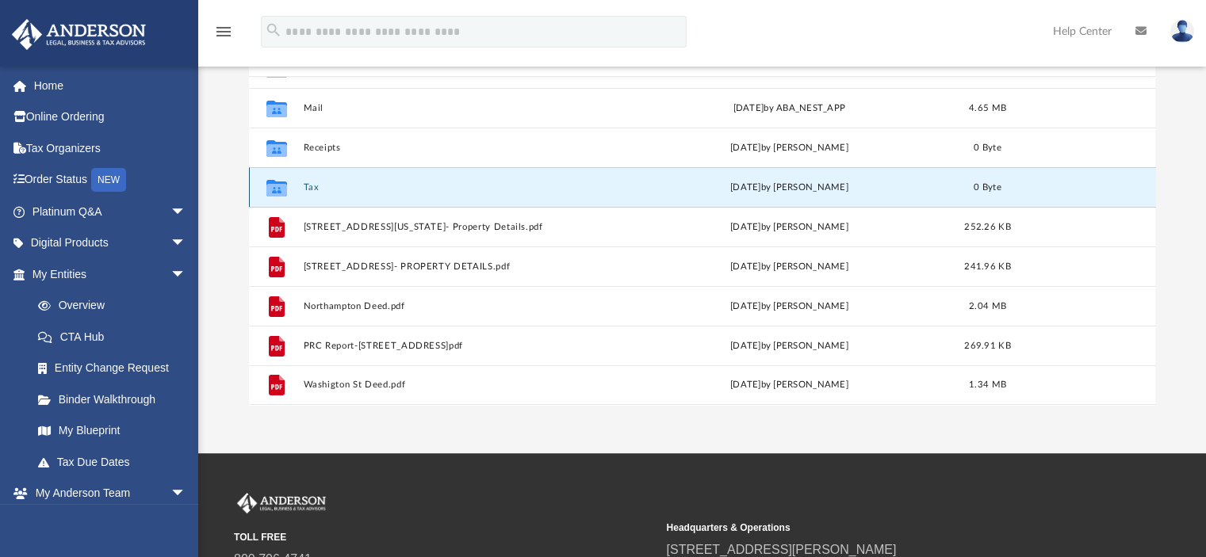
click at [311, 184] on button "Tax" at bounding box center [462, 187] width 319 height 10
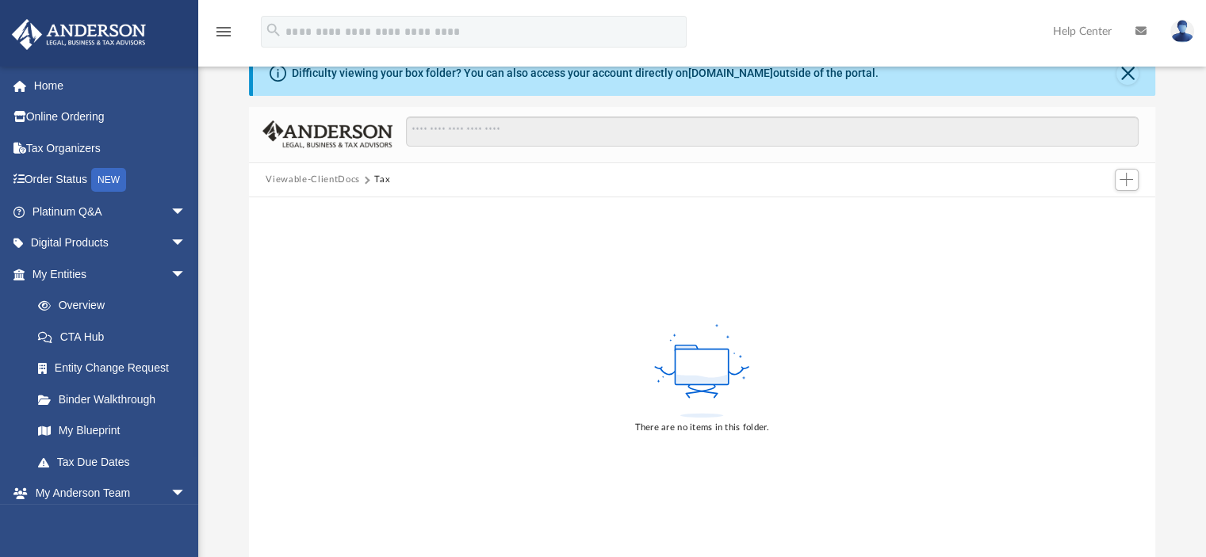
scroll to position [0, 0]
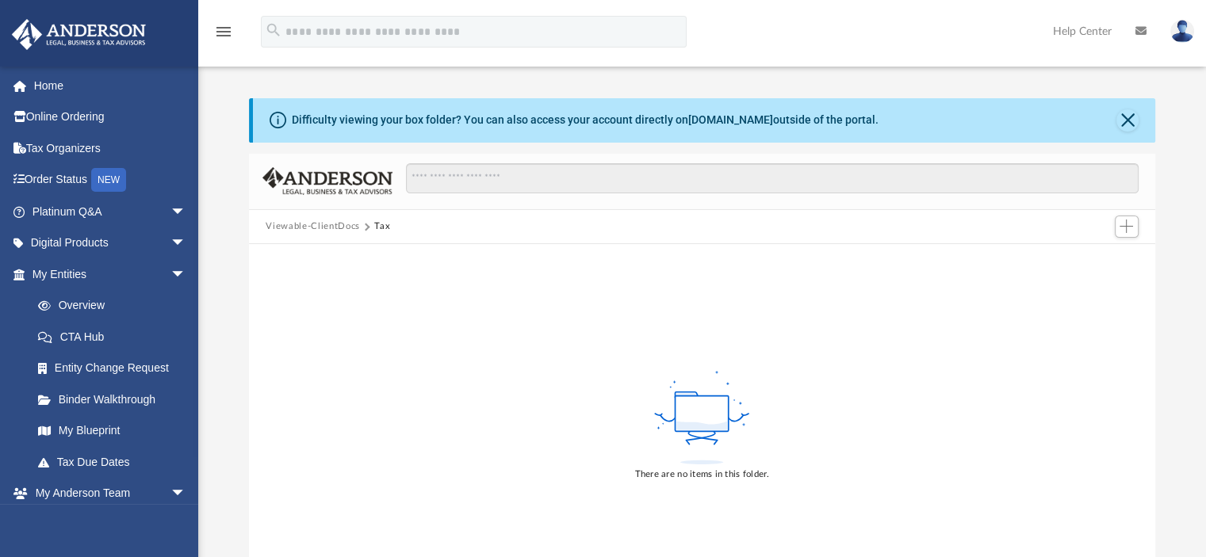
click at [324, 227] on button "Viewable-ClientDocs" at bounding box center [313, 227] width 94 height 14
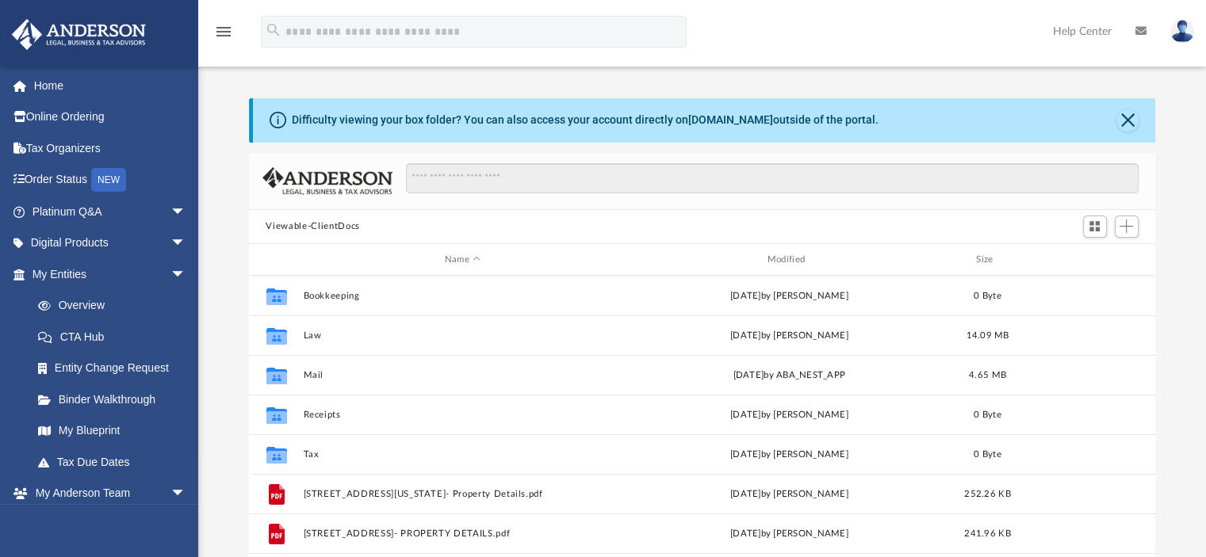
scroll to position [348, 894]
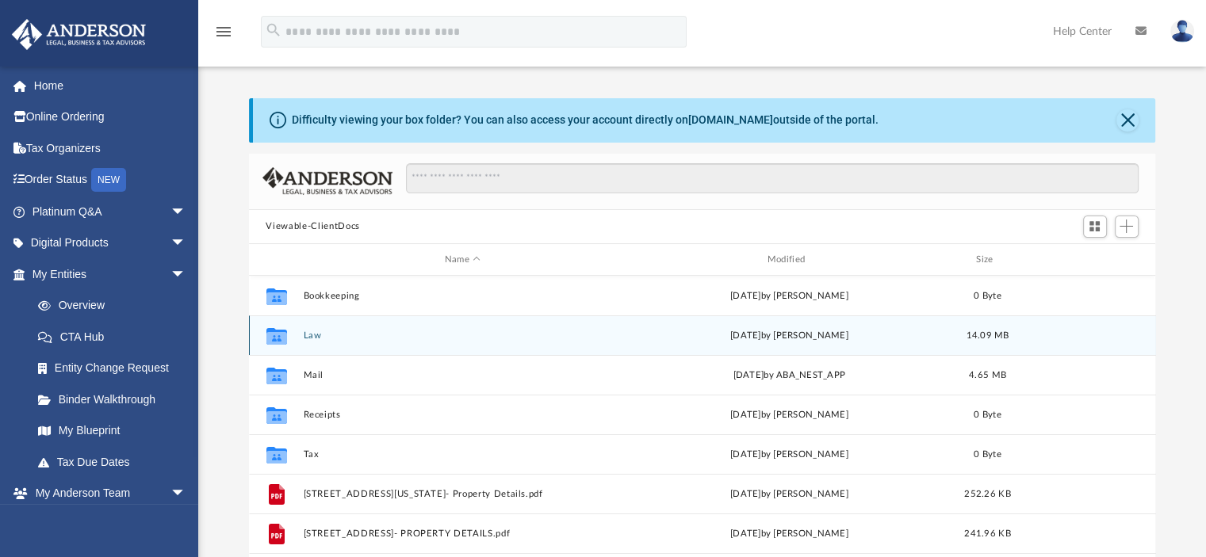
click at [307, 337] on button "Law" at bounding box center [462, 336] width 319 height 10
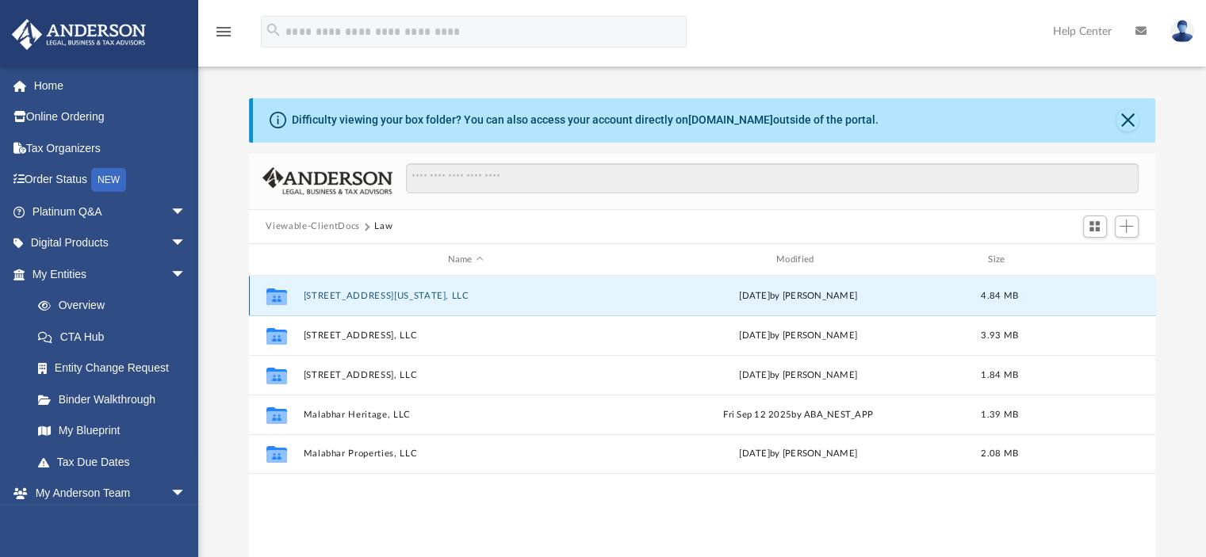
click at [403, 293] on button "2031 W Washington St, LLC" at bounding box center [465, 296] width 325 height 10
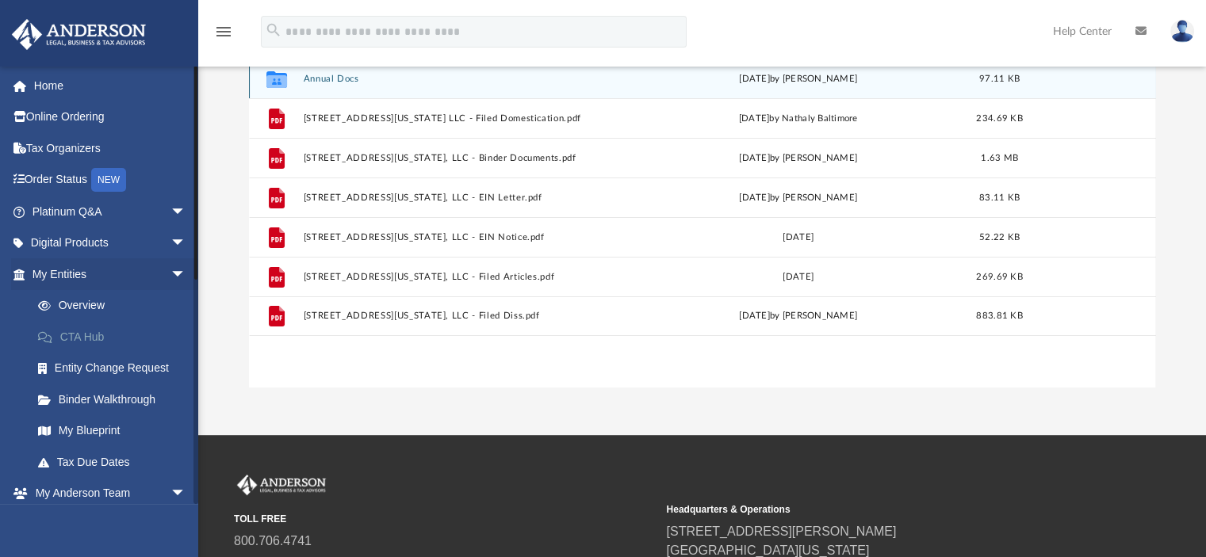
scroll to position [0, 0]
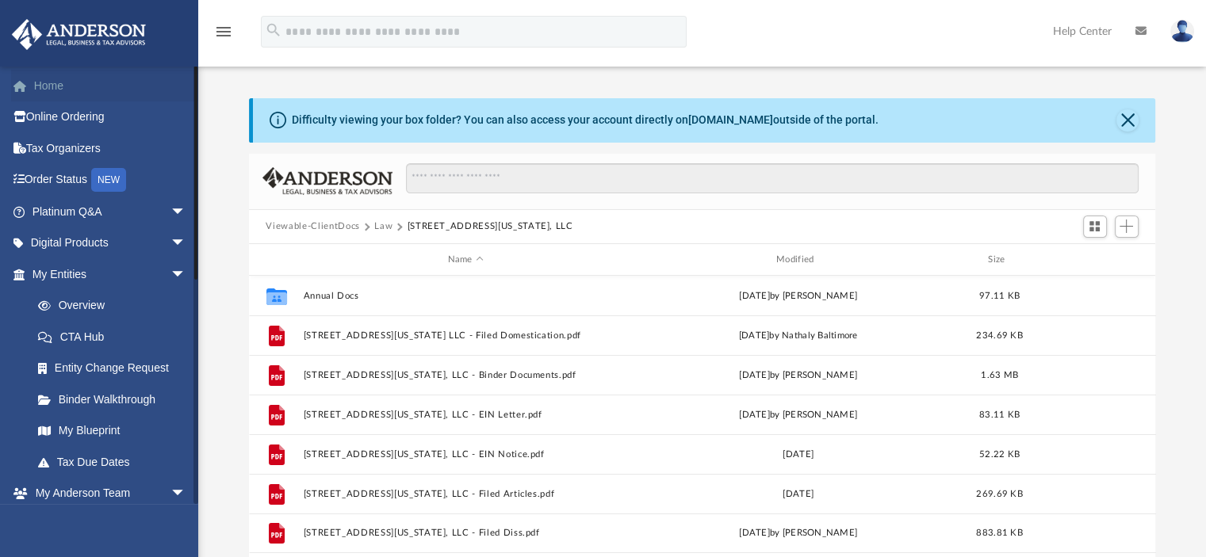
click at [46, 83] on link "Home" at bounding box center [110, 86] width 199 height 32
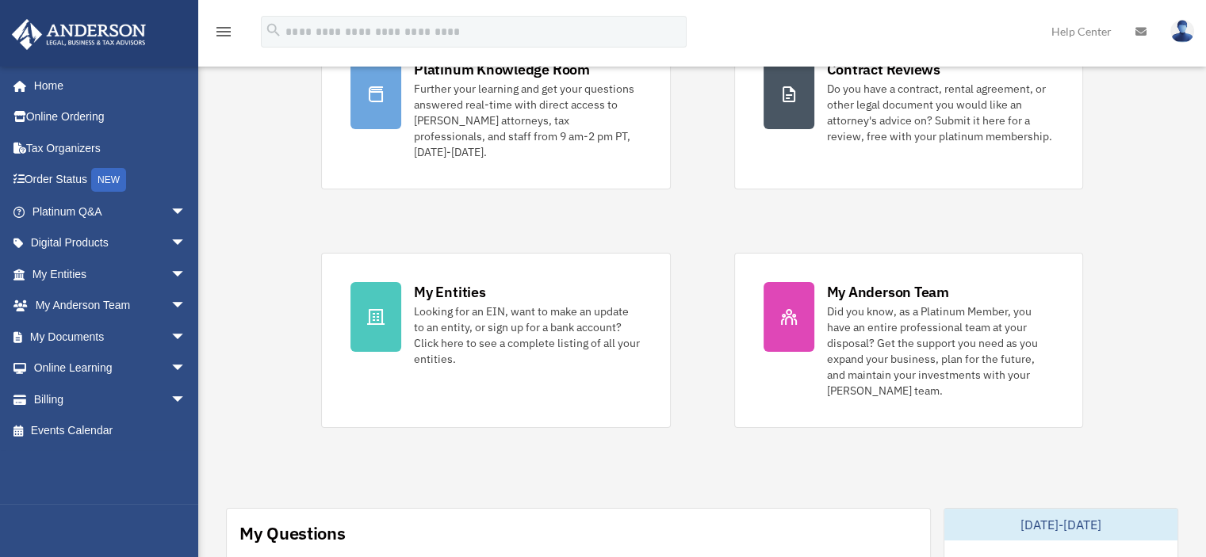
scroll to position [169, 0]
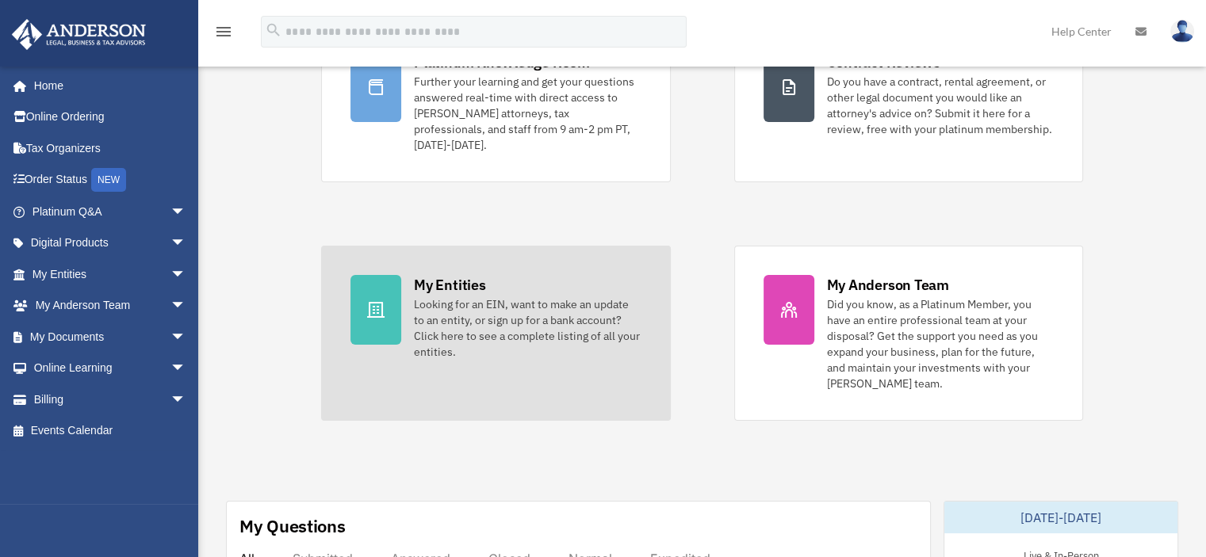
click at [464, 327] on div "Looking for an EIN, want to make an update to an entity, or sign up for a bank …" at bounding box center [527, 327] width 227 height 63
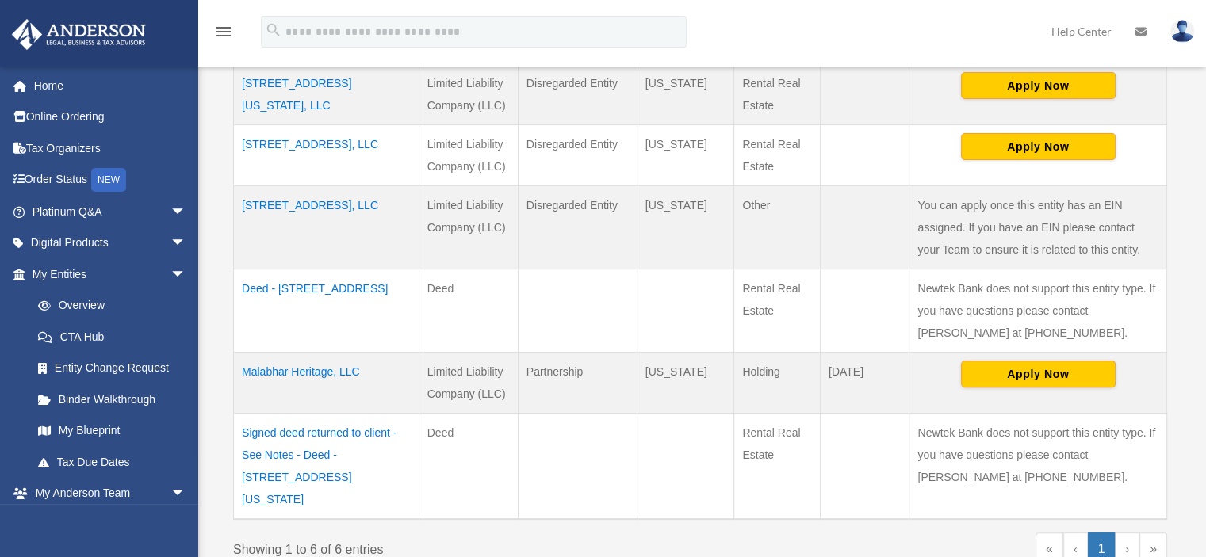
scroll to position [407, 0]
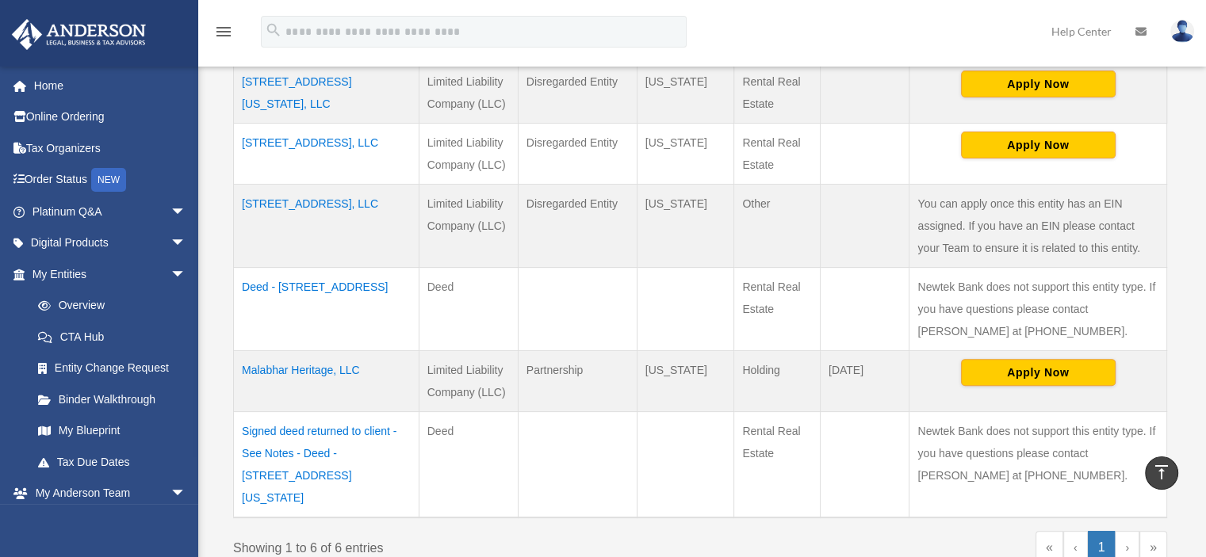
click at [321, 82] on td "[STREET_ADDRESS][US_STATE], LLC" at bounding box center [326, 93] width 185 height 62
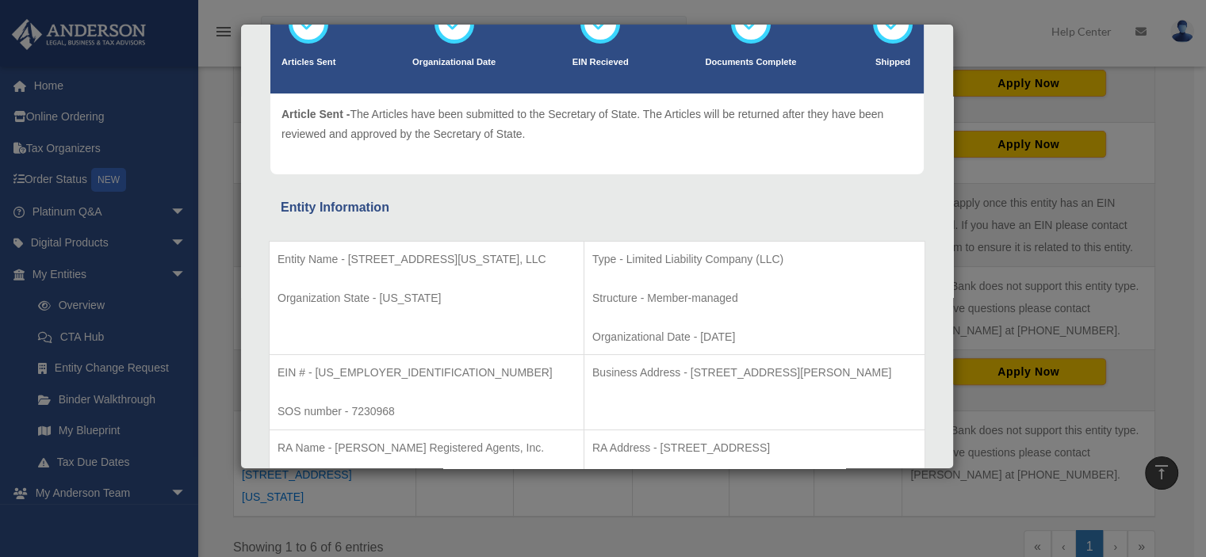
scroll to position [0, 0]
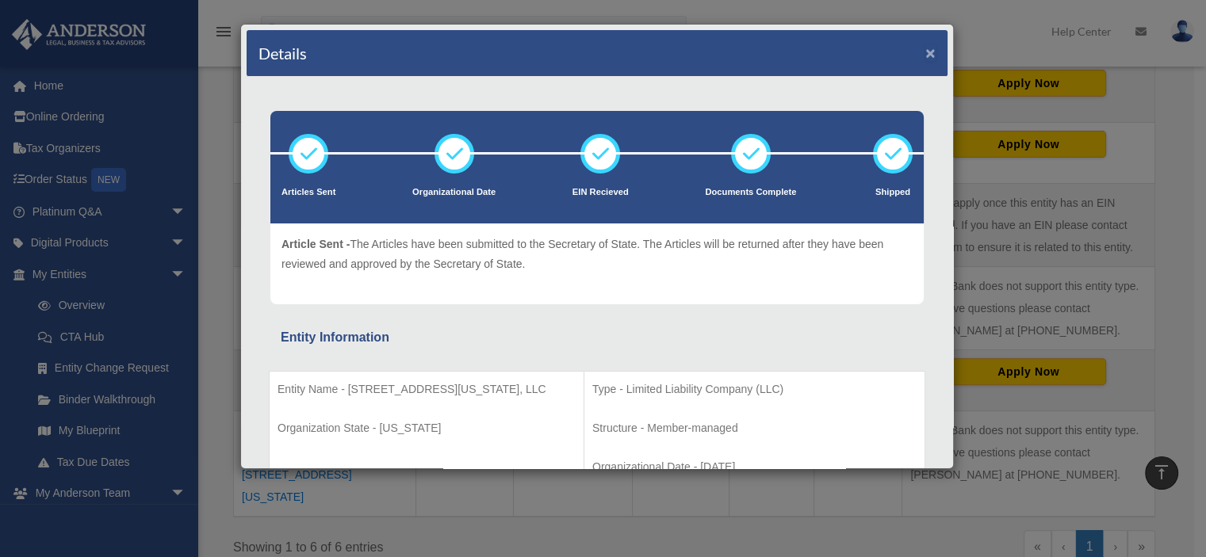
click at [925, 48] on button "×" at bounding box center [930, 52] width 10 height 17
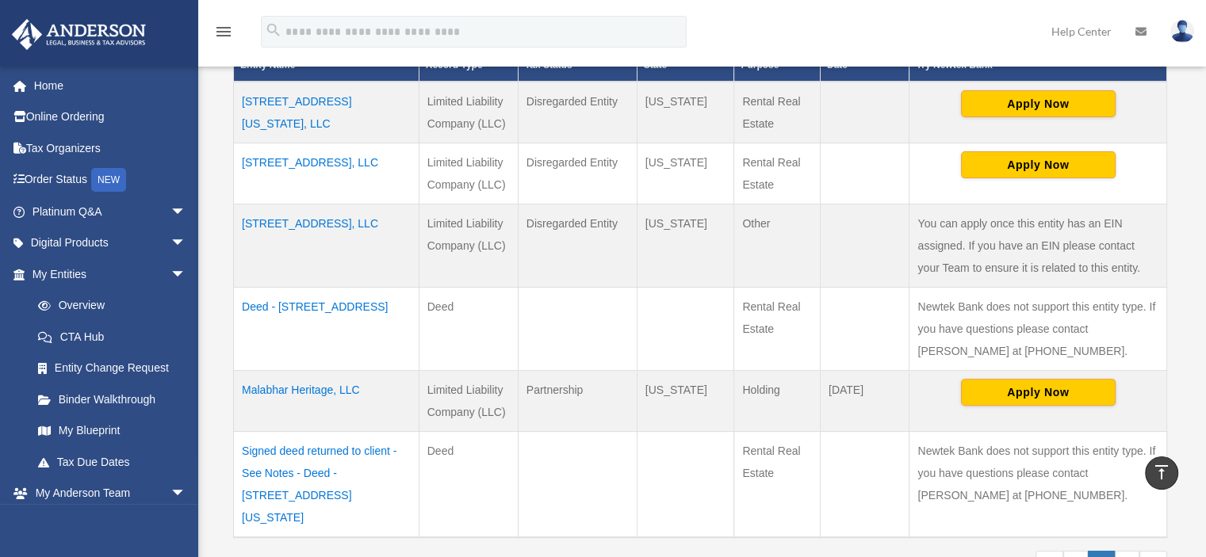
scroll to position [381, 0]
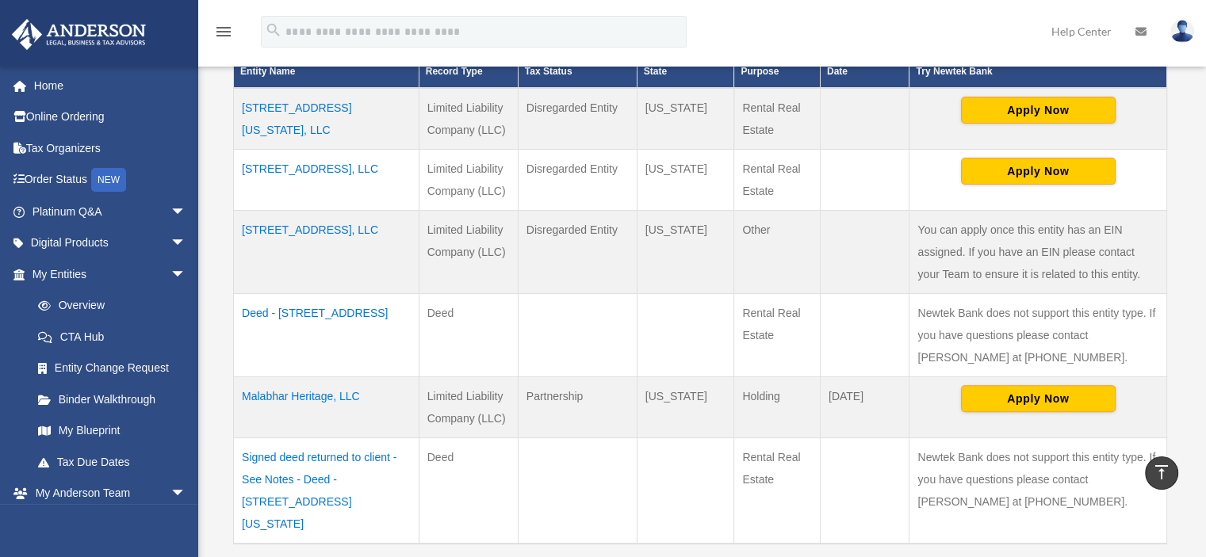
click at [327, 109] on td "[STREET_ADDRESS][US_STATE], LLC" at bounding box center [326, 119] width 185 height 62
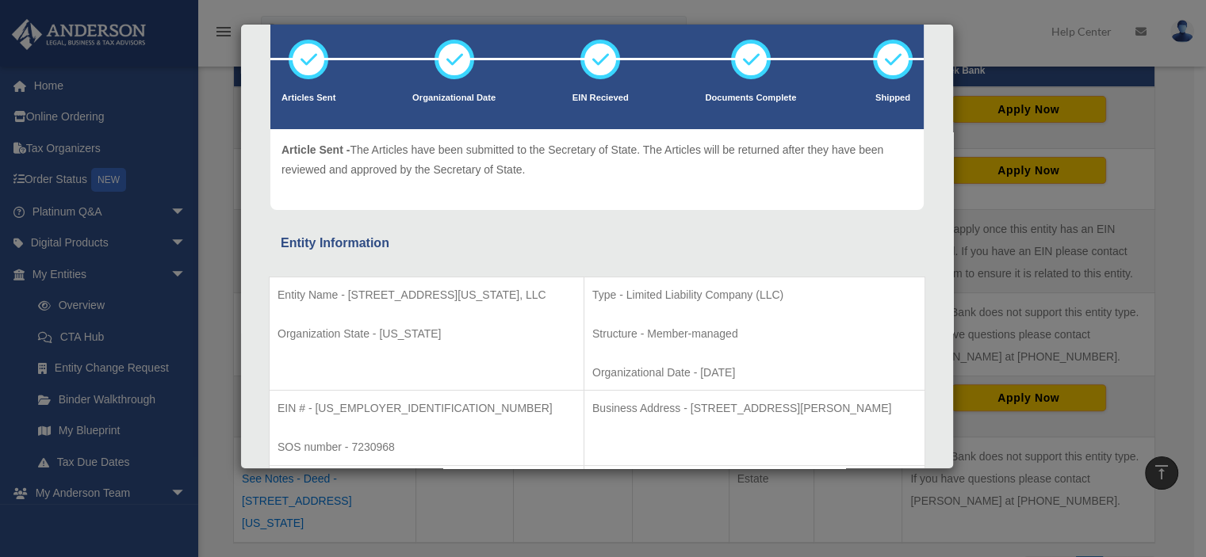
scroll to position [0, 0]
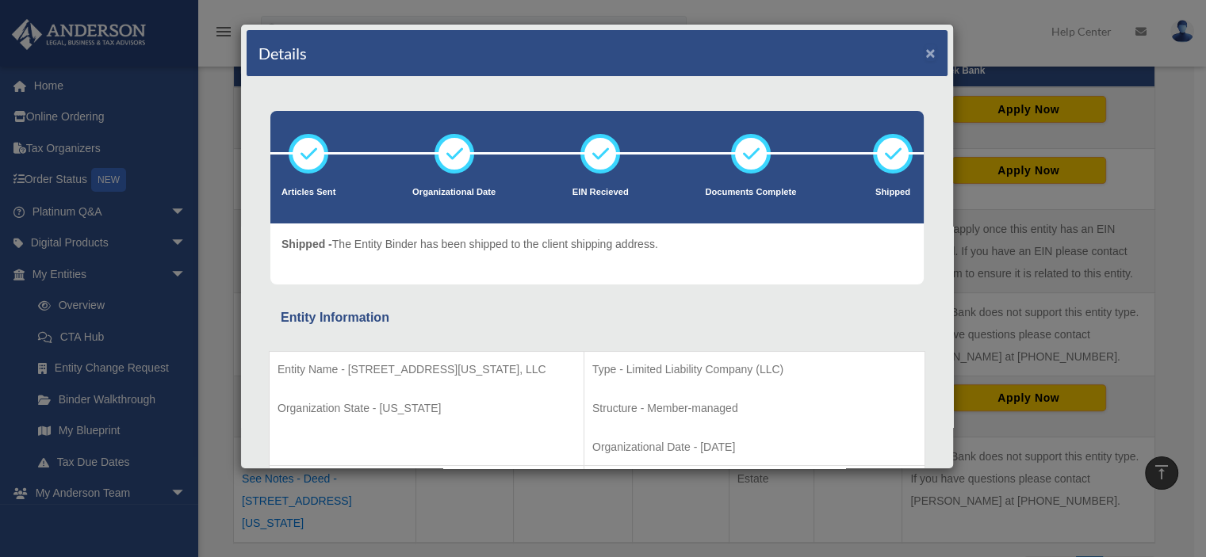
click at [925, 49] on button "×" at bounding box center [930, 52] width 10 height 17
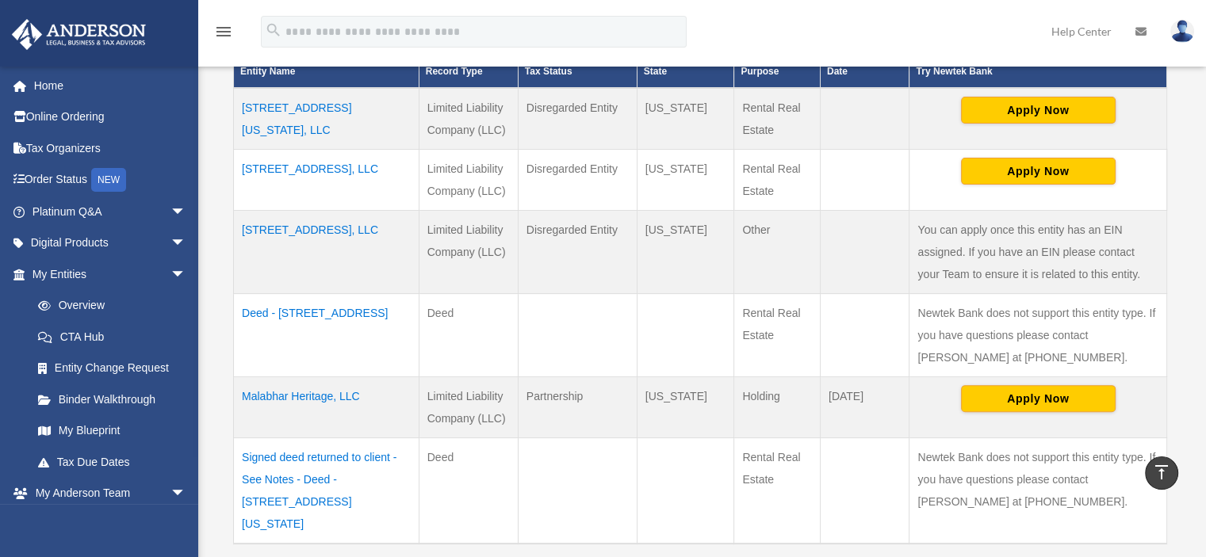
click at [326, 160] on td "[STREET_ADDRESS], LLC" at bounding box center [326, 179] width 185 height 61
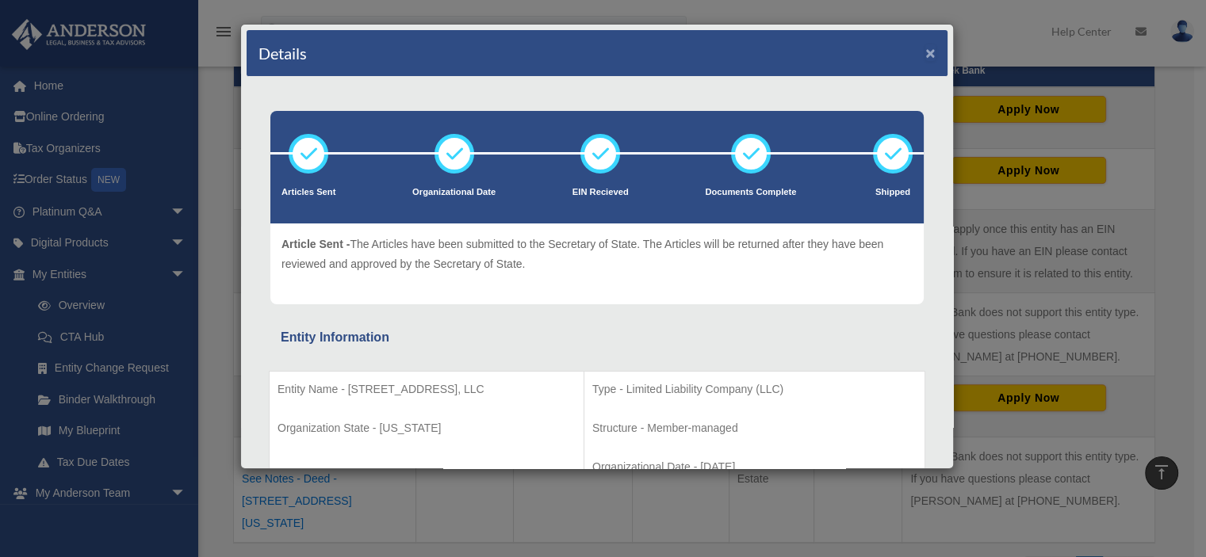
click at [925, 51] on button "×" at bounding box center [930, 52] width 10 height 17
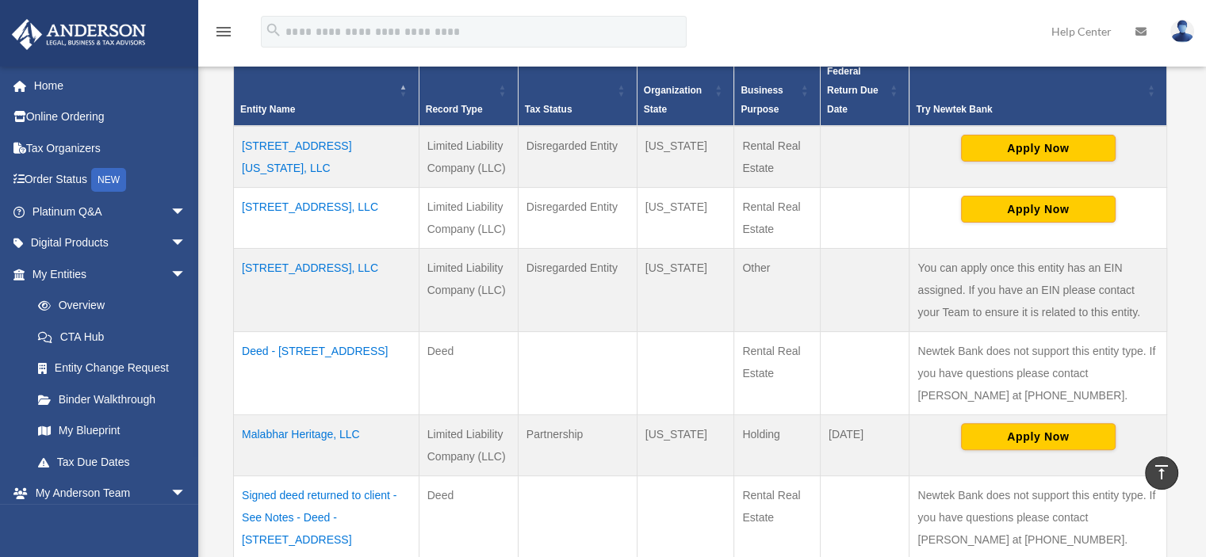
scroll to position [342, 0]
click at [312, 273] on td "[STREET_ADDRESS], LLC" at bounding box center [326, 290] width 185 height 83
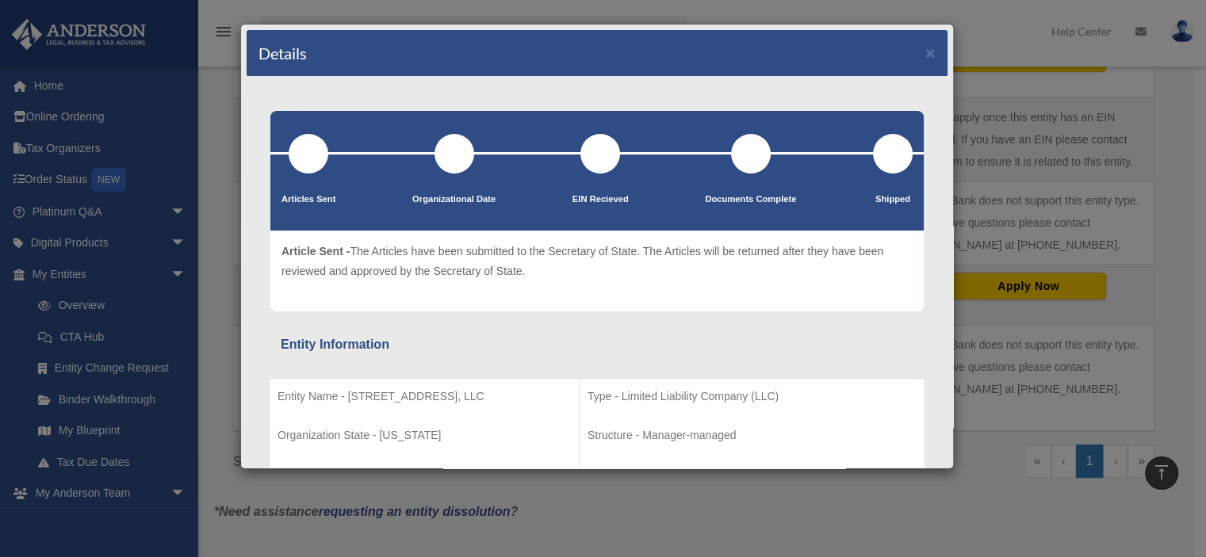
scroll to position [0, 0]
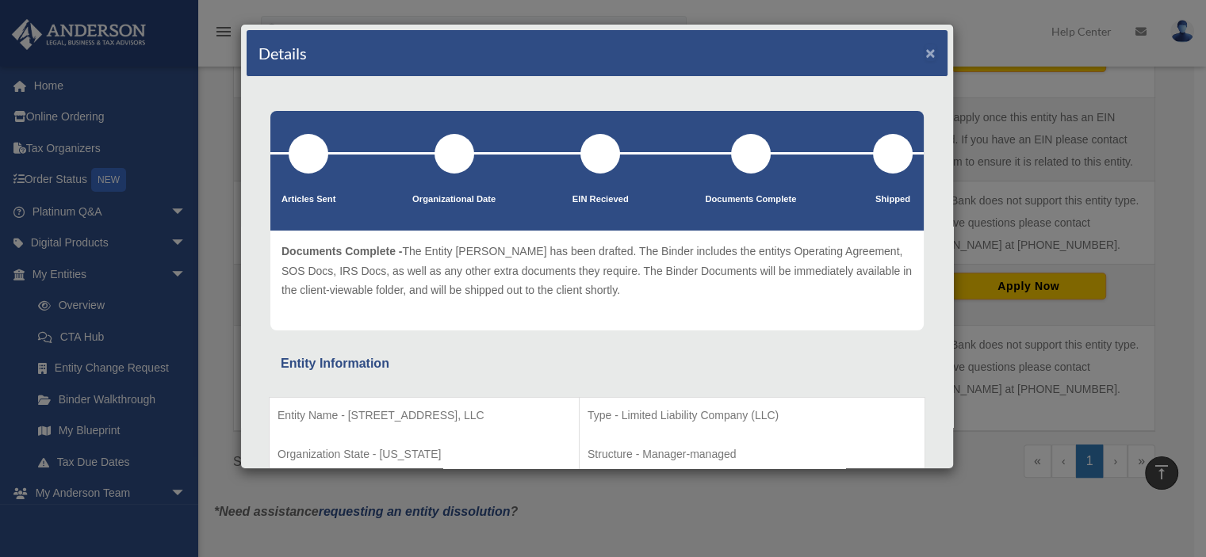
click at [925, 55] on button "×" at bounding box center [930, 52] width 10 height 17
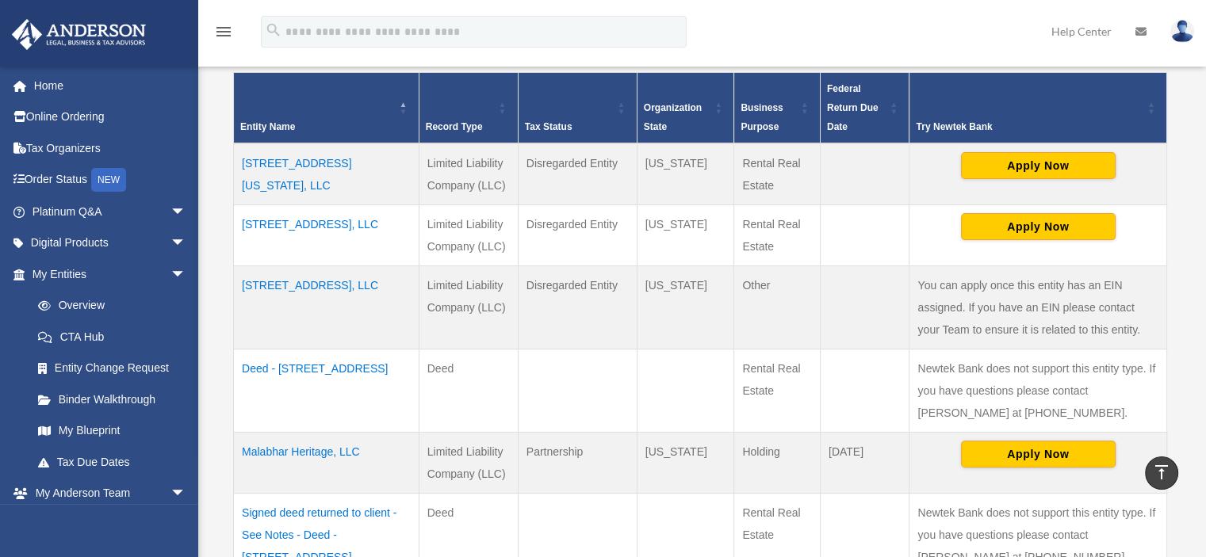
scroll to position [312, 0]
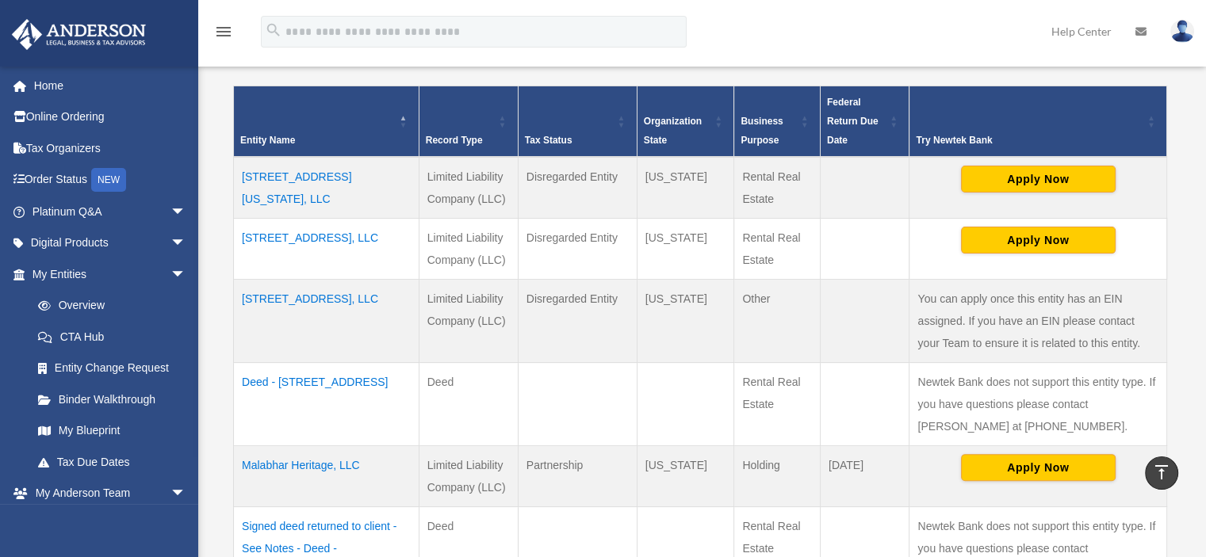
click at [319, 234] on td "[STREET_ADDRESS], LLC" at bounding box center [326, 248] width 185 height 61
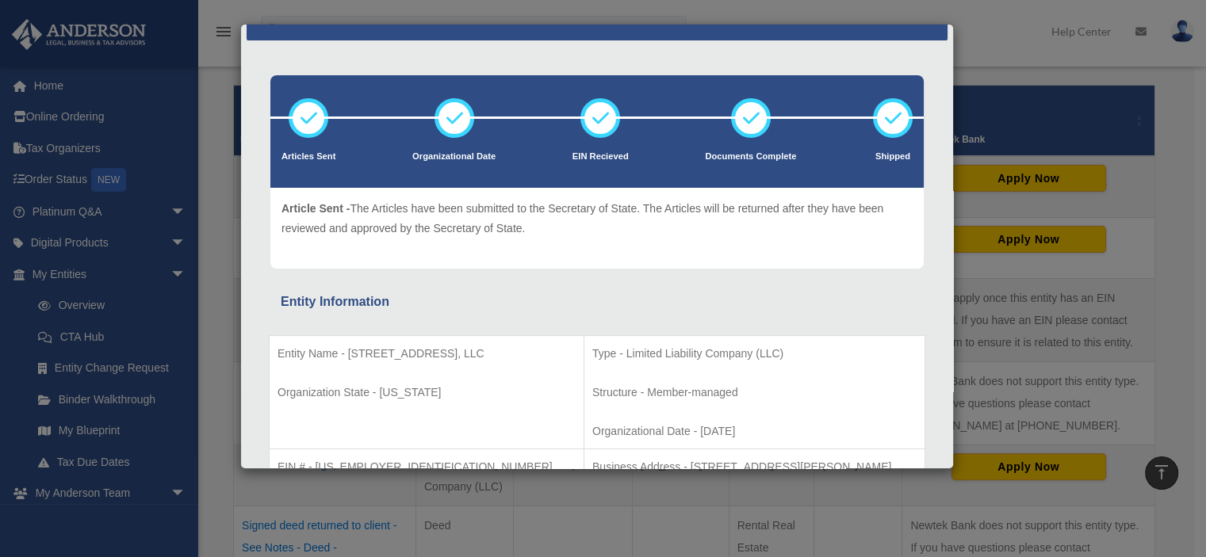
scroll to position [0, 0]
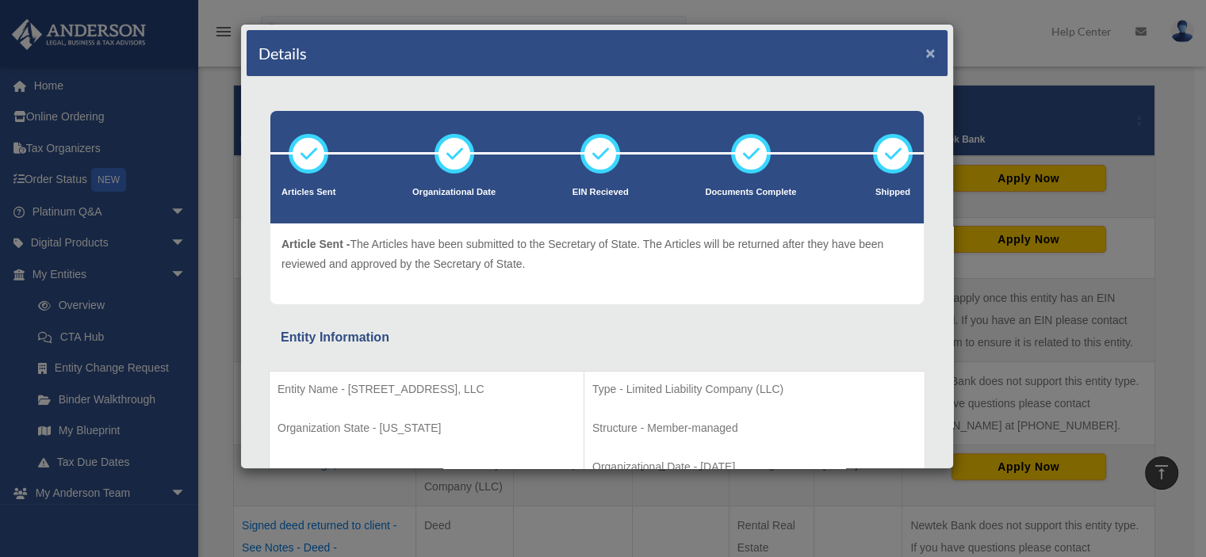
click at [925, 52] on button "×" at bounding box center [930, 52] width 10 height 17
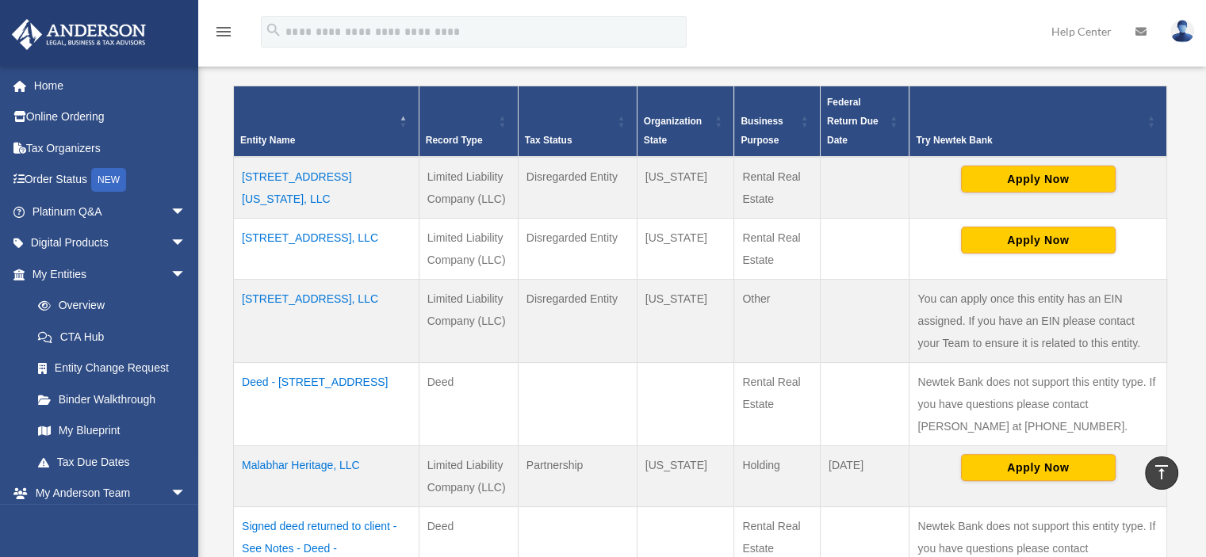
click at [331, 296] on td "[STREET_ADDRESS], LLC" at bounding box center [326, 320] width 185 height 83
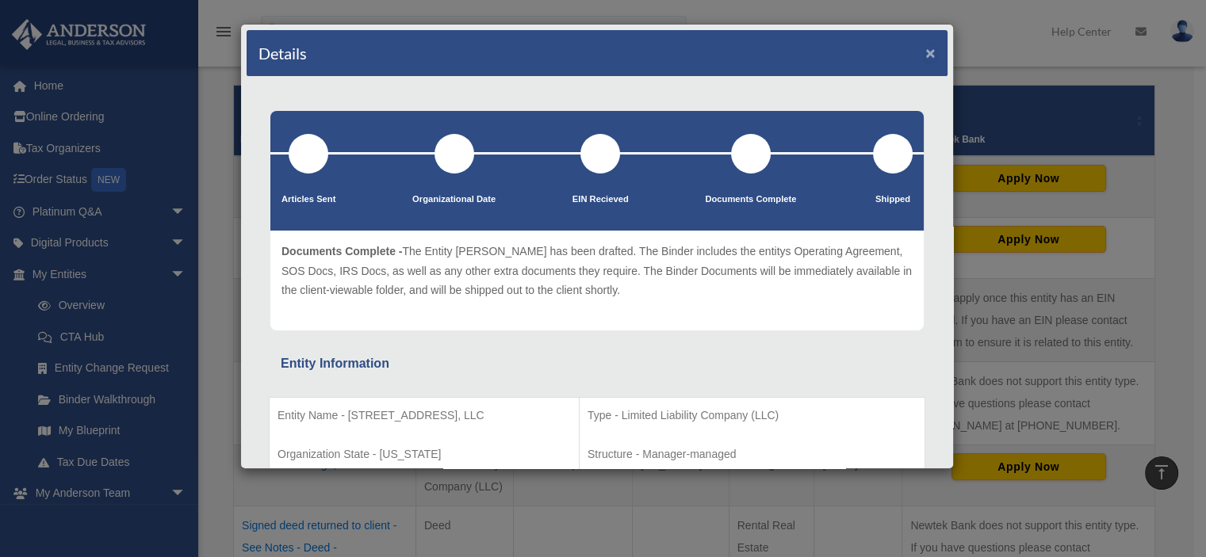
click at [925, 48] on button "×" at bounding box center [930, 52] width 10 height 17
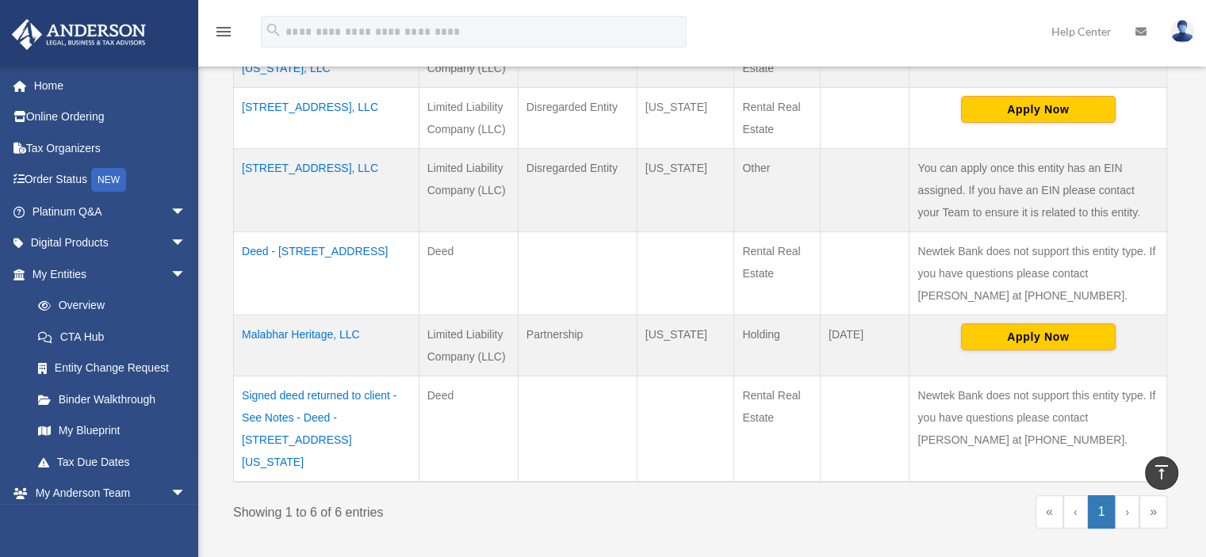
scroll to position [439, 0]
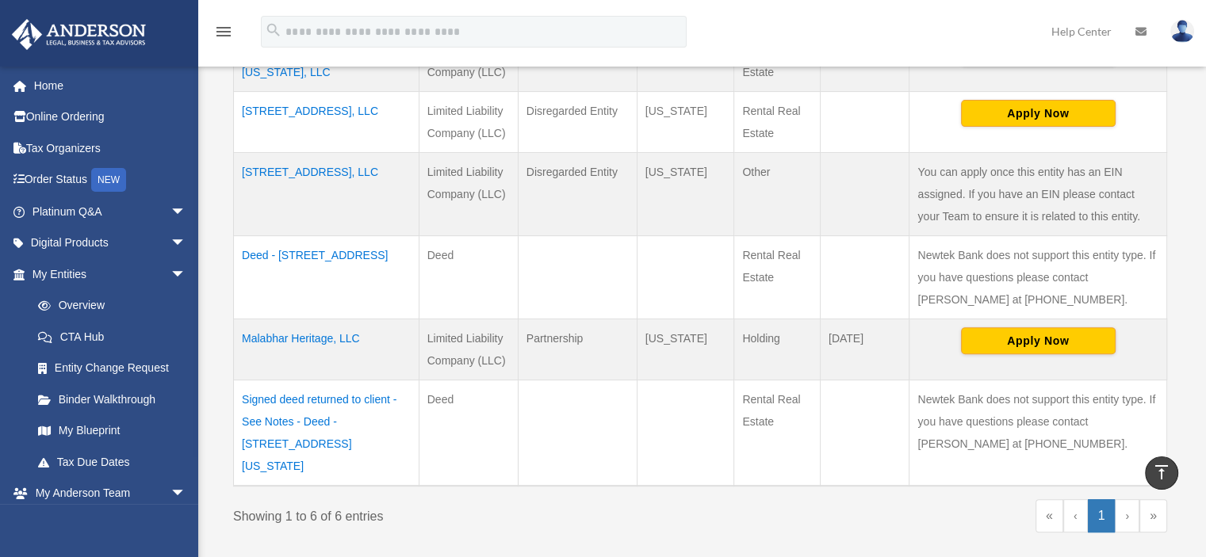
click at [289, 340] on td "Malabhar Heritage, LLC" at bounding box center [326, 349] width 185 height 61
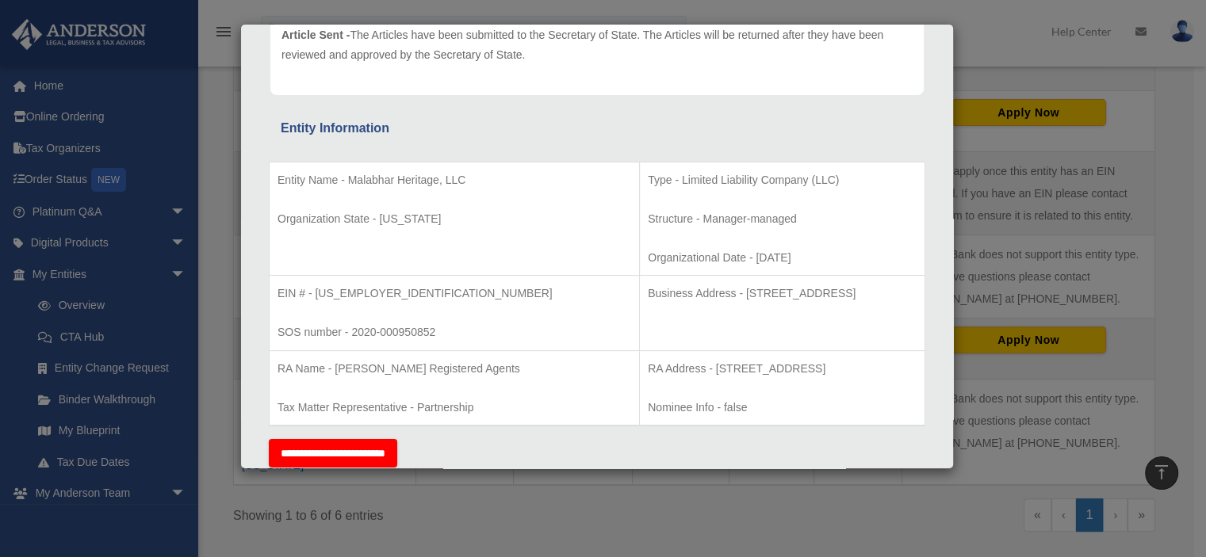
scroll to position [0, 0]
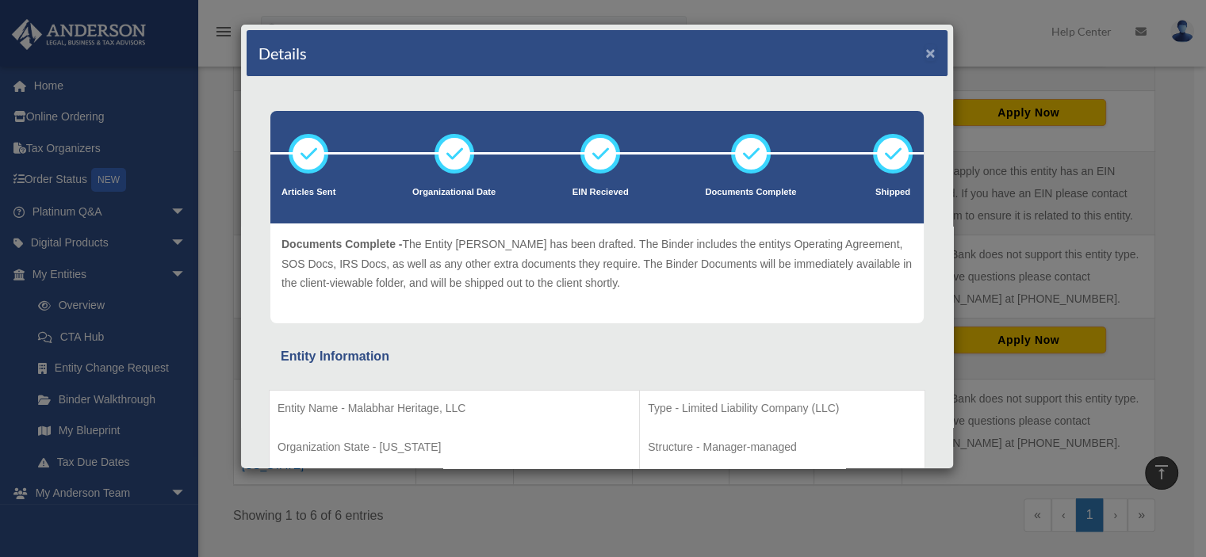
click at [925, 48] on button "×" at bounding box center [930, 52] width 10 height 17
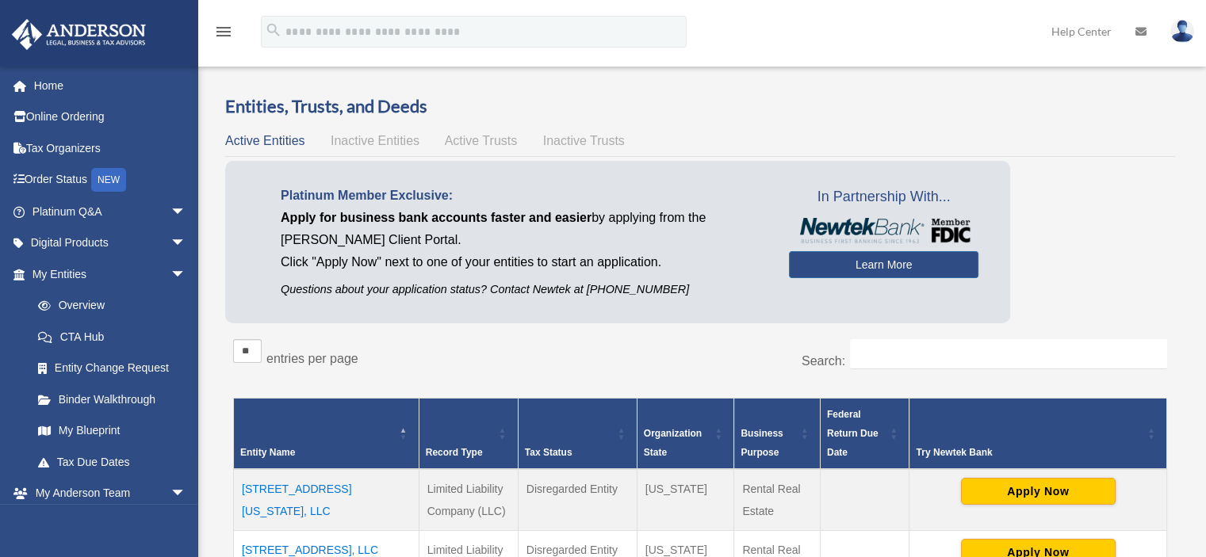
click at [1192, 25] on link at bounding box center [1182, 31] width 48 height 70
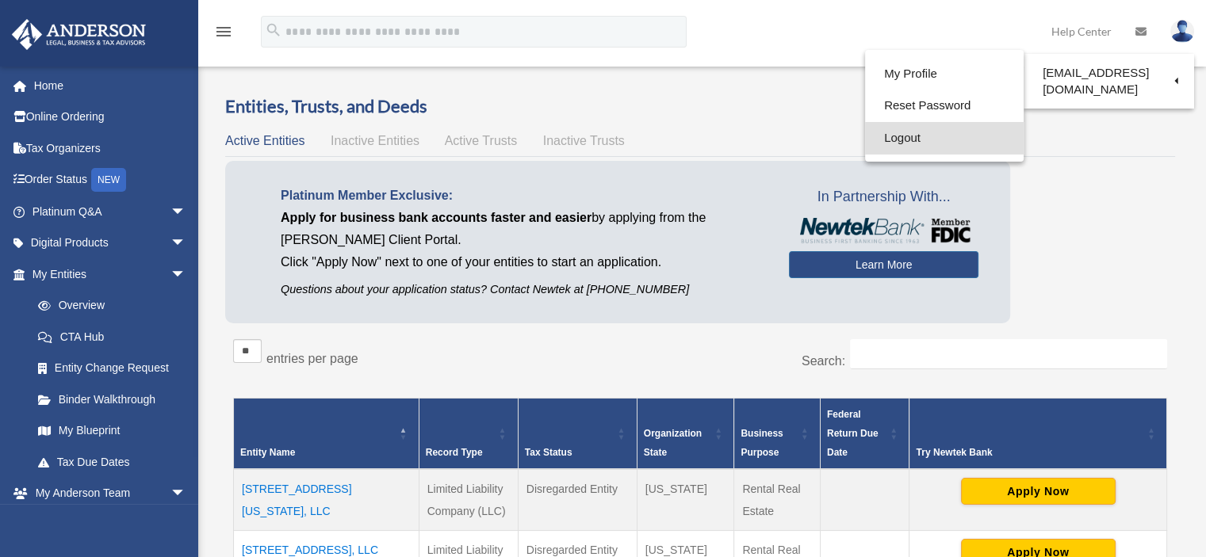
click at [865, 138] on link "Logout" at bounding box center [944, 138] width 159 height 32
